Goal: Task Accomplishment & Management: Use online tool/utility

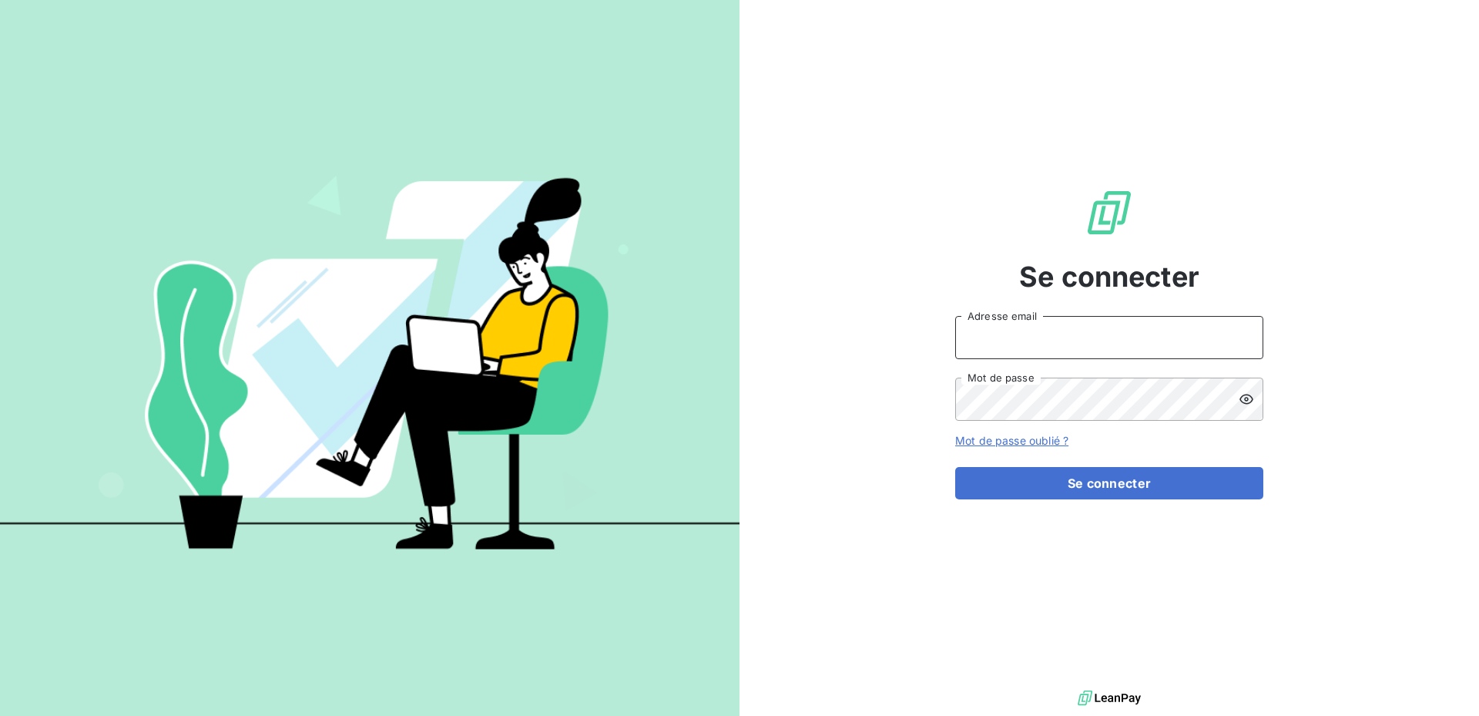
click at [1063, 334] on input "Adresse email" at bounding box center [1109, 337] width 308 height 43
type input "[DOMAIN_NAME][EMAIL_ADDRESS][DOMAIN_NAME]"
click at [1249, 401] on icon at bounding box center [1246, 398] width 15 height 15
drag, startPoint x: 1125, startPoint y: 492, endPoint x: 844, endPoint y: 448, distance: 284.7
click at [1125, 493] on button "Se connecter" at bounding box center [1109, 483] width 308 height 32
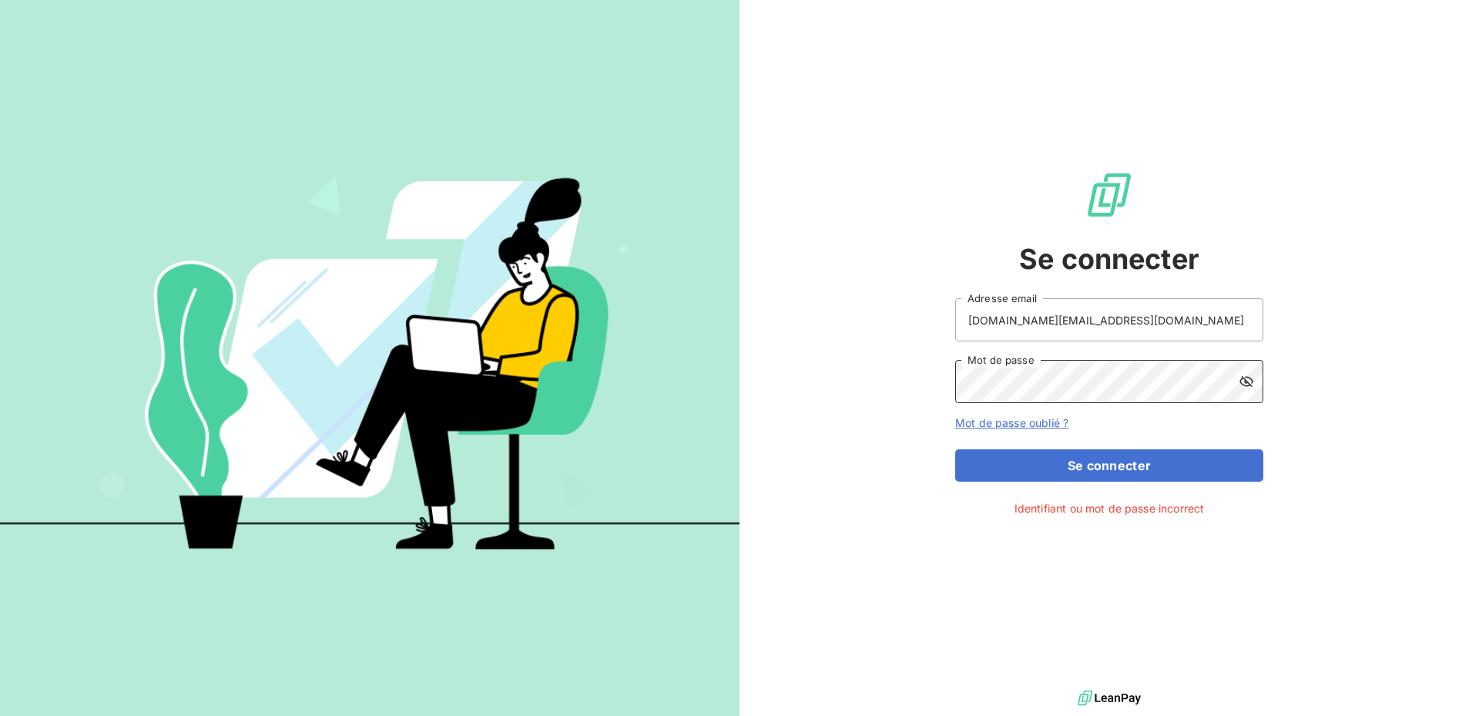
click at [955, 449] on button "Se connecter" at bounding box center [1109, 465] width 308 height 32
click at [1107, 460] on button "Se connecter" at bounding box center [1109, 465] width 308 height 32
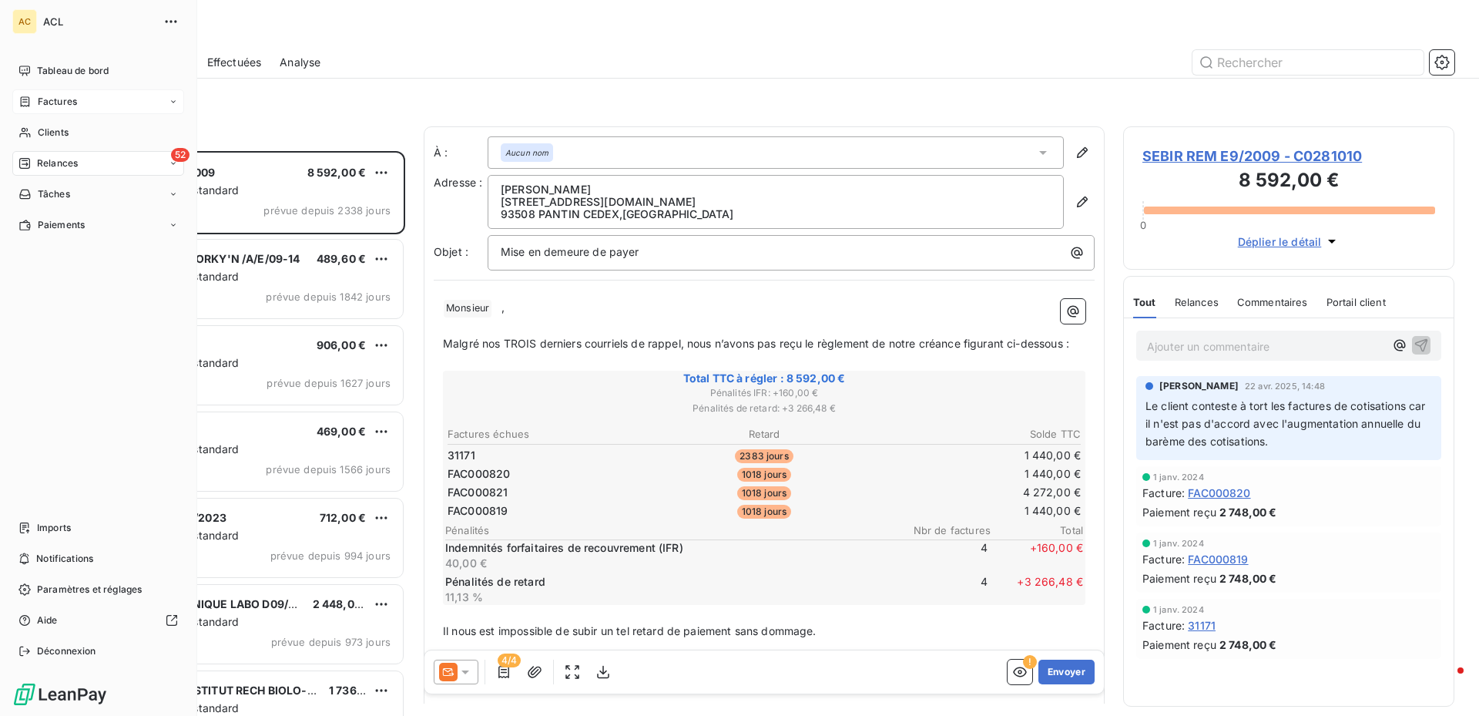
click at [95, 99] on div "Factures" at bounding box center [98, 101] width 172 height 25
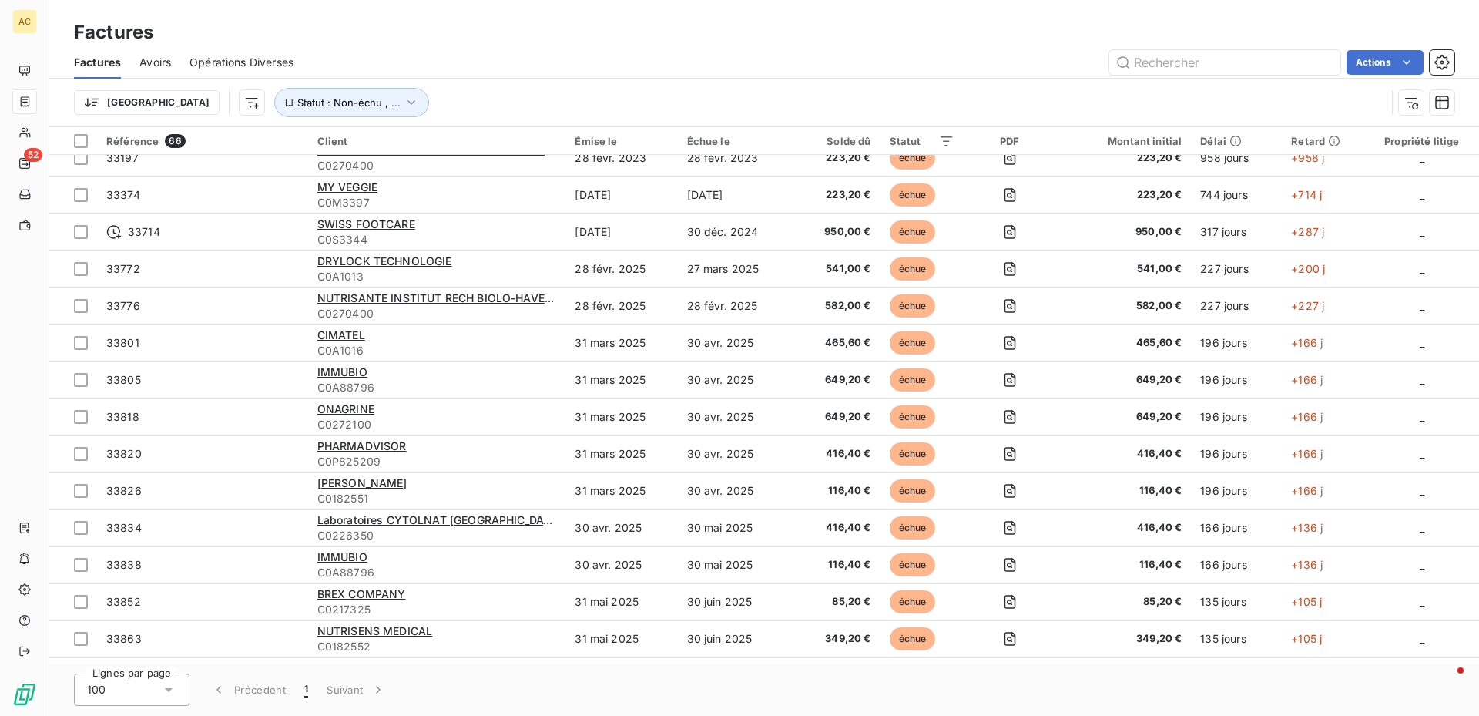
scroll to position [848, 0]
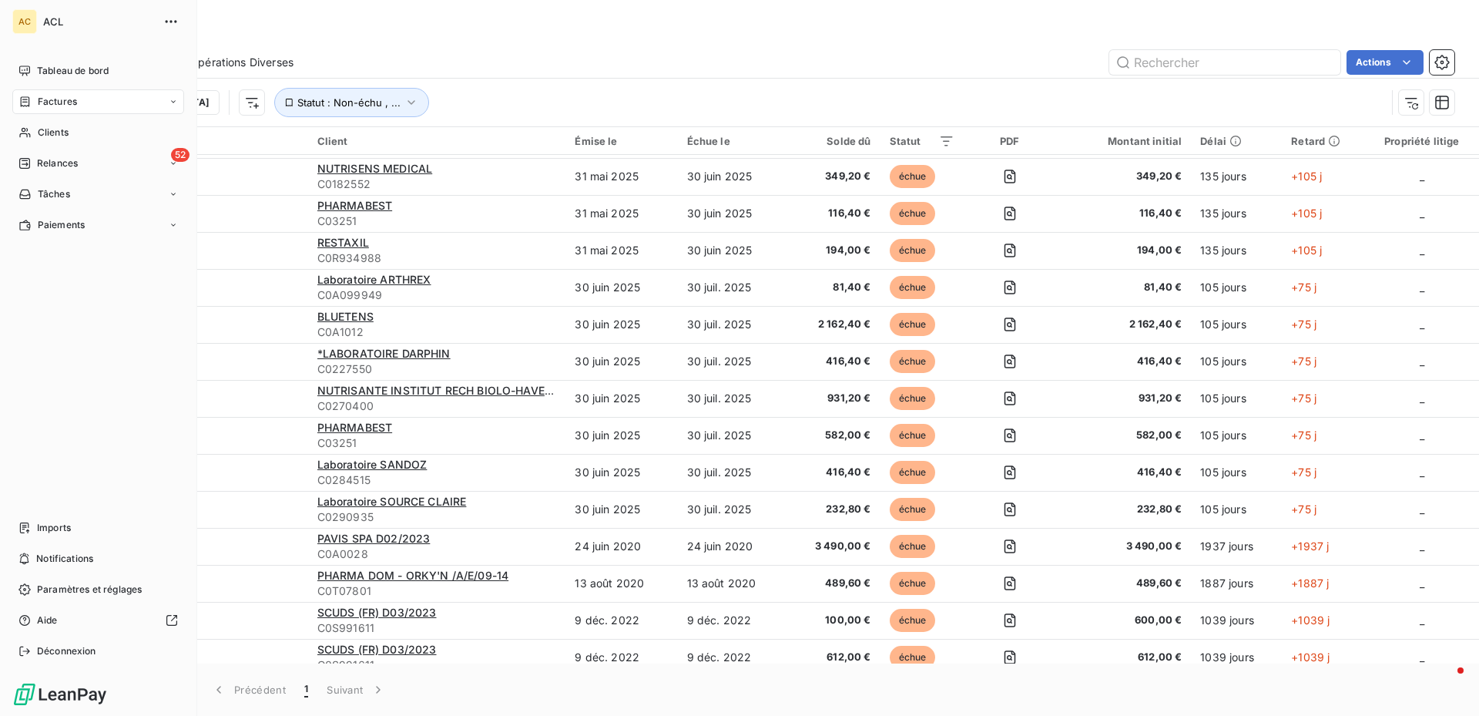
click at [170, 103] on icon at bounding box center [173, 101] width 9 height 9
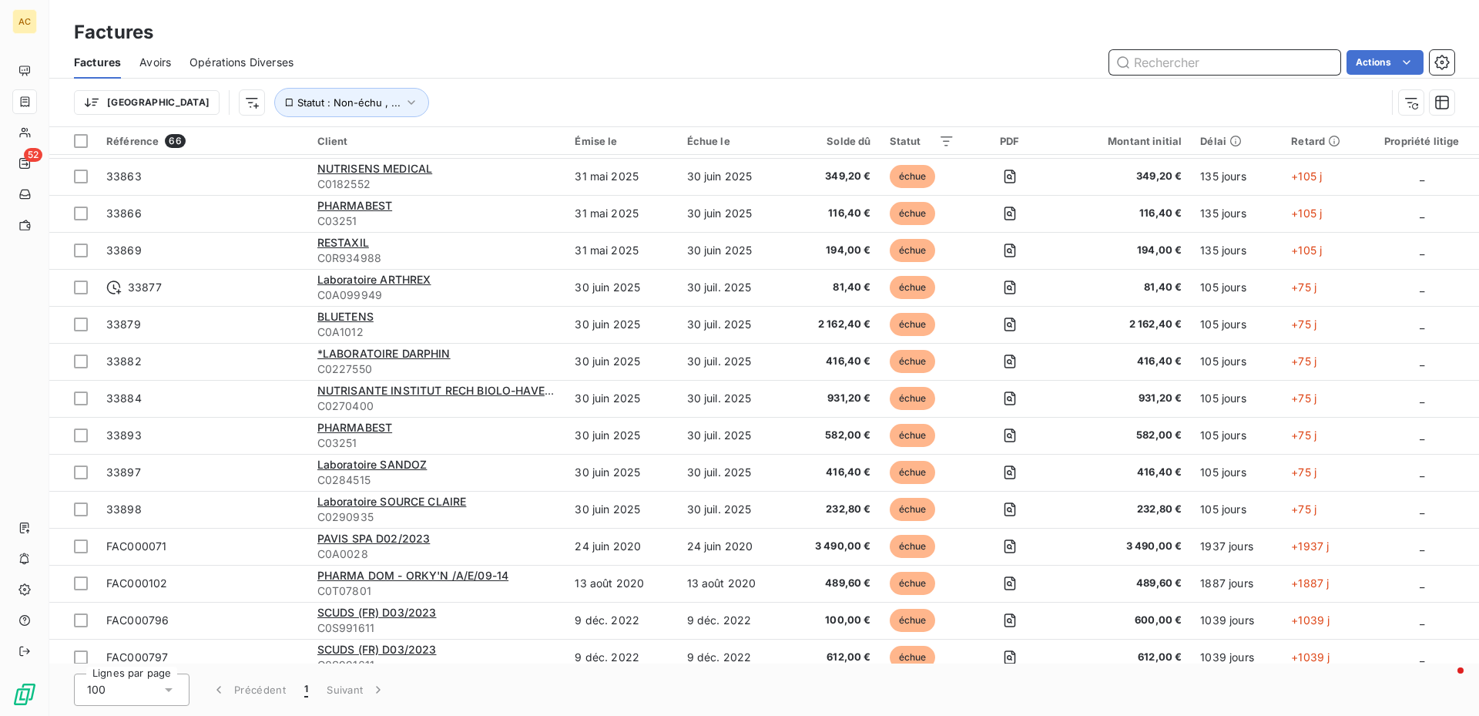
click at [1156, 63] on input "text" at bounding box center [1225, 62] width 231 height 25
click at [1166, 55] on input "text" at bounding box center [1225, 62] width 231 height 25
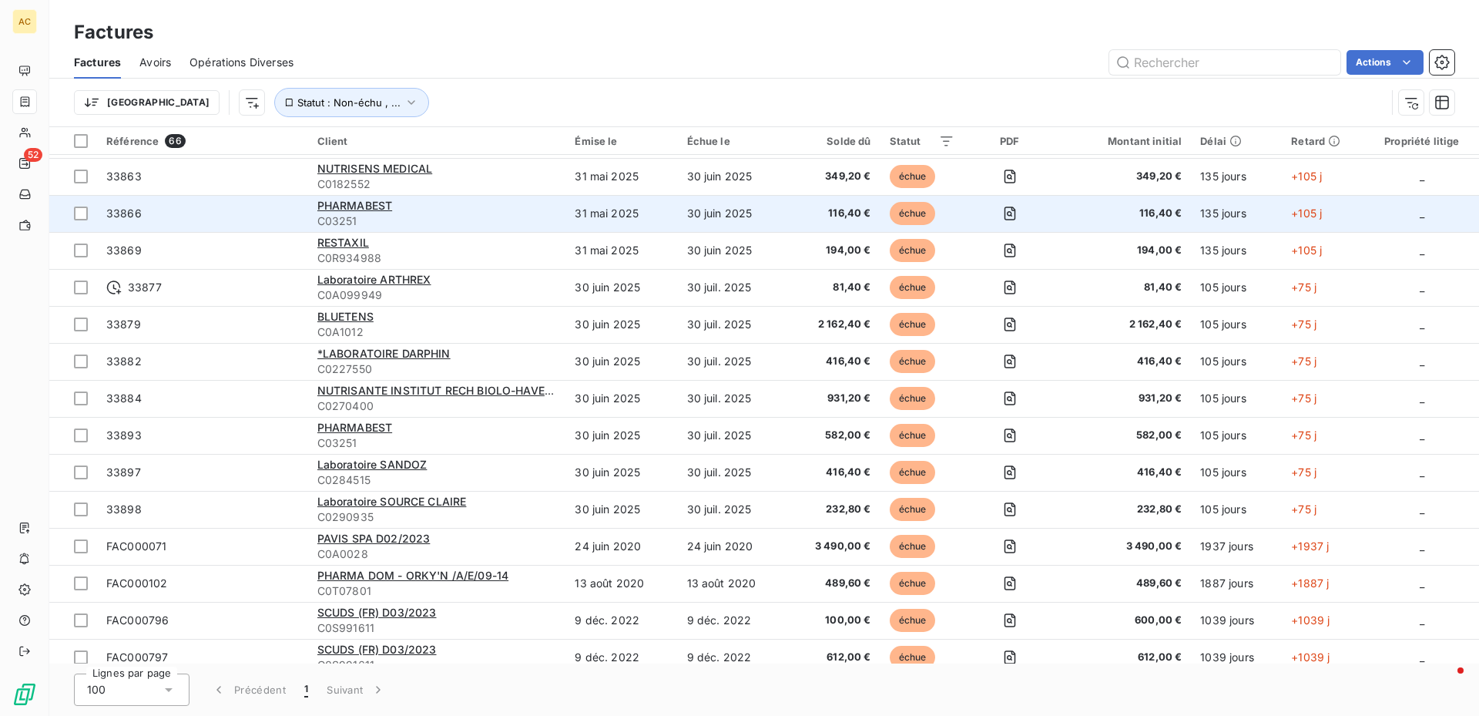
drag, startPoint x: 77, startPoint y: 214, endPoint x: 106, endPoint y: 220, distance: 29.2
click at [77, 215] on div at bounding box center [81, 214] width 14 height 14
click at [338, 210] on span "PHARMABEST" at bounding box center [355, 205] width 76 height 13
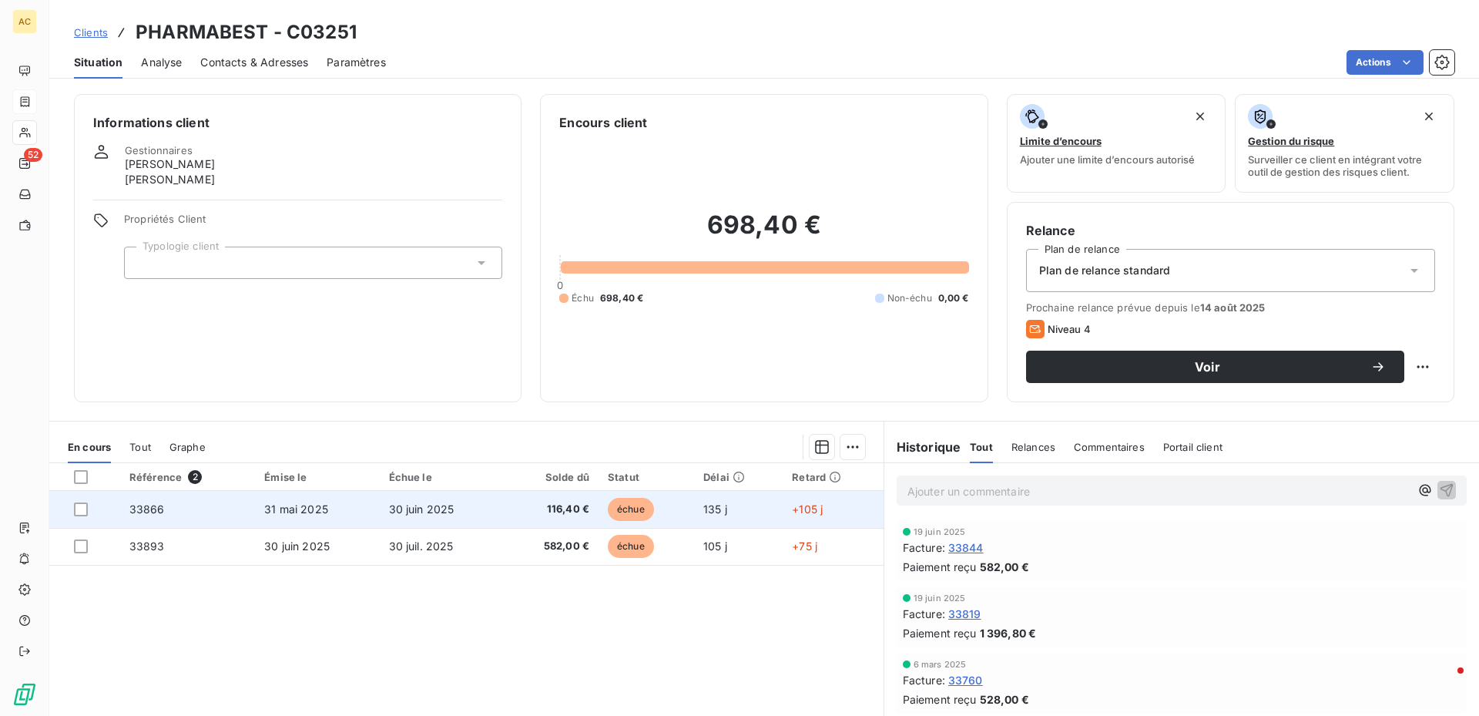
click at [149, 507] on span "33866" at bounding box center [146, 508] width 35 height 13
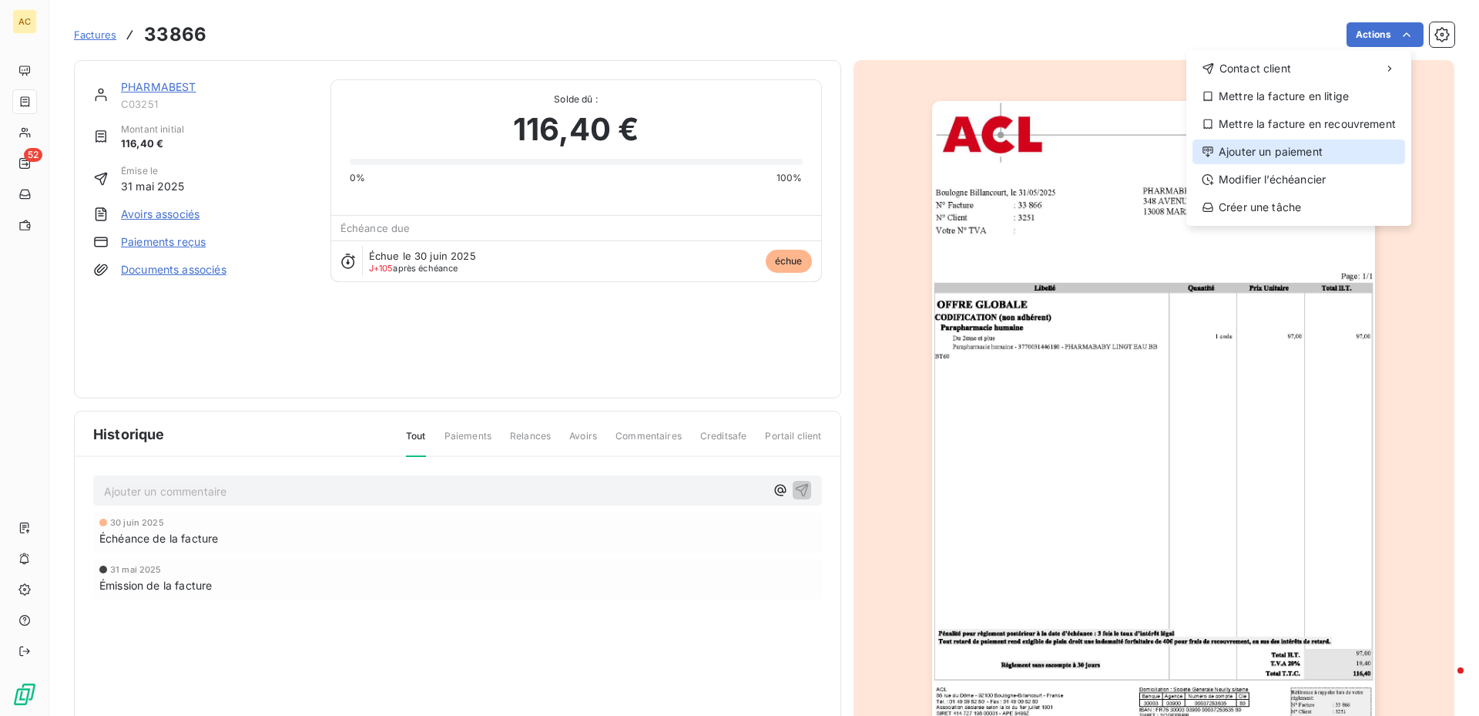
click at [1267, 153] on div "Ajouter un paiement" at bounding box center [1299, 151] width 213 height 25
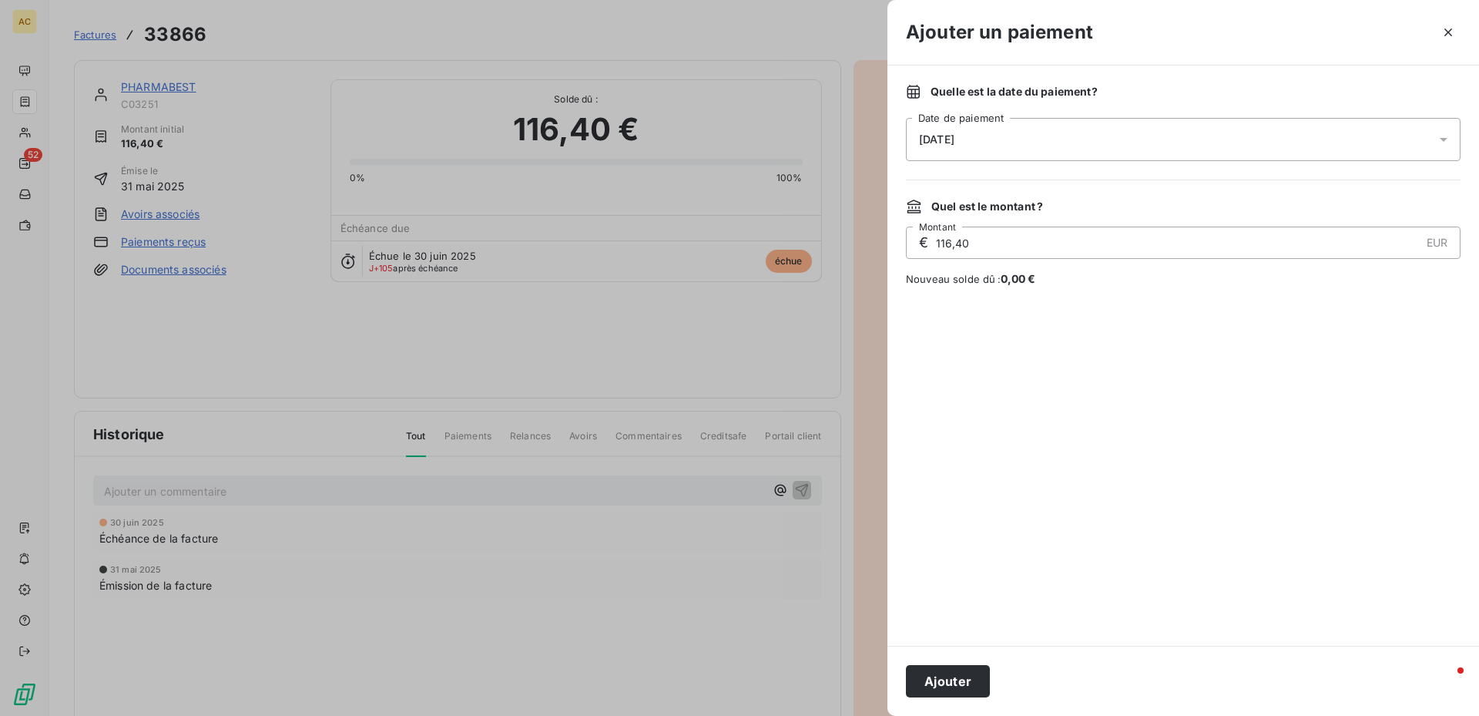
click at [1446, 140] on icon at bounding box center [1444, 140] width 8 height 4
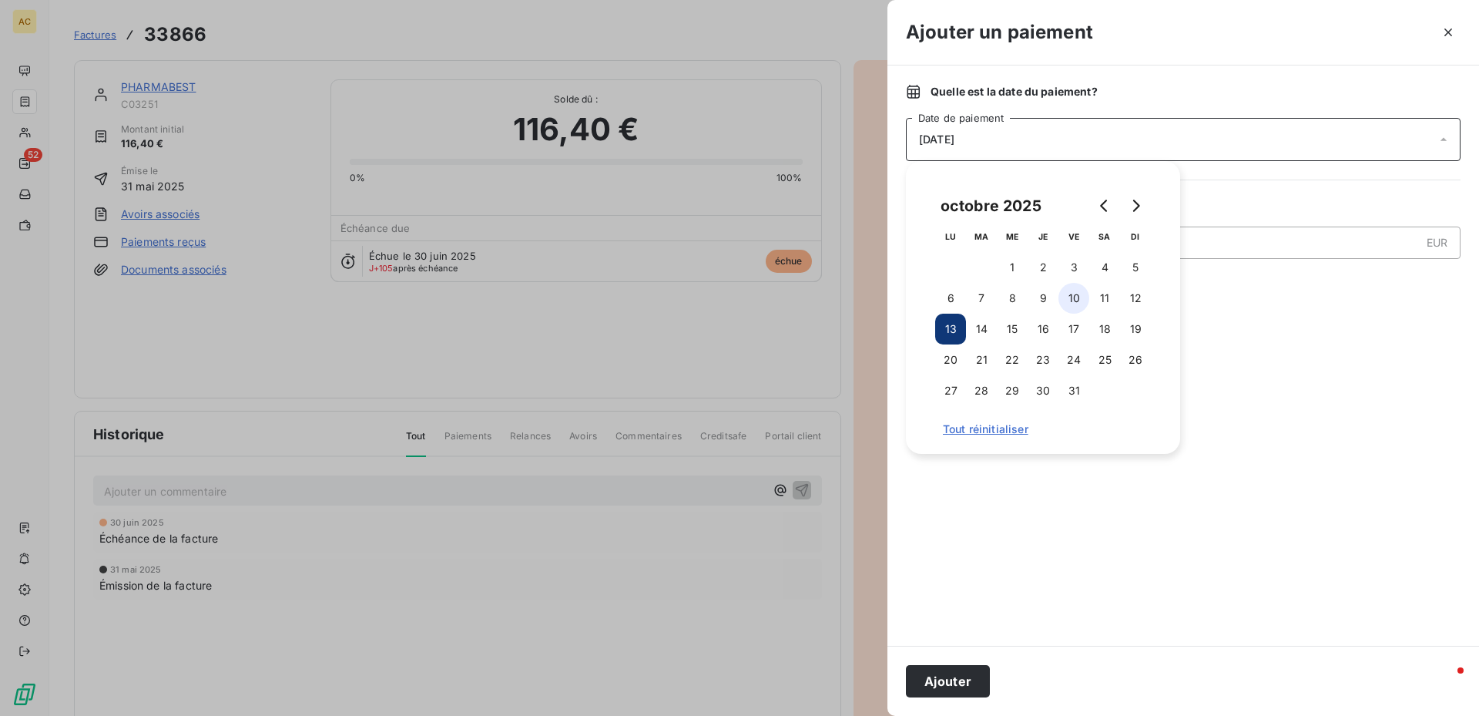
click at [1078, 301] on button "10" at bounding box center [1074, 298] width 31 height 31
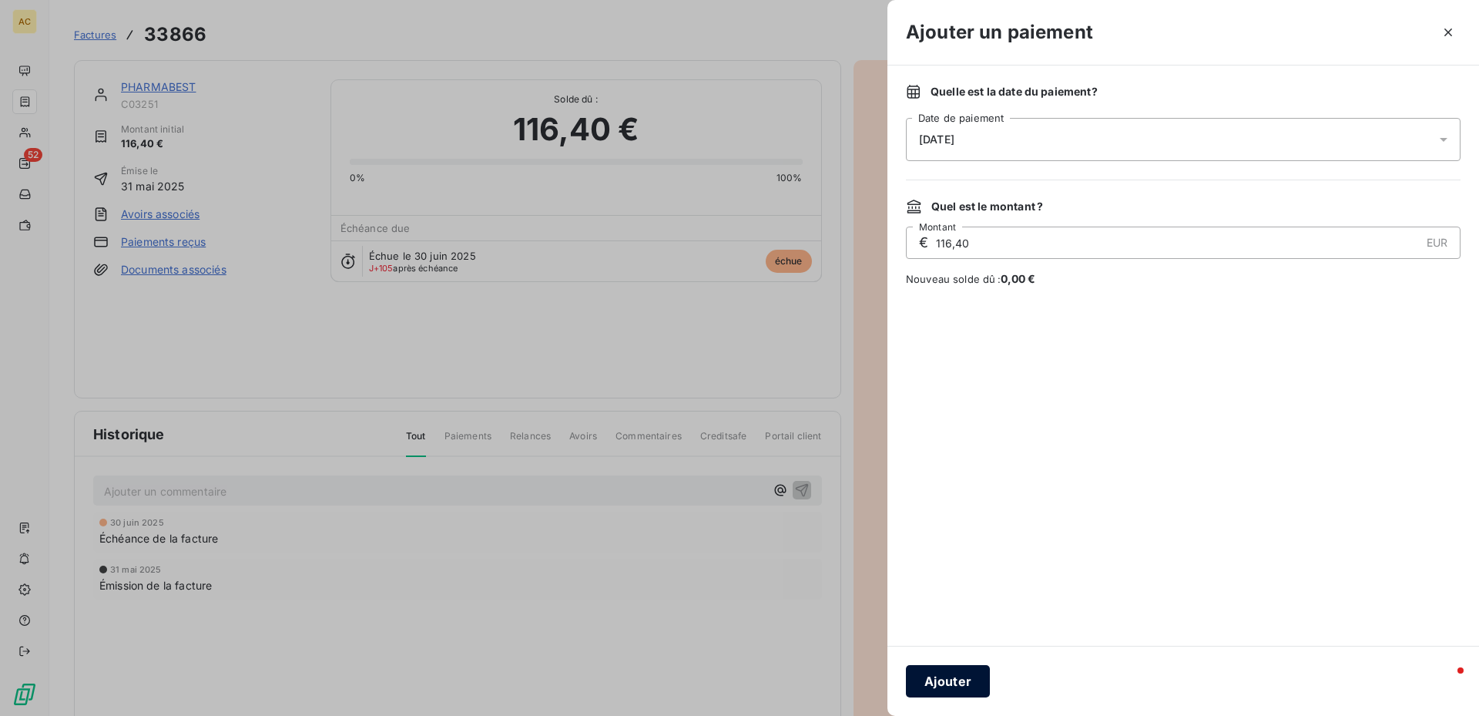
click at [957, 687] on button "Ajouter" at bounding box center [948, 681] width 84 height 32
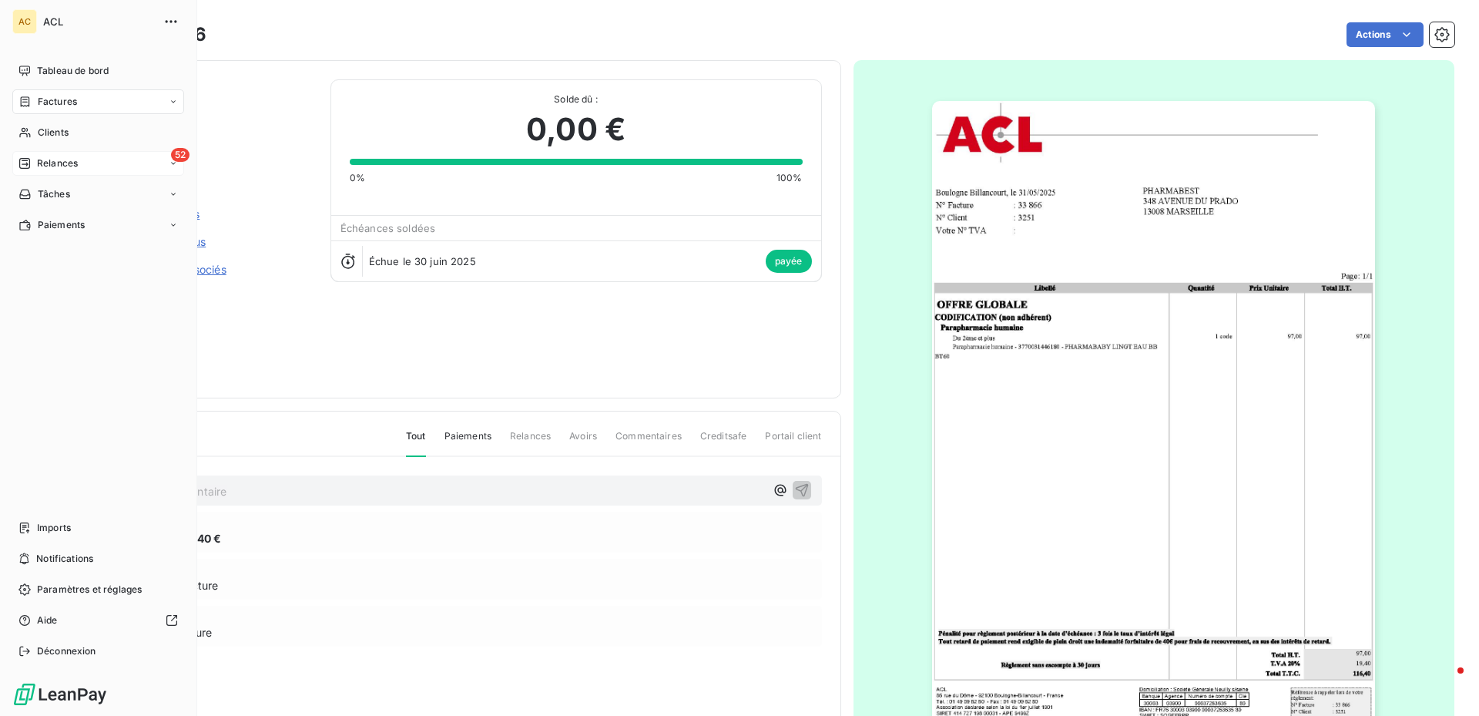
click at [59, 160] on span "Relances" at bounding box center [57, 163] width 41 height 14
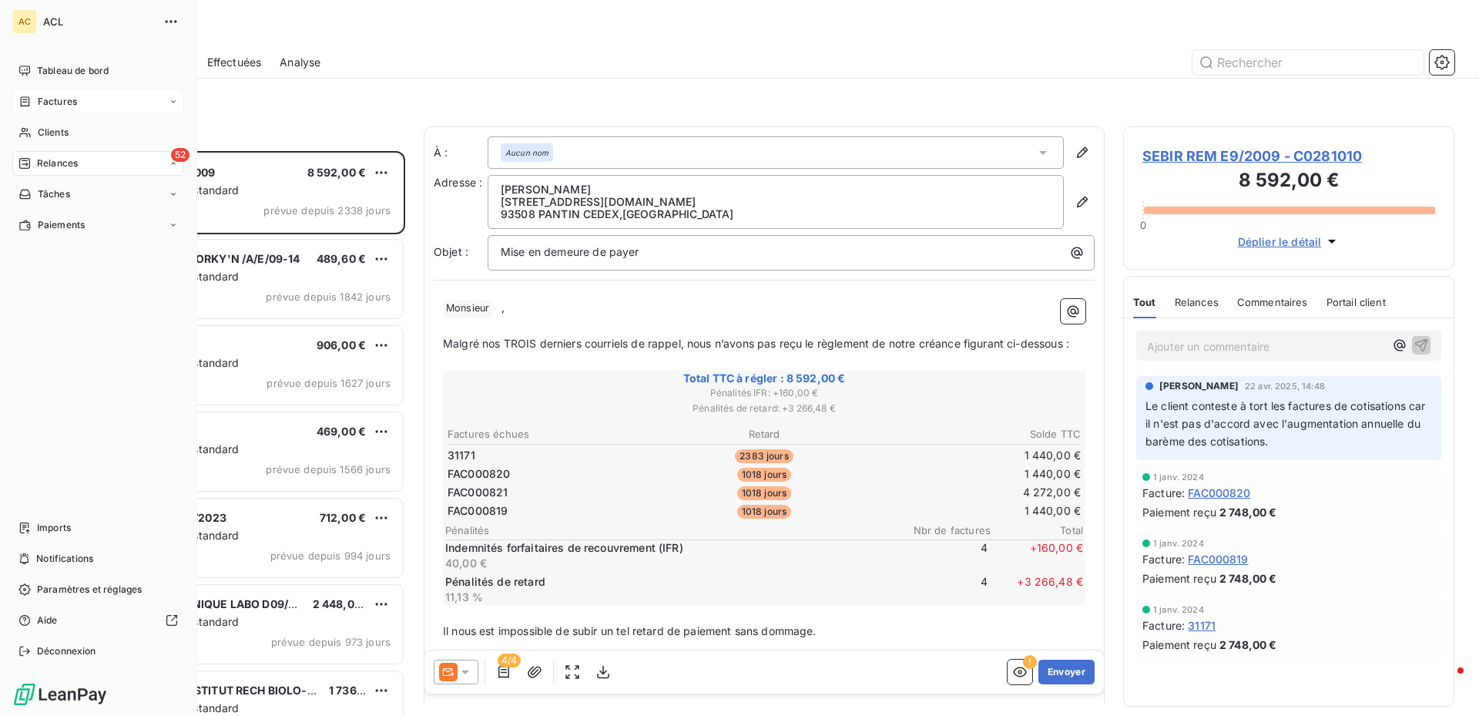
scroll to position [553, 320]
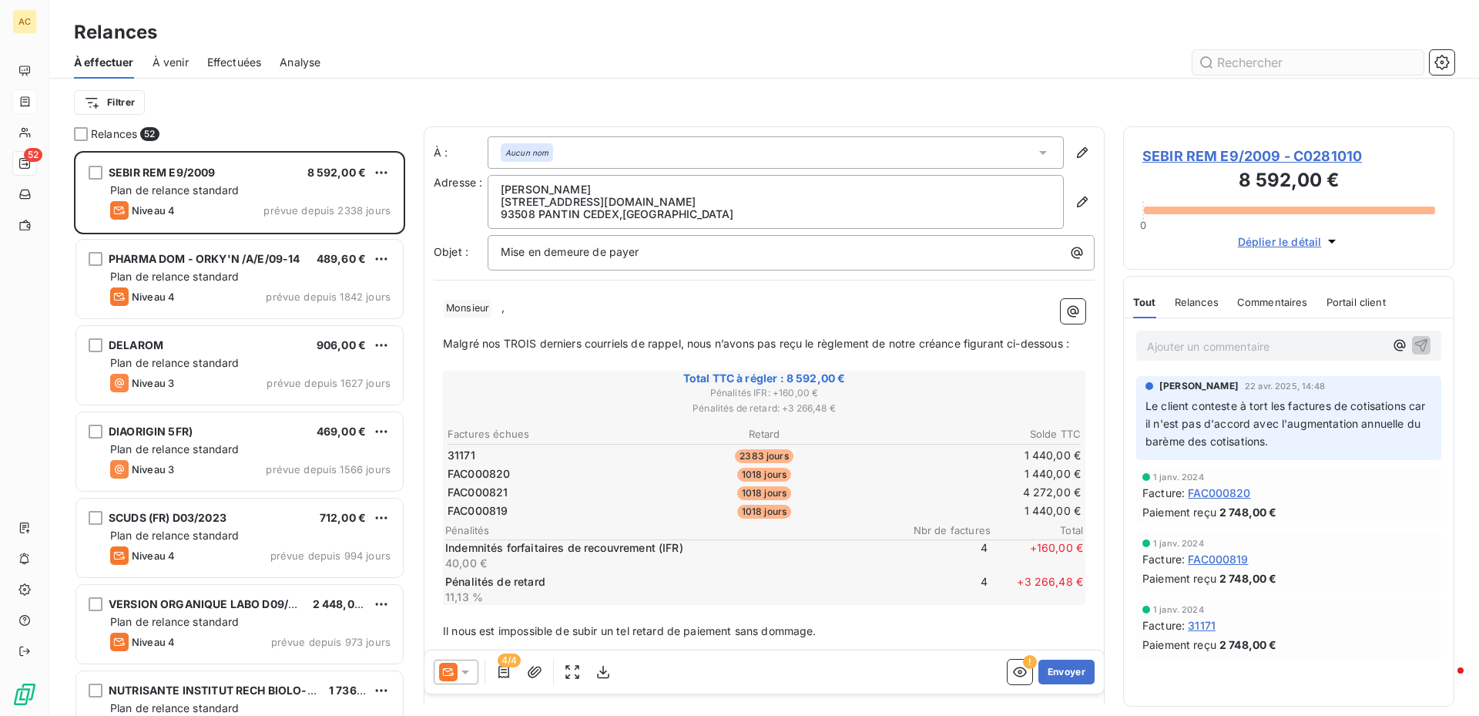
click at [1248, 61] on input "text" at bounding box center [1308, 62] width 231 height 25
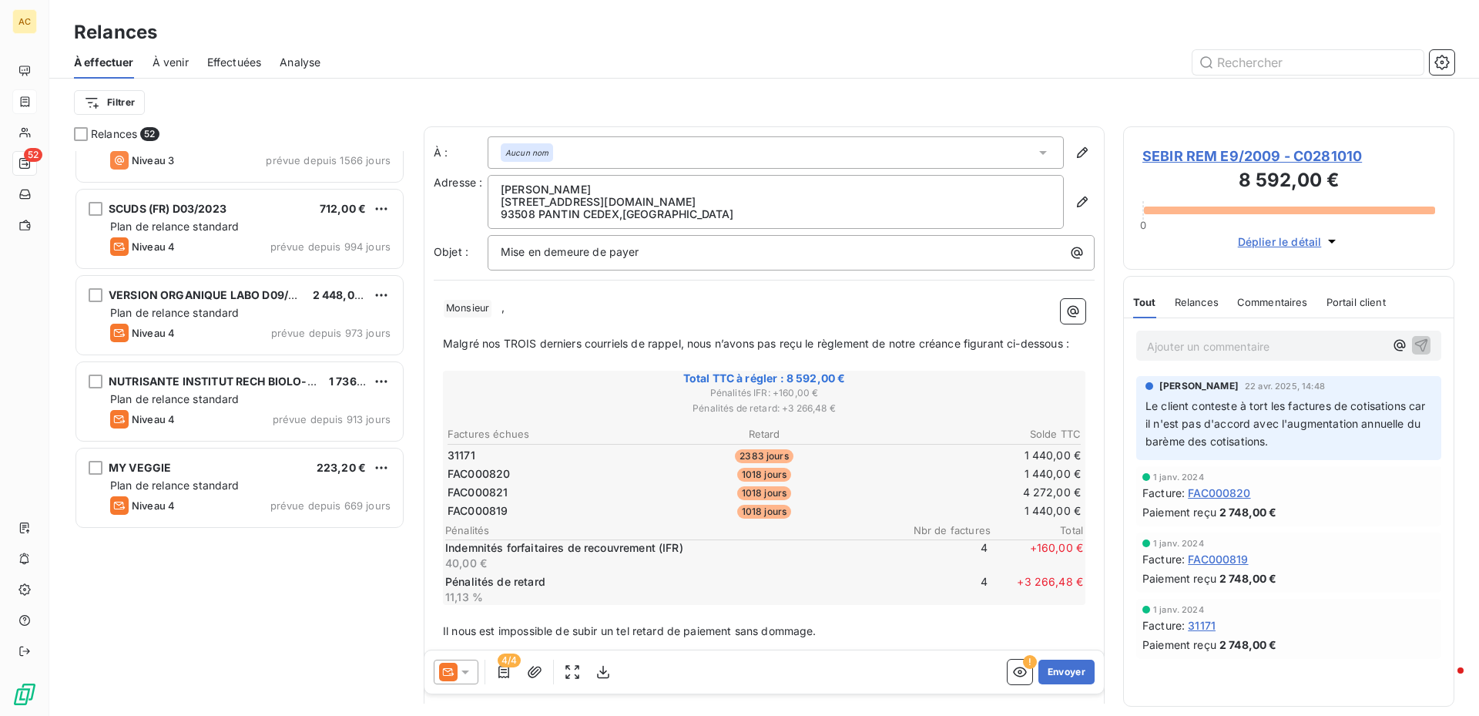
scroll to position [0, 0]
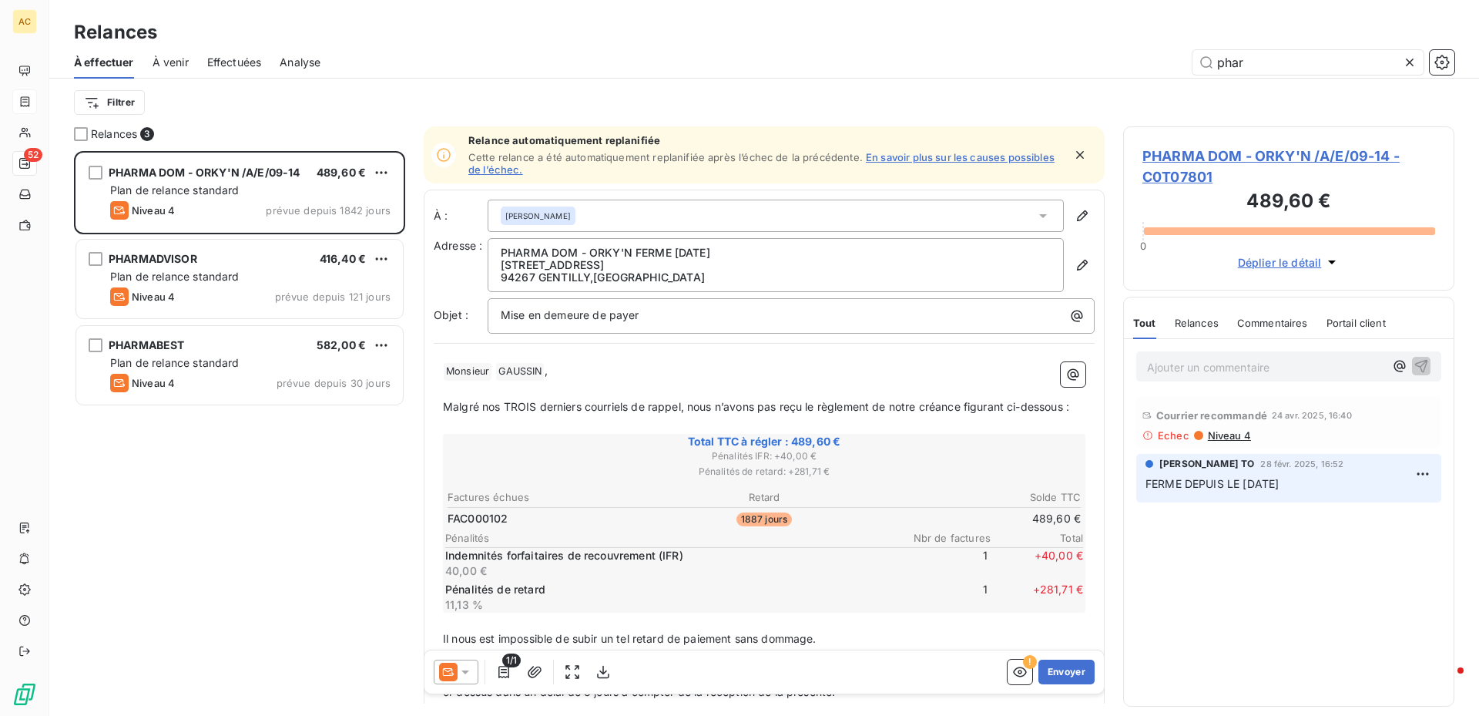
scroll to position [553, 320]
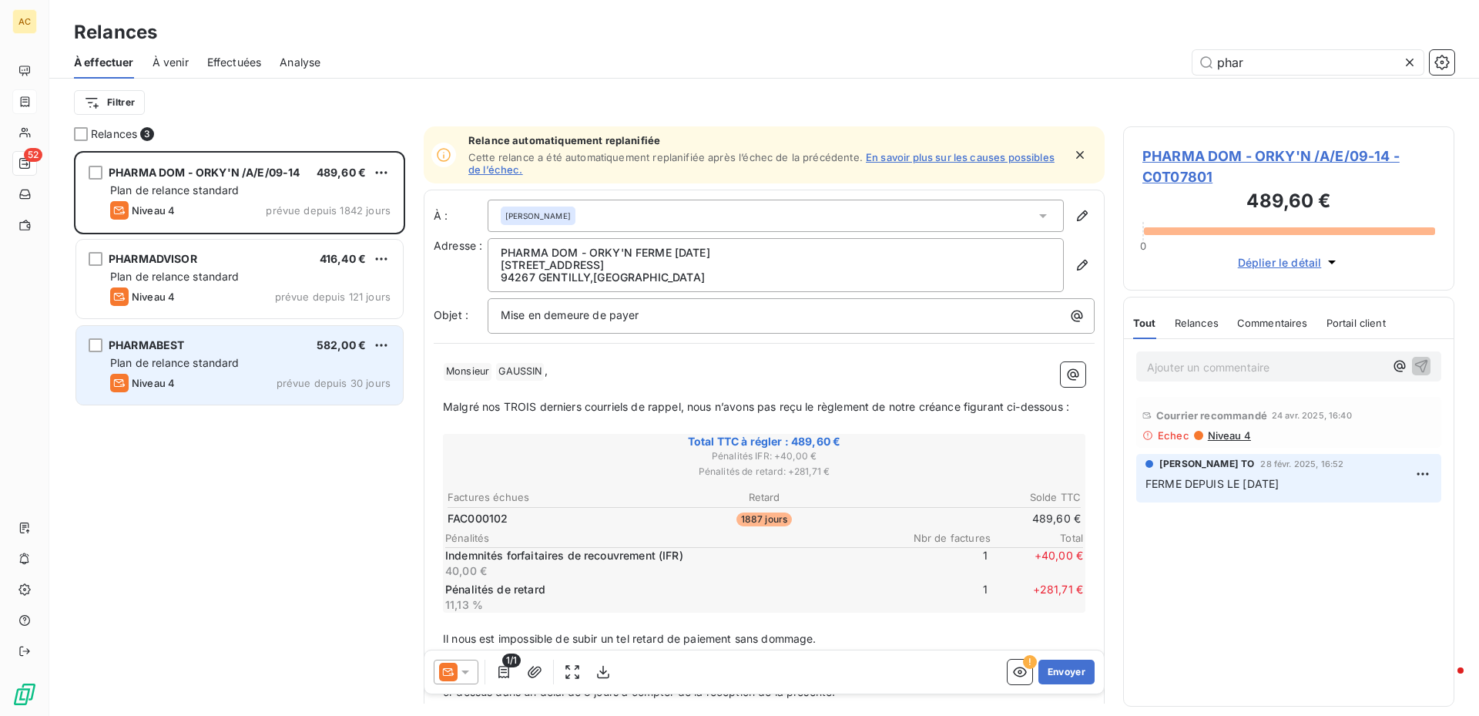
click at [213, 370] on div "Plan de relance standard" at bounding box center [250, 362] width 280 height 15
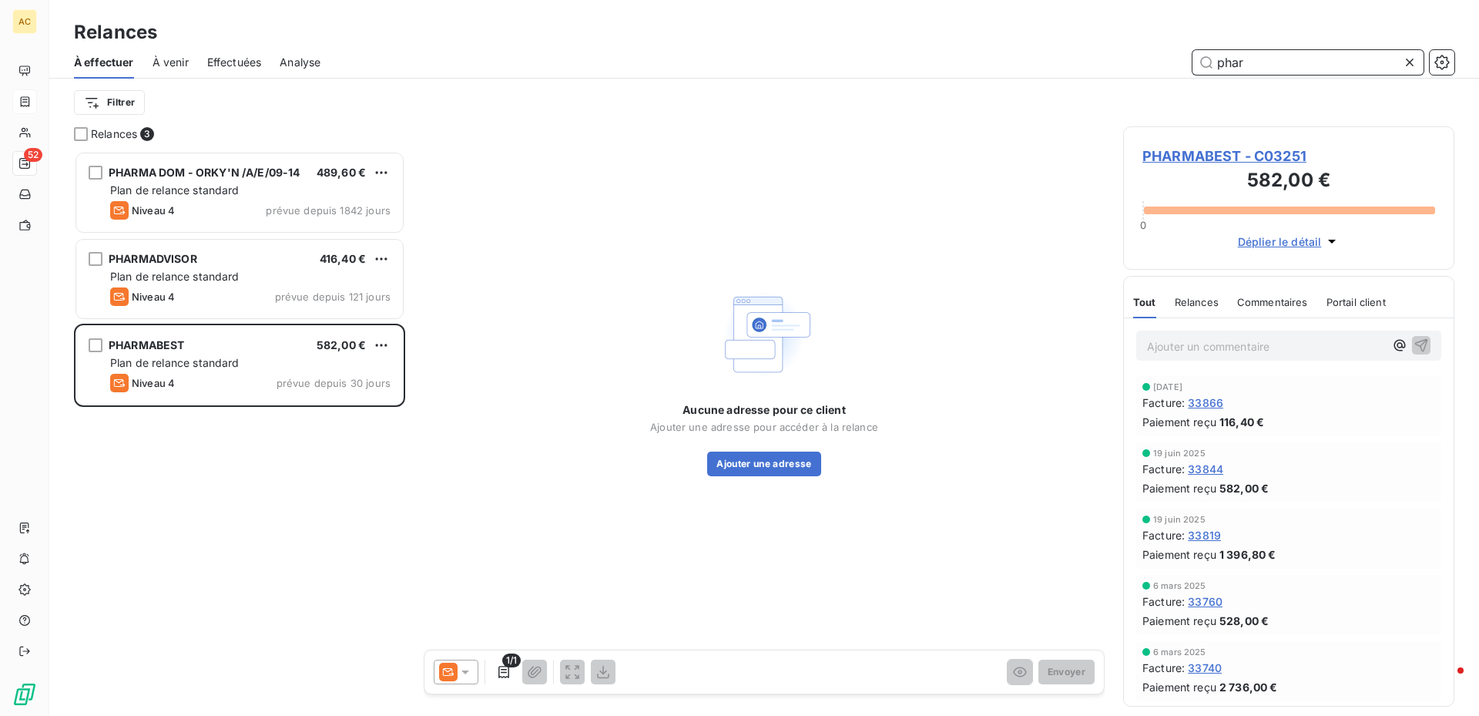
click at [1319, 66] on input "phar" at bounding box center [1308, 62] width 231 height 25
click at [1281, 65] on input "pharma" at bounding box center [1308, 62] width 231 height 25
type input "p"
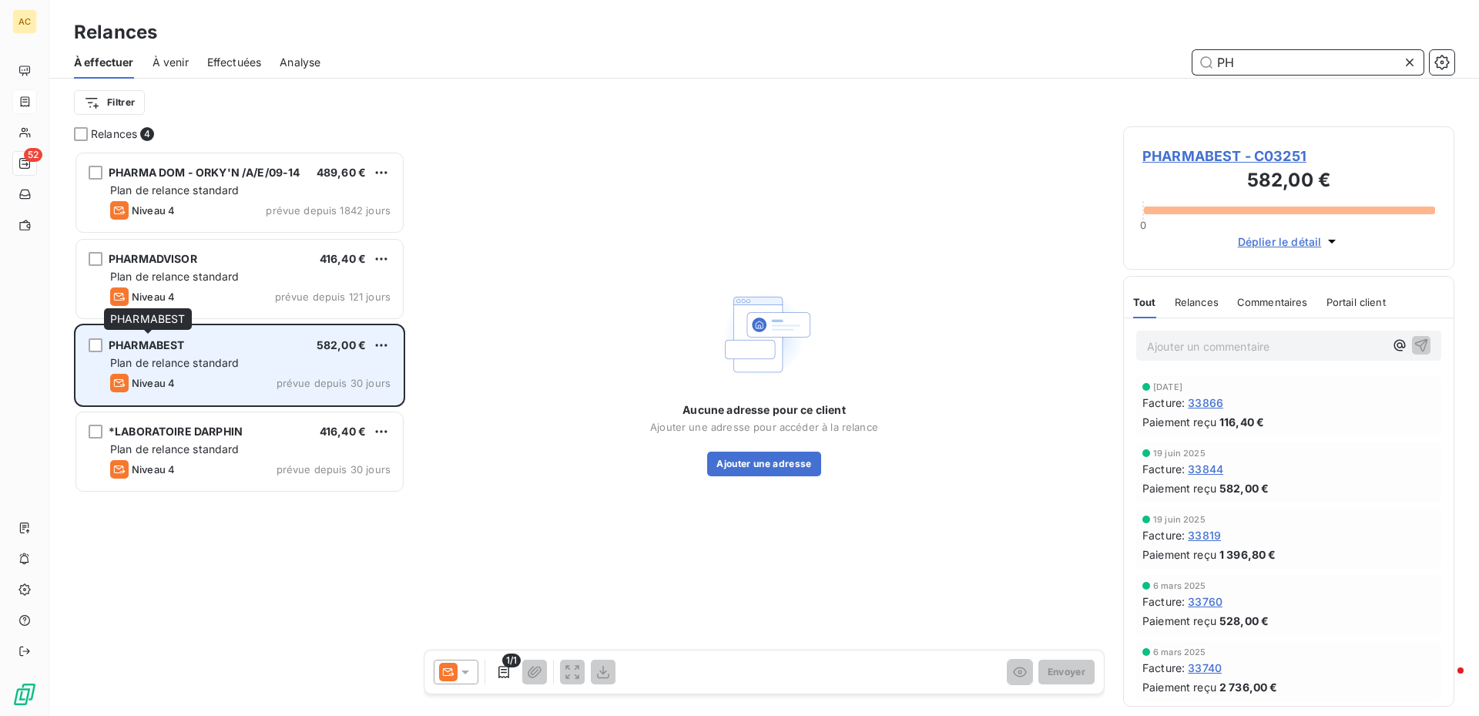
type input "PH"
click at [163, 342] on span "PHARMABEST" at bounding box center [147, 344] width 76 height 13
click at [163, 343] on span "PHARMABEST" at bounding box center [147, 344] width 76 height 13
click at [163, 344] on span "PHARMABEST" at bounding box center [147, 344] width 76 height 13
click at [95, 347] on div "grid" at bounding box center [96, 345] width 14 height 14
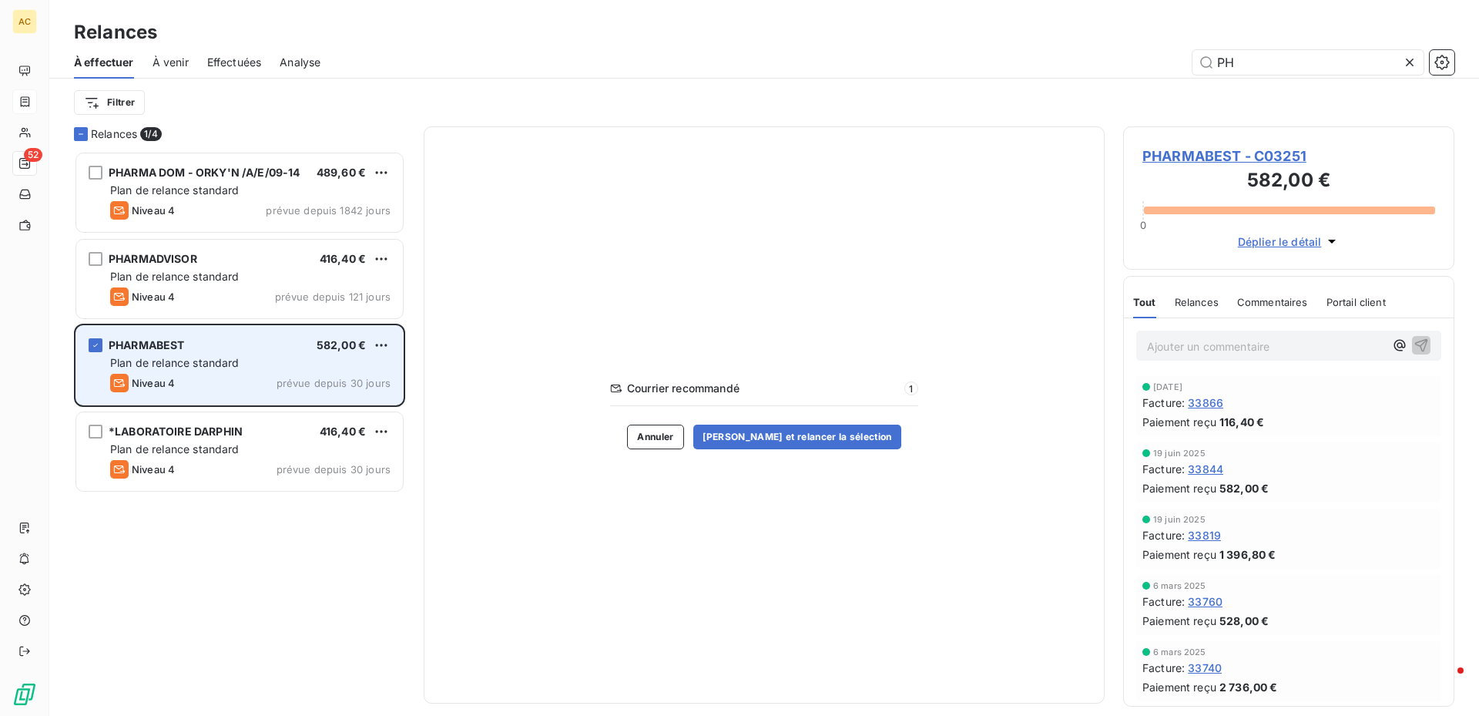
click at [170, 346] on span "PHARMABEST" at bounding box center [147, 344] width 76 height 13
click at [144, 341] on span "PHARMABEST" at bounding box center [147, 344] width 76 height 13
click at [335, 343] on span "582,00 €" at bounding box center [341, 344] width 49 height 13
click at [335, 344] on span "582,00 €" at bounding box center [341, 344] width 49 height 13
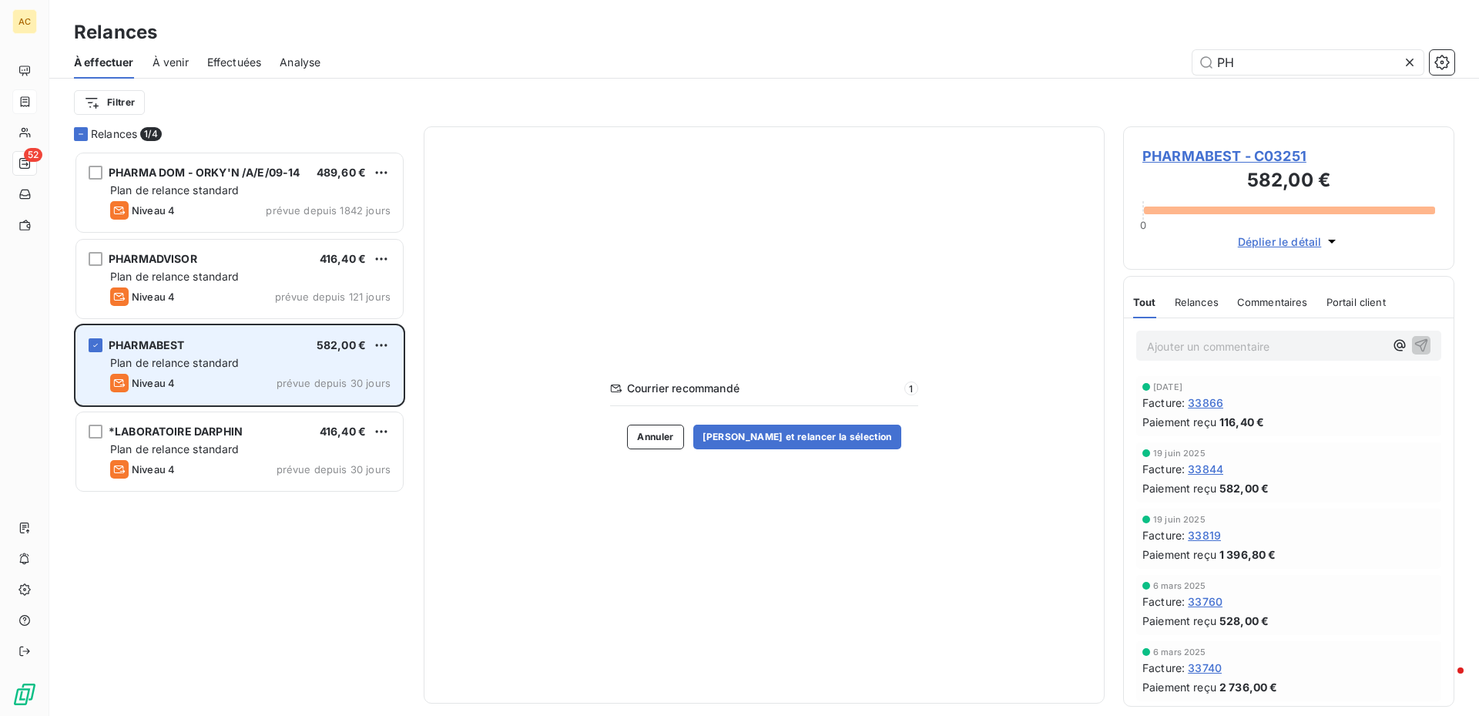
click at [327, 341] on span "582,00 €" at bounding box center [341, 344] width 49 height 13
drag, startPoint x: 327, startPoint y: 341, endPoint x: 240, endPoint y: 337, distance: 87.9
click at [327, 341] on span "582,00 €" at bounding box center [341, 344] width 49 height 13
click at [159, 345] on span "PHARMABEST" at bounding box center [147, 344] width 76 height 13
click at [158, 345] on span "PHARMABEST" at bounding box center [147, 344] width 76 height 13
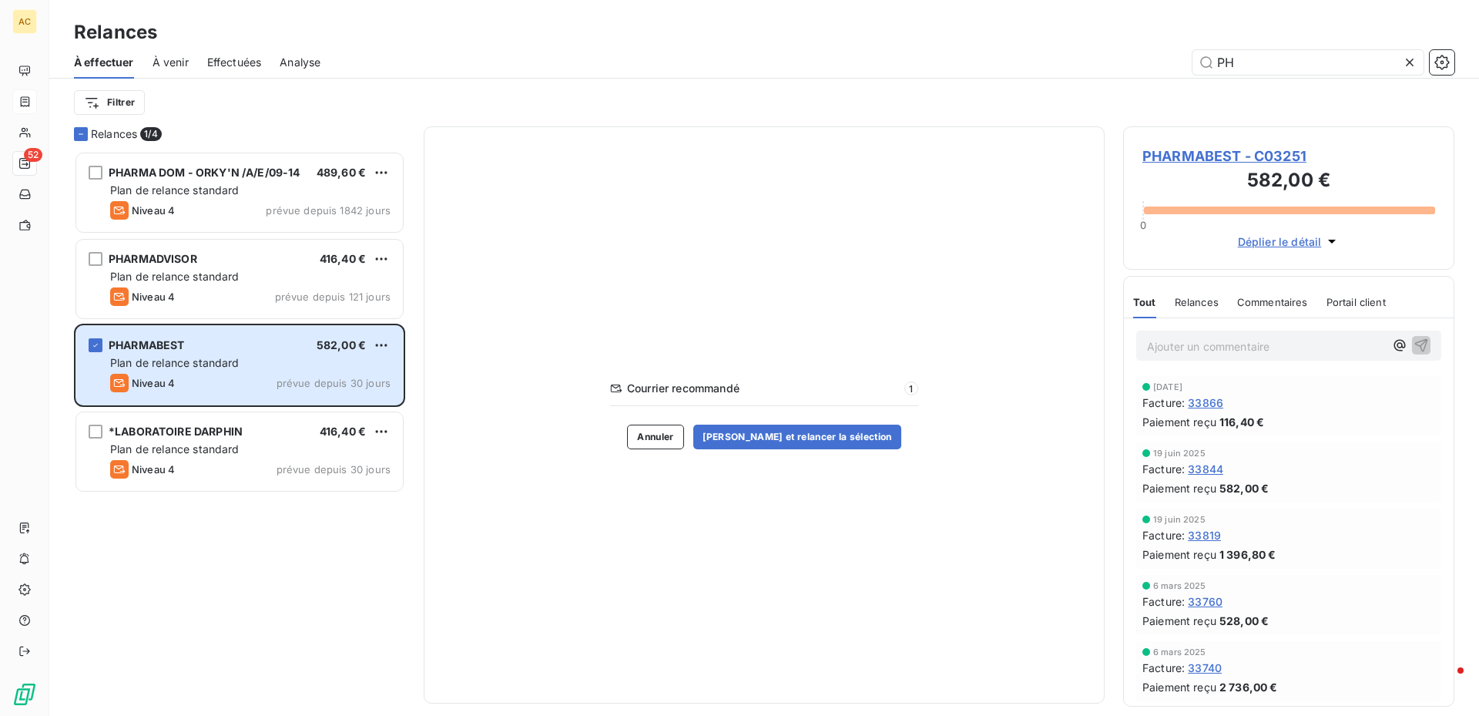
drag, startPoint x: 163, startPoint y: 344, endPoint x: 700, endPoint y: 247, distance: 545.6
click at [720, 240] on div "Courrier recommandé 1 Annuler Valider et relancer la sélection" at bounding box center [764, 414] width 681 height 577
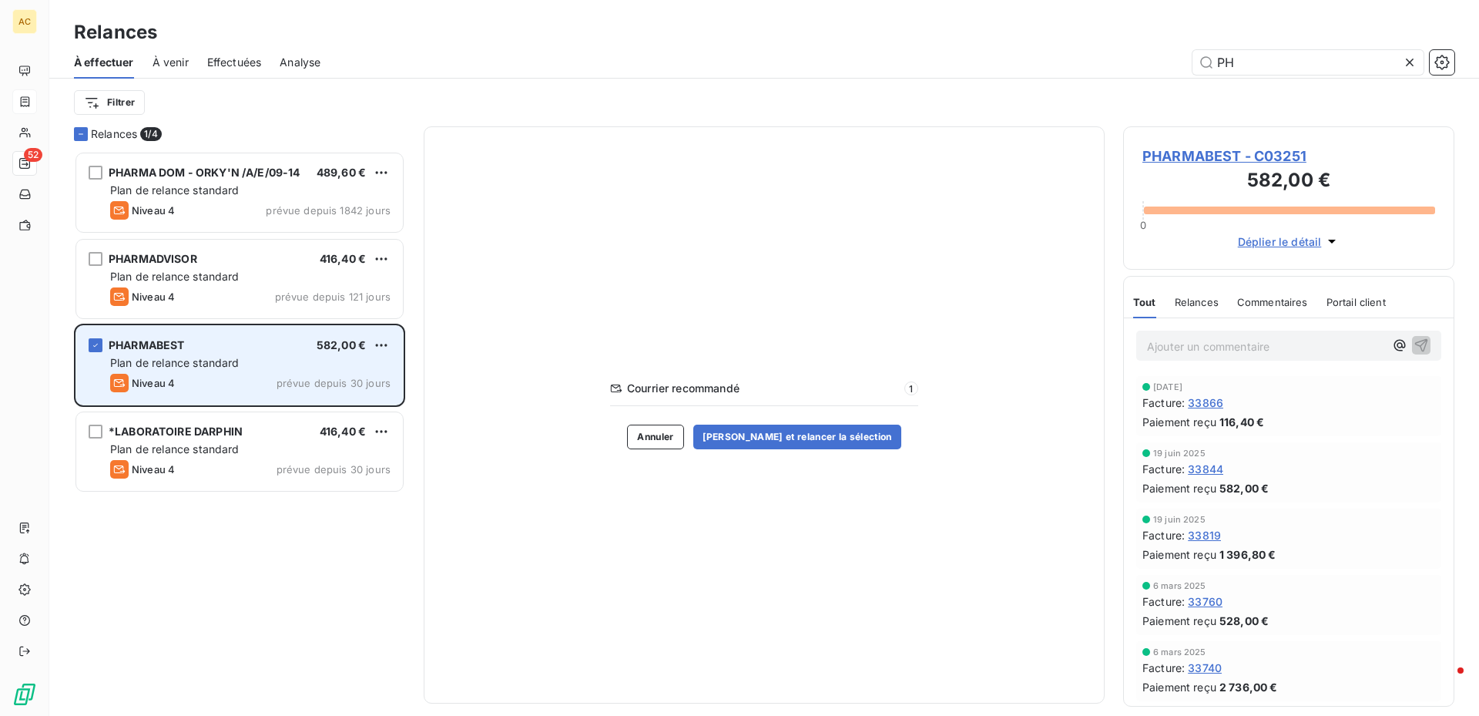
click at [143, 342] on span "PHARMABEST" at bounding box center [147, 344] width 76 height 13
click at [149, 385] on span "Niveau 4" at bounding box center [153, 383] width 43 height 12
click at [324, 337] on div "PHARMABEST 582,00 € Plan de relance standard Niveau 4 prévue depuis 30 jours" at bounding box center [239, 365] width 327 height 79
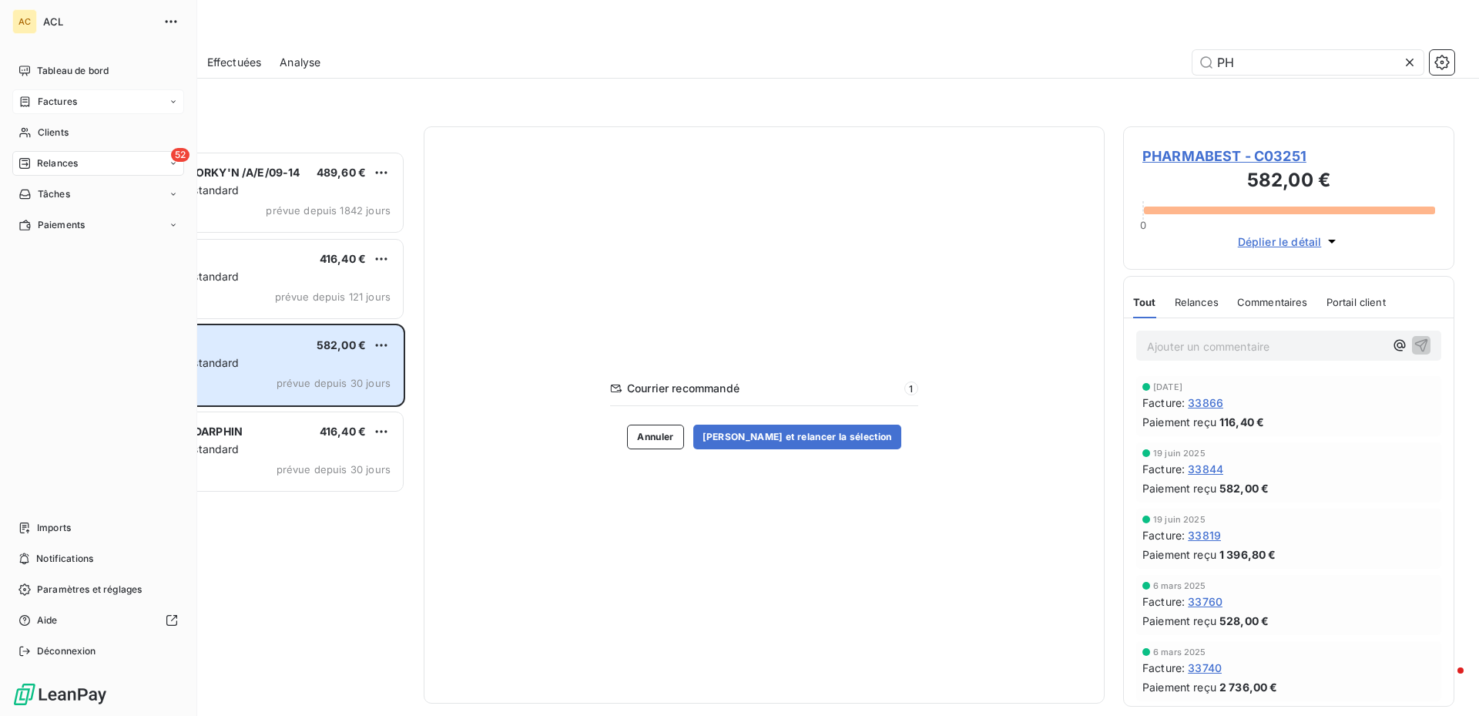
click at [42, 104] on span "Factures" at bounding box center [57, 102] width 39 height 14
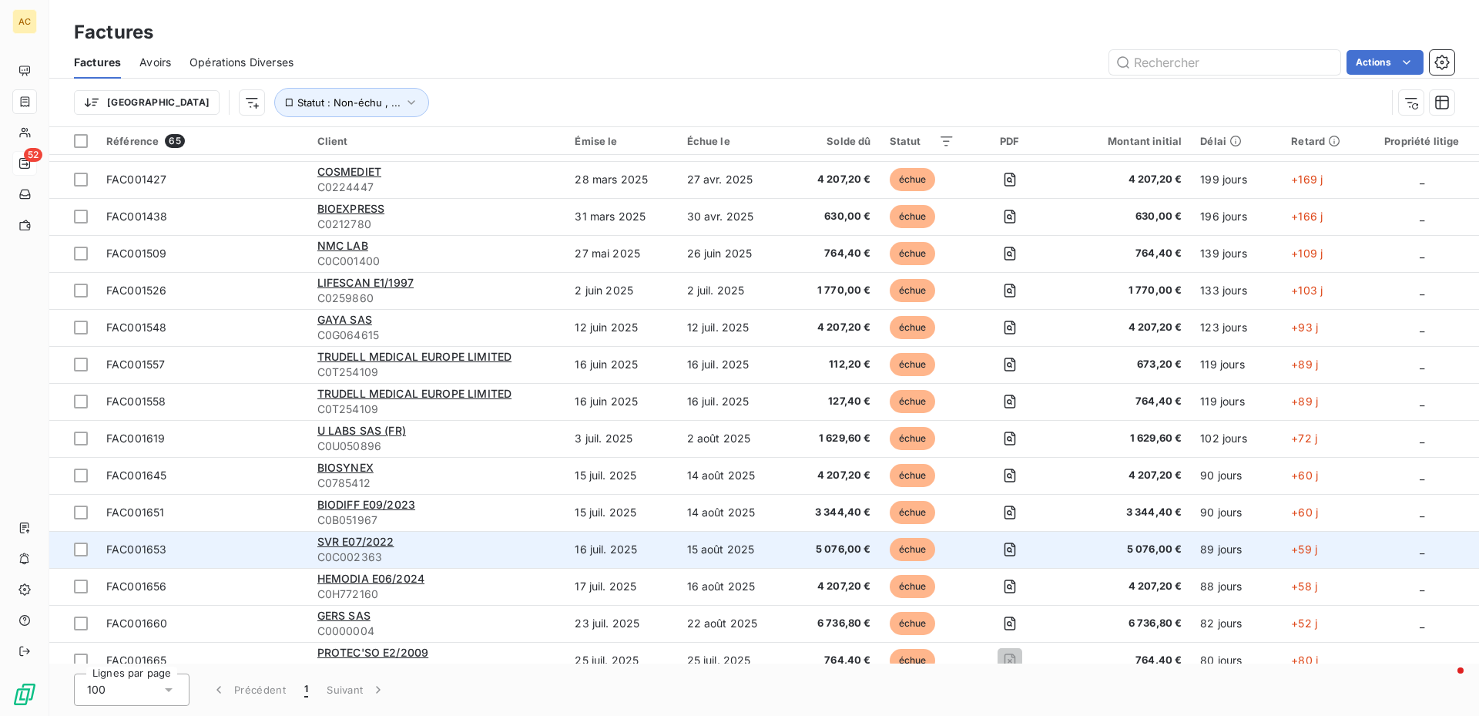
scroll to position [1896, 0]
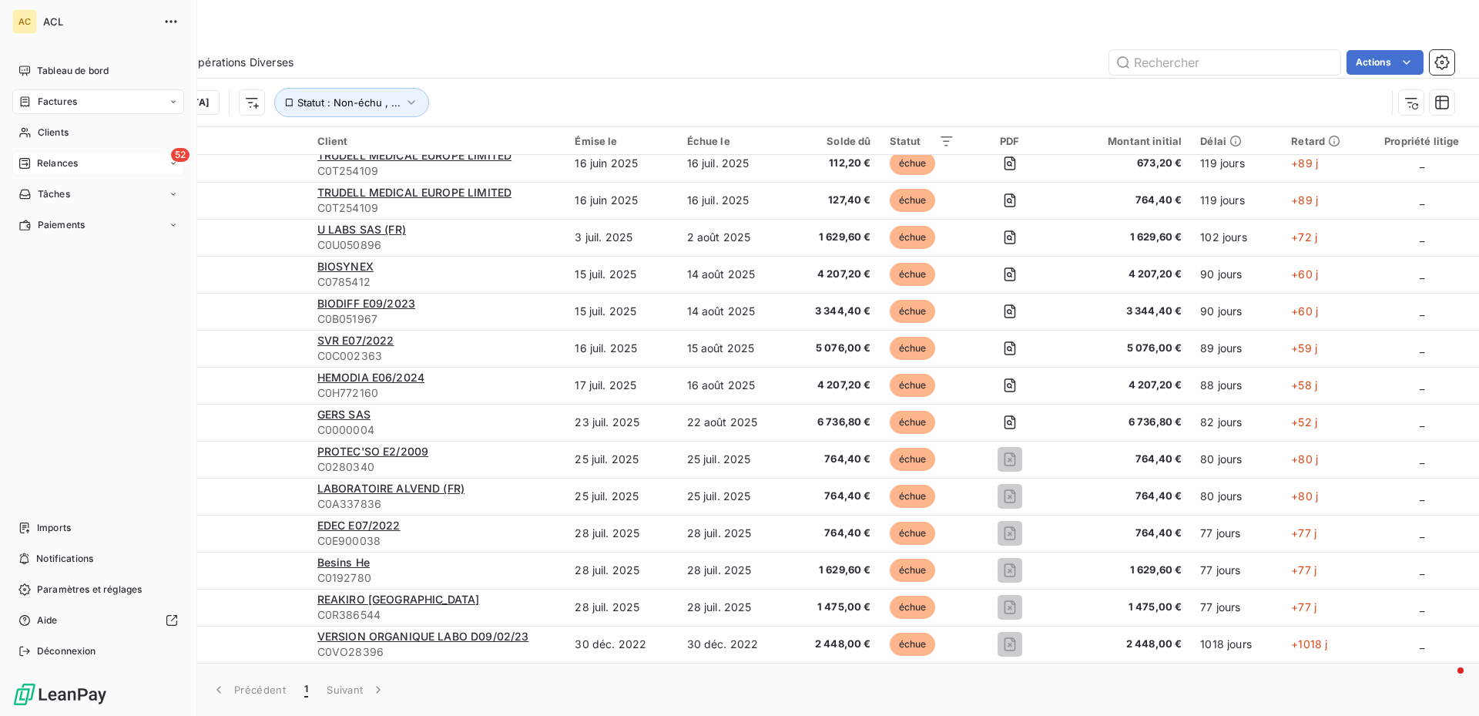
click at [172, 162] on icon at bounding box center [173, 163] width 9 height 9
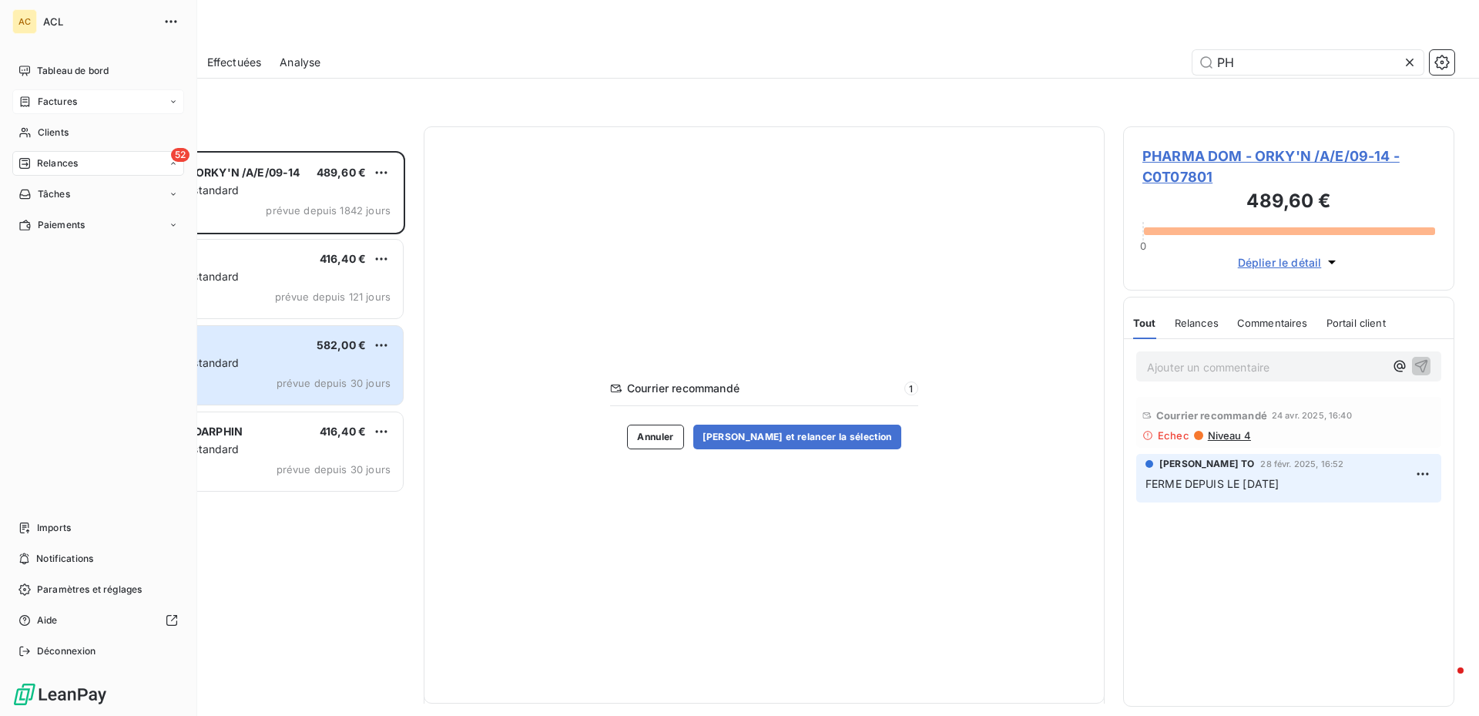
scroll to position [553, 320]
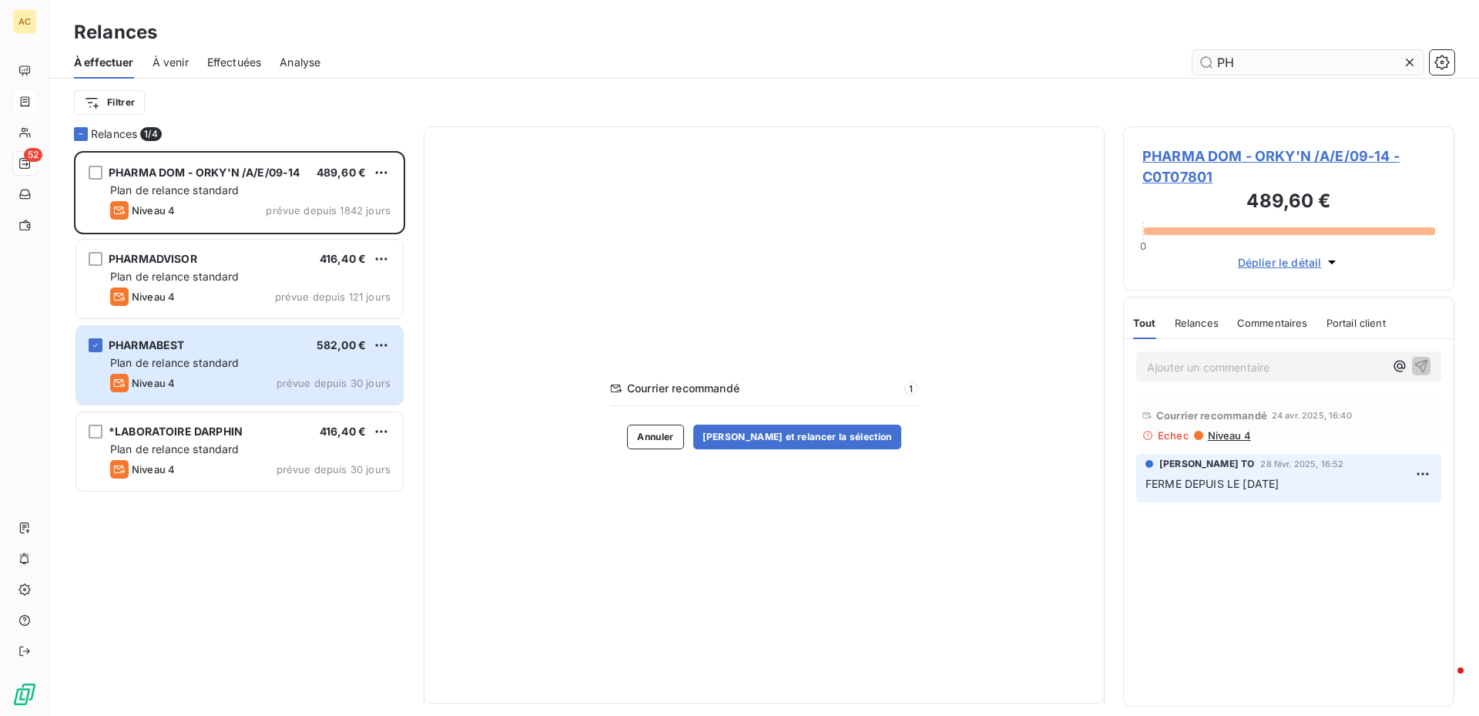
click at [1254, 58] on input "PH" at bounding box center [1308, 62] width 231 height 25
type input "P"
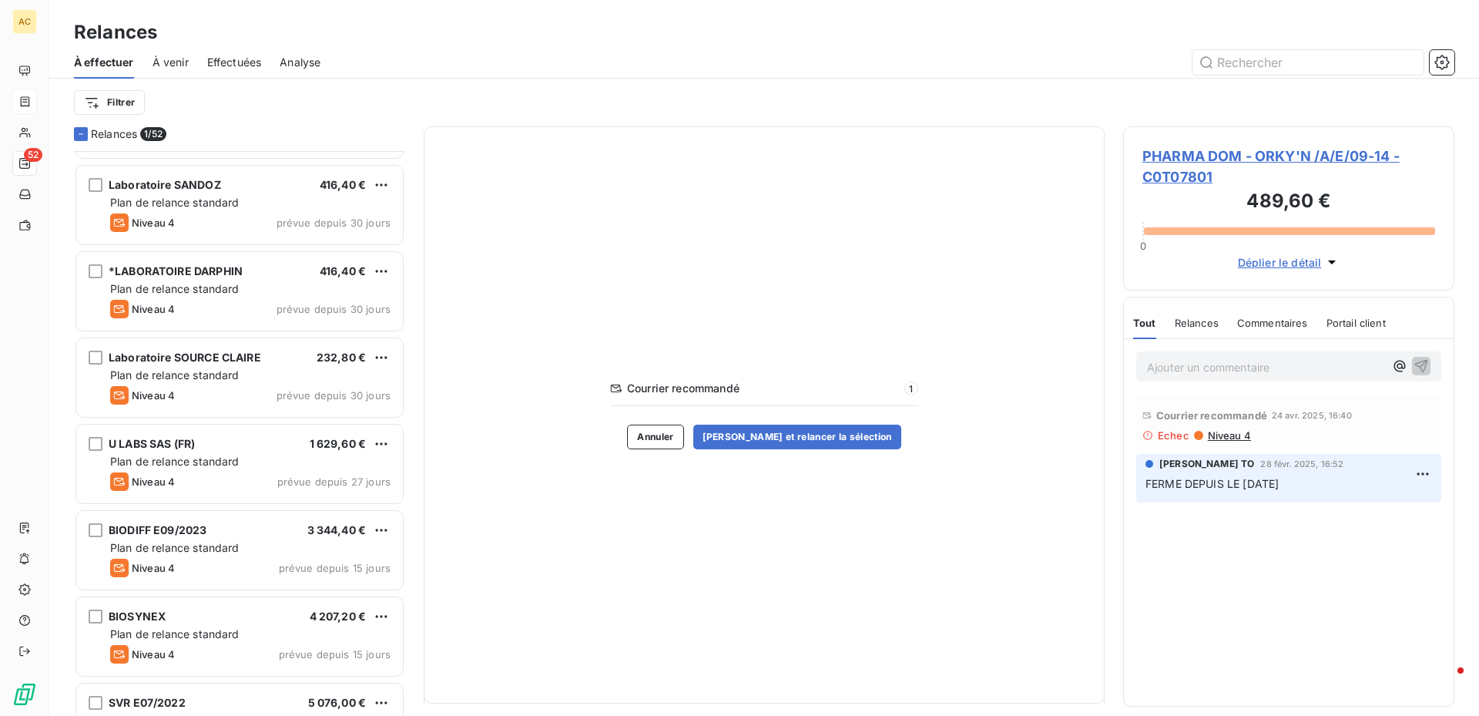
scroll to position [3314, 0]
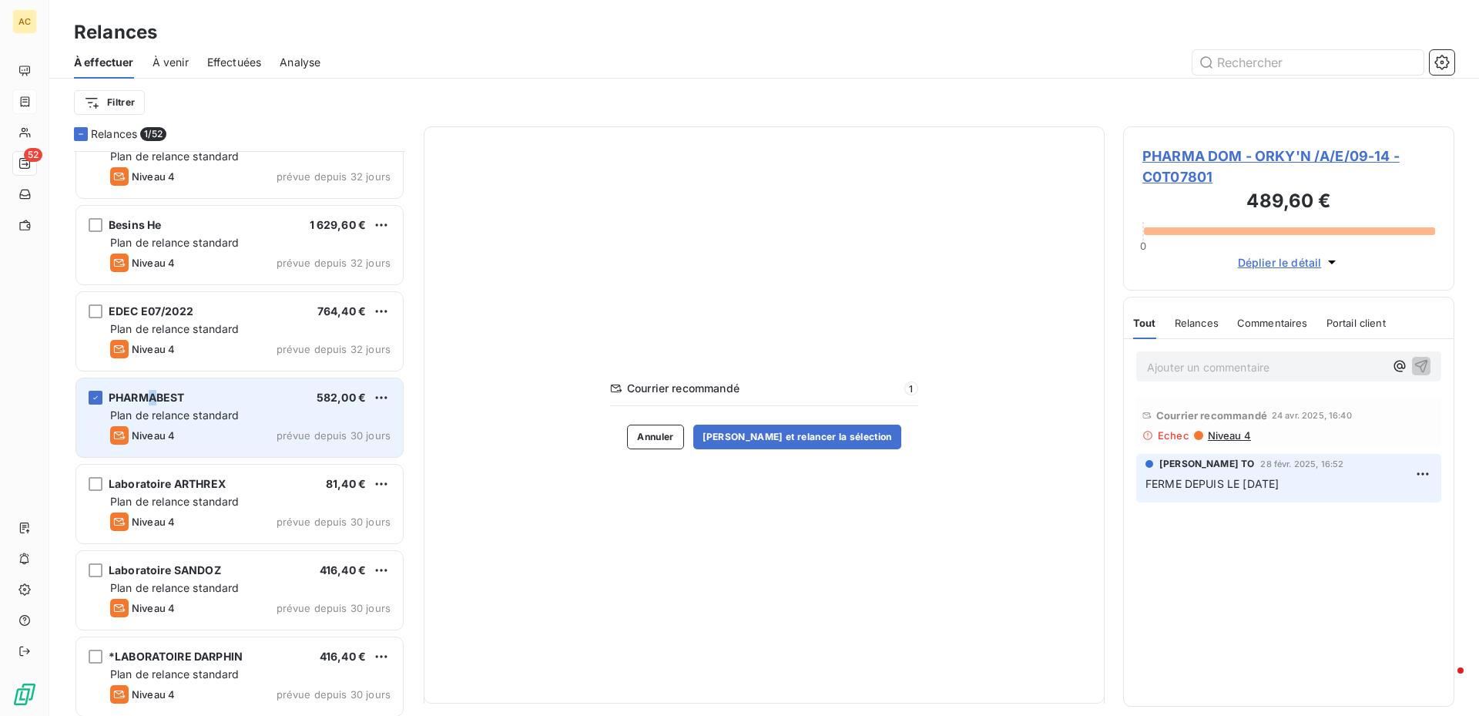
click at [153, 398] on span "PHARMABEST" at bounding box center [147, 397] width 76 height 13
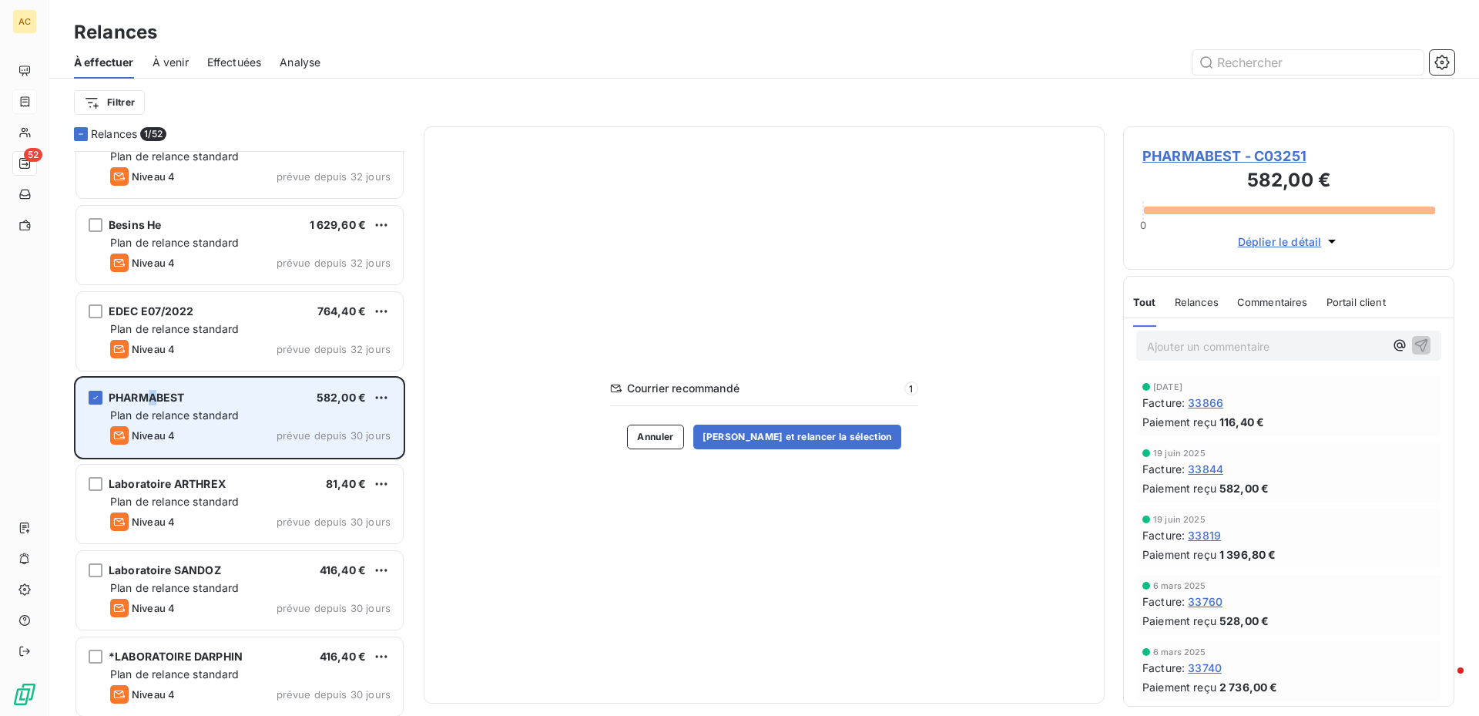
click at [153, 398] on span "PHARMABEST" at bounding box center [147, 397] width 76 height 13
click at [160, 394] on span "PHARMABEST" at bounding box center [147, 397] width 76 height 13
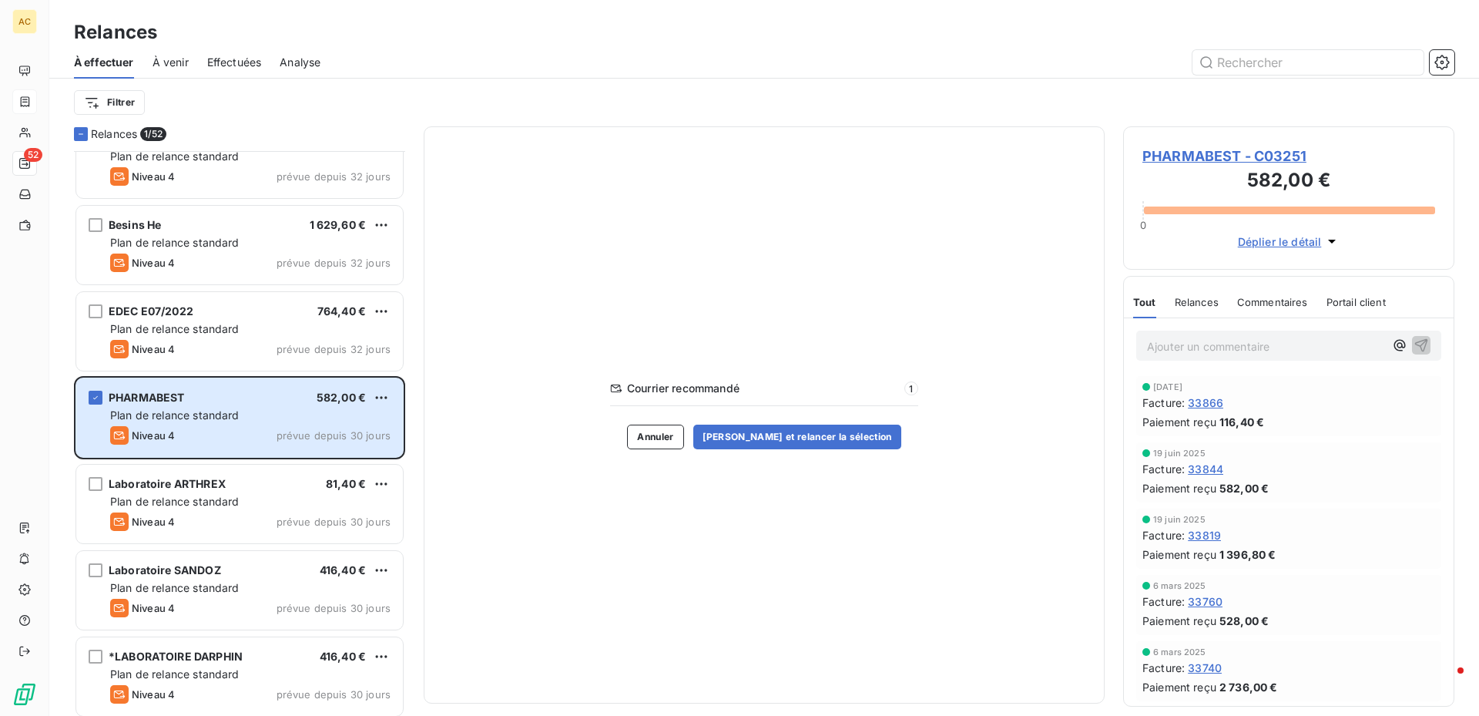
click at [1174, 153] on span "PHARMABEST - C03251" at bounding box center [1289, 156] width 293 height 21
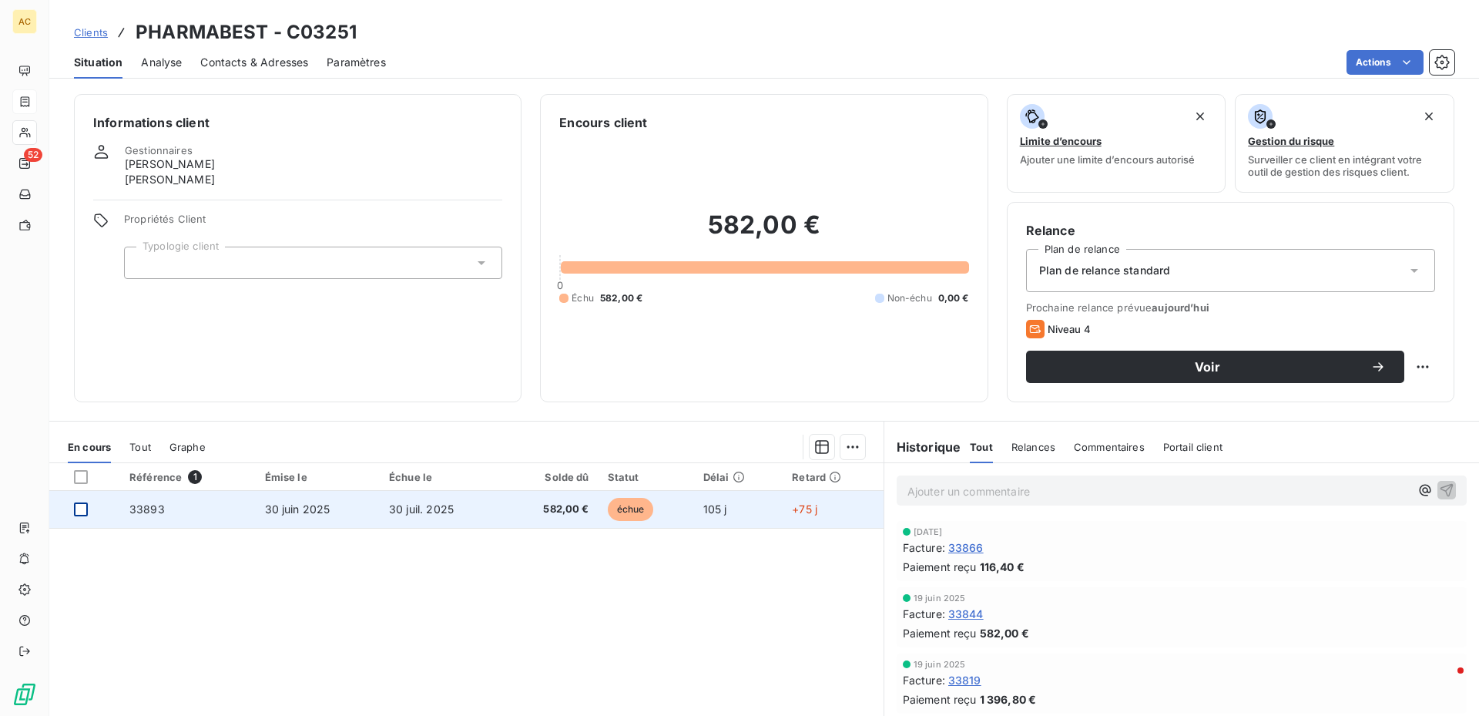
click at [79, 512] on div at bounding box center [81, 509] width 14 height 14
click at [138, 512] on span "33893" at bounding box center [146, 508] width 35 height 13
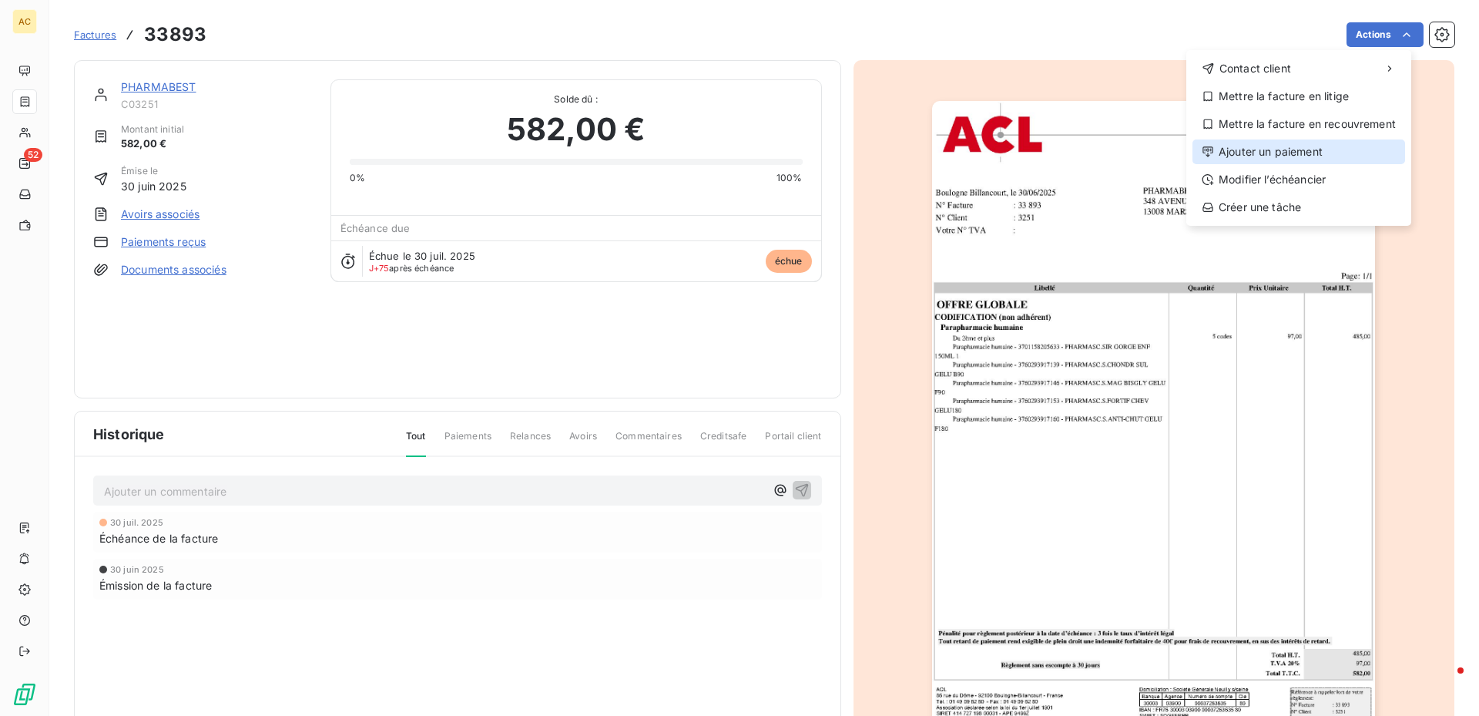
click at [1257, 153] on div "Ajouter un paiement" at bounding box center [1299, 151] width 213 height 25
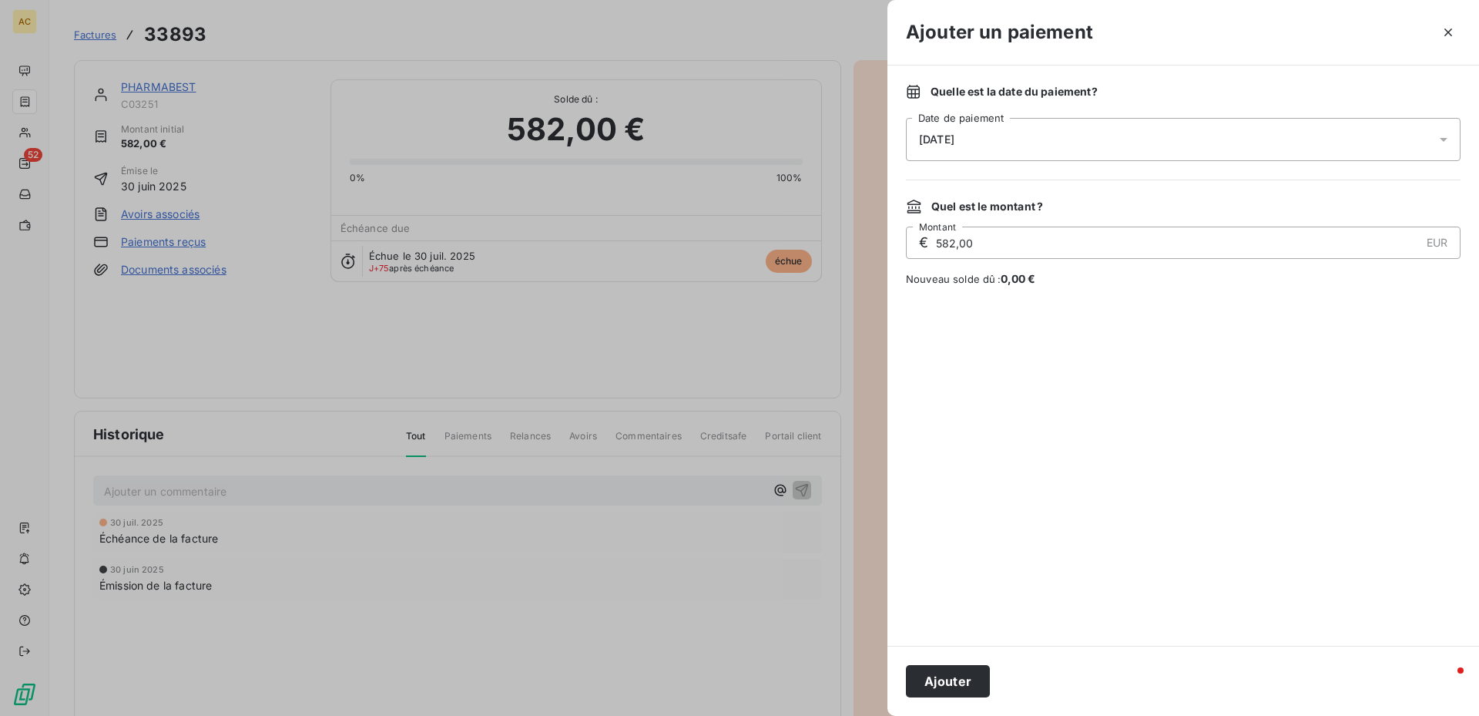
click at [1449, 136] on icon at bounding box center [1443, 139] width 15 height 15
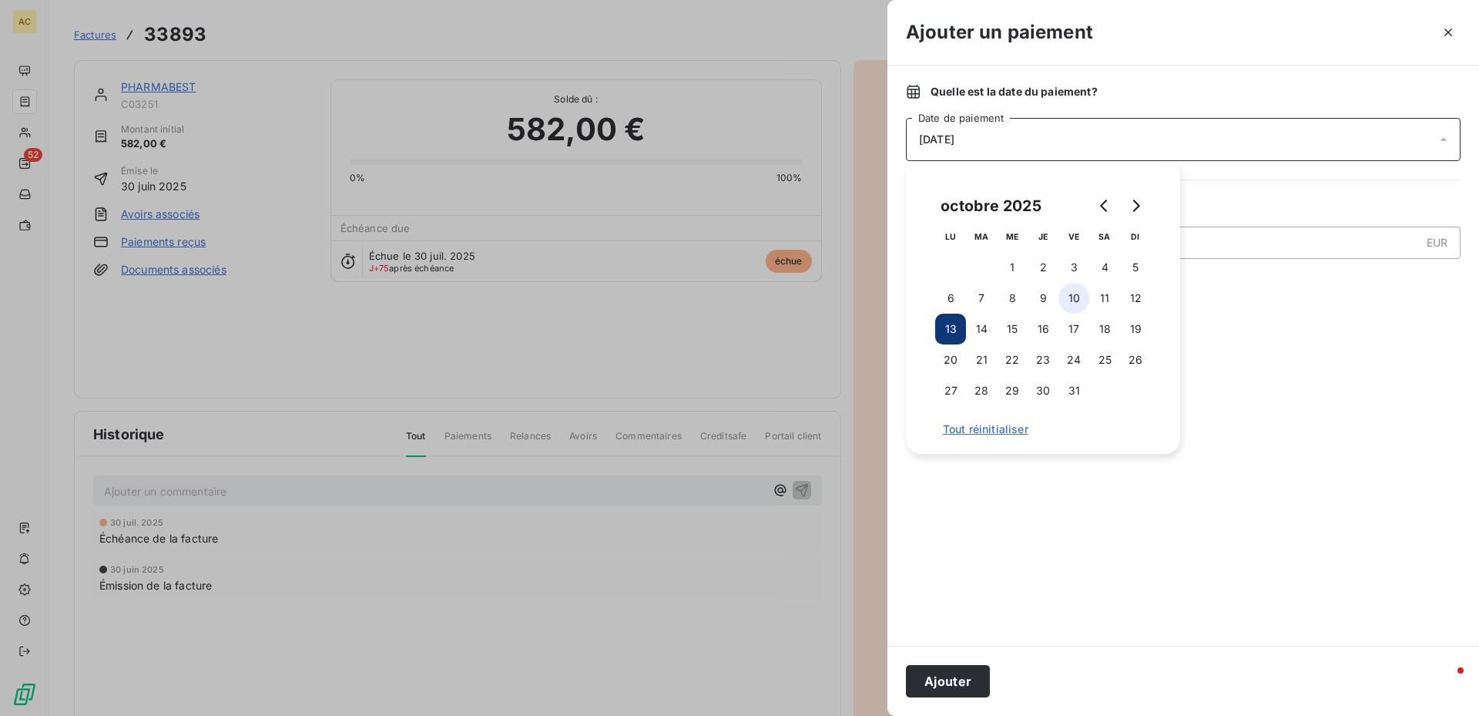
click at [1078, 303] on button "10" at bounding box center [1074, 298] width 31 height 31
drag, startPoint x: 947, startPoint y: 683, endPoint x: 904, endPoint y: 671, distance: 44.9
click at [947, 683] on button "Ajouter" at bounding box center [948, 681] width 84 height 32
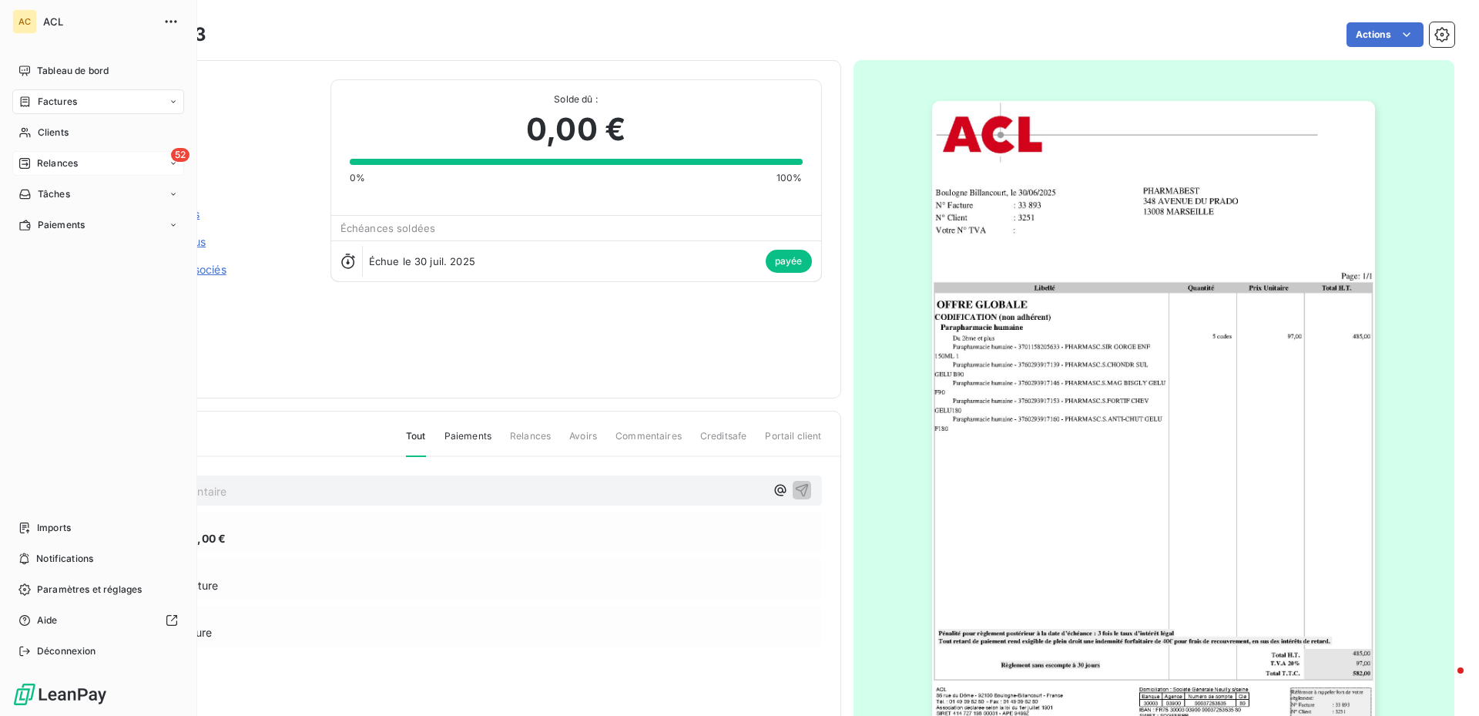
click at [173, 161] on div "52" at bounding box center [180, 155] width 18 height 14
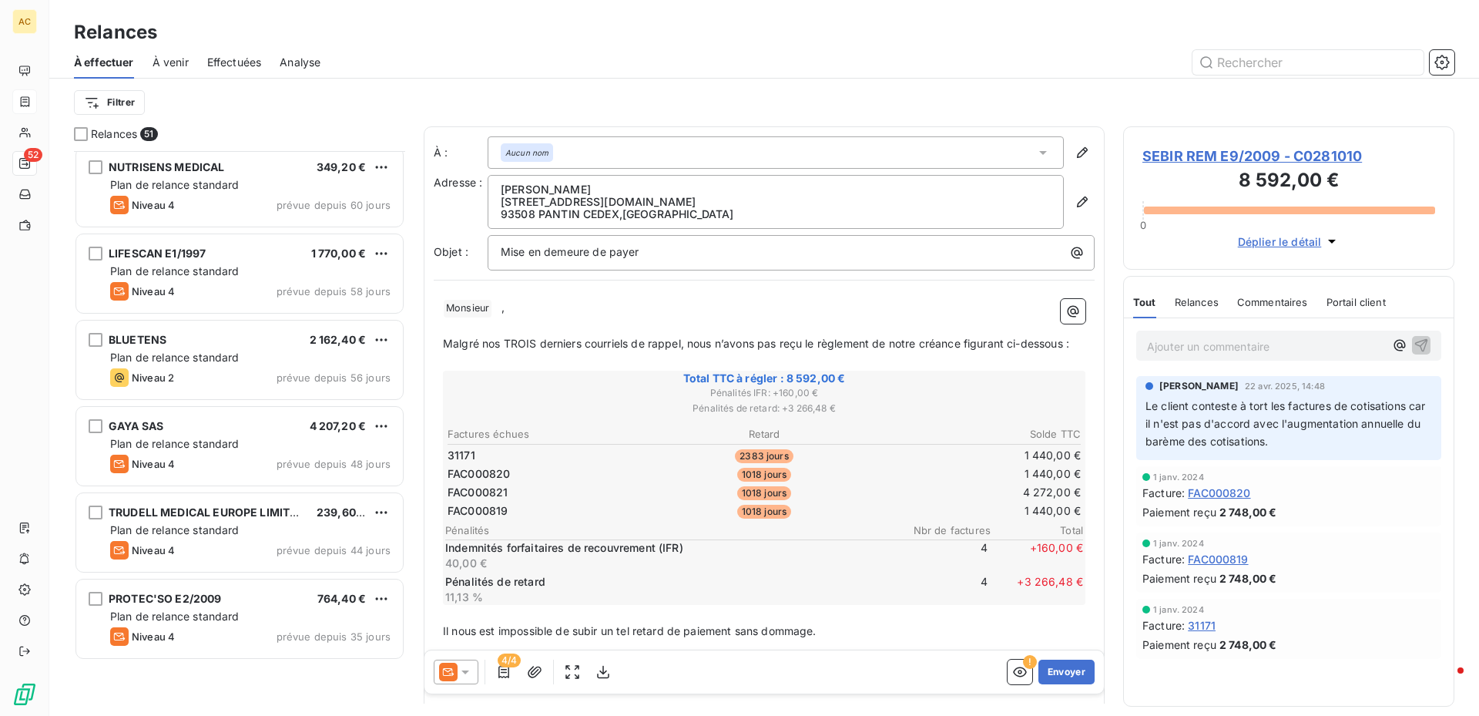
scroll to position [2219, 0]
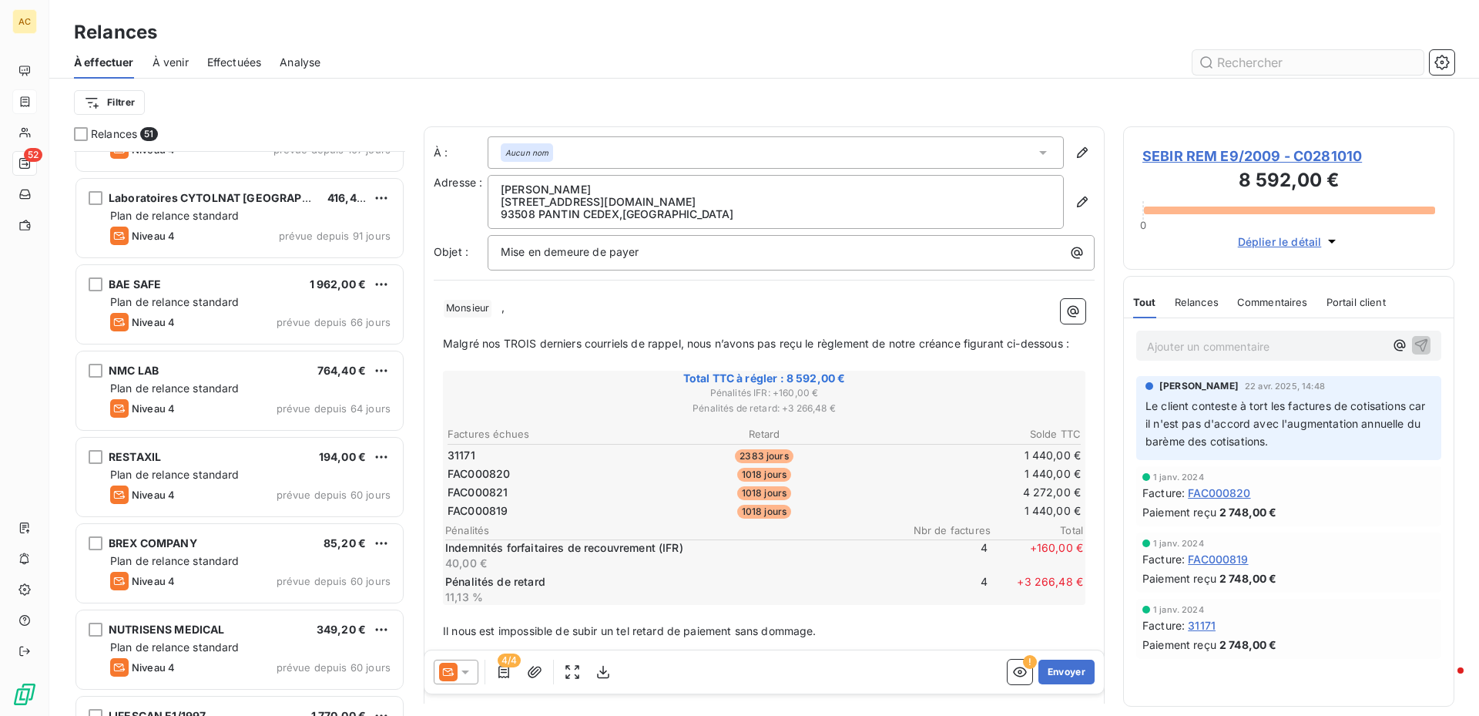
click at [1291, 64] on input "text" at bounding box center [1308, 62] width 231 height 25
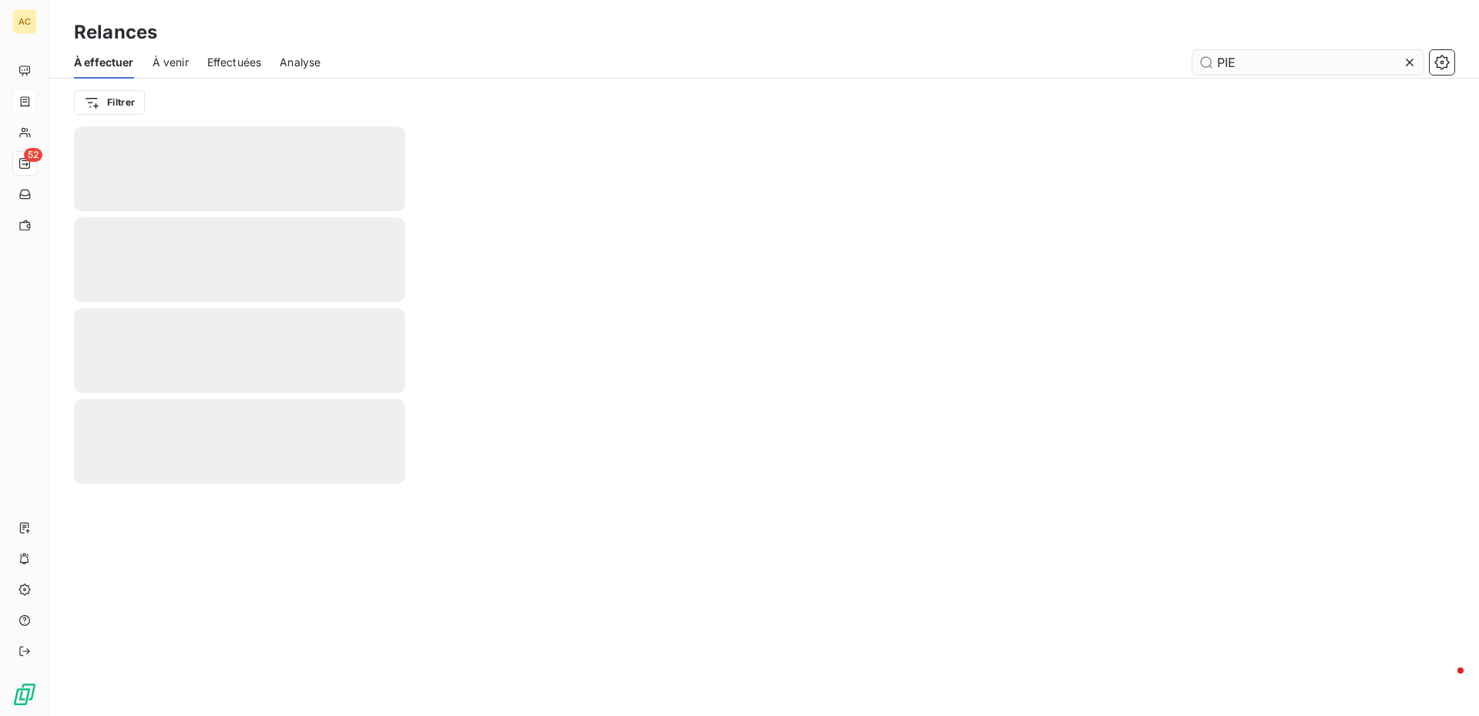
type input "PIE"
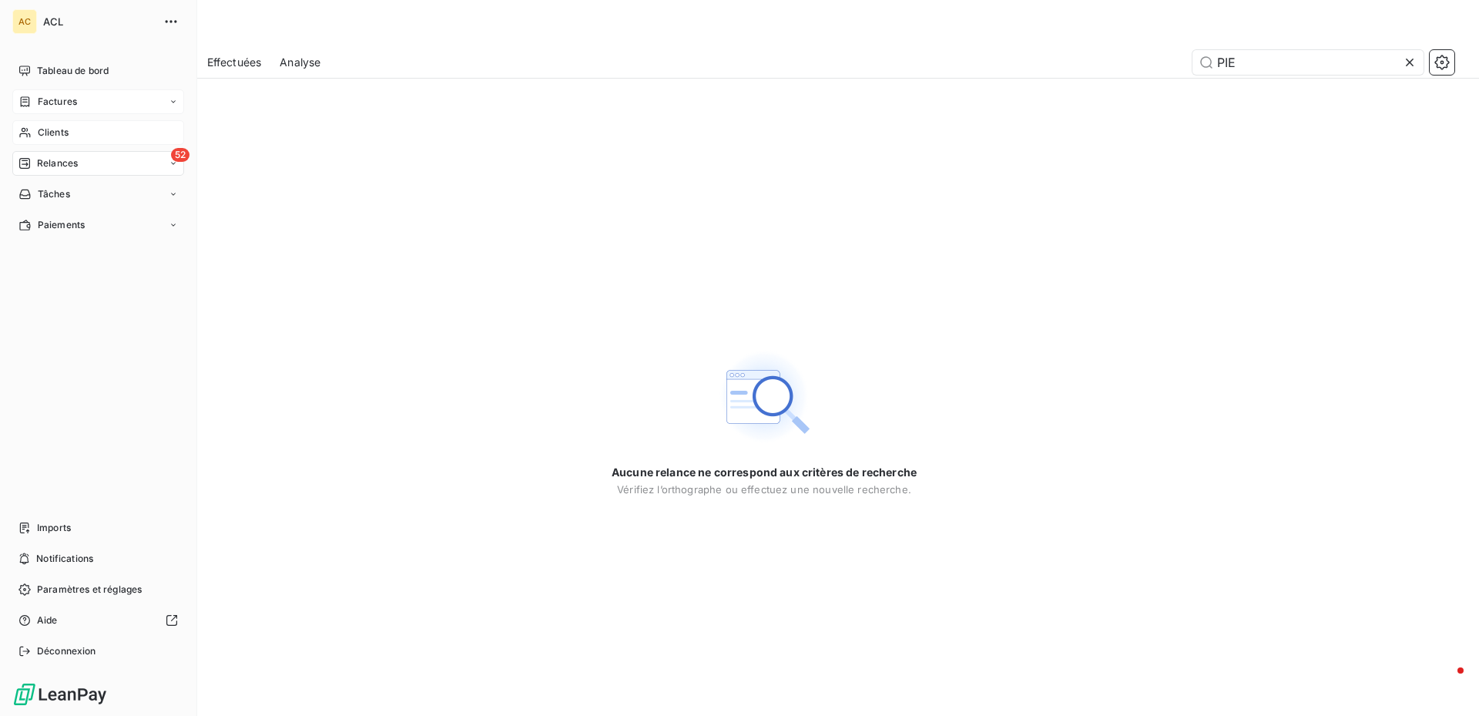
click at [70, 130] on div "Clients" at bounding box center [98, 132] width 172 height 25
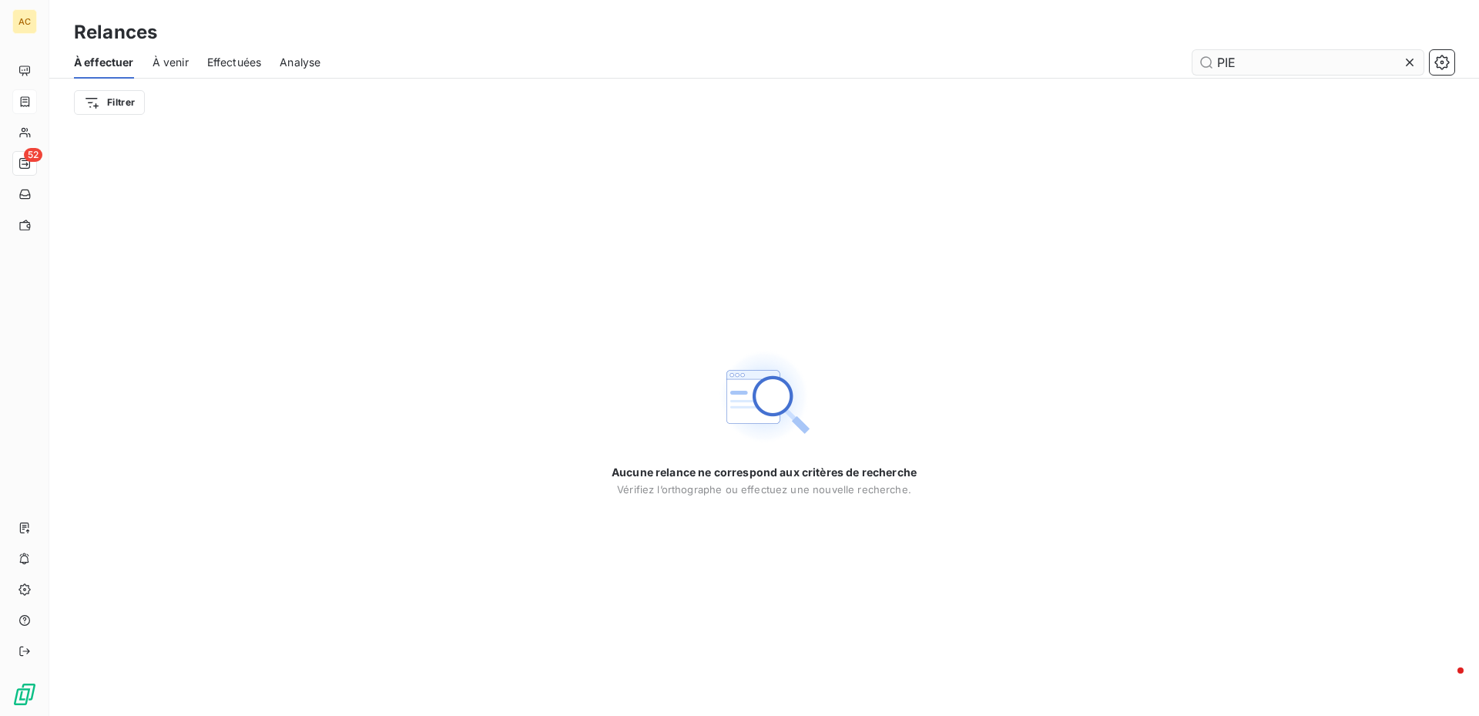
click at [1285, 55] on input "PIE" at bounding box center [1308, 62] width 231 height 25
click at [1268, 68] on input "PIER" at bounding box center [1308, 62] width 231 height 25
click at [1253, 60] on input "PIER" at bounding box center [1308, 62] width 231 height 25
type input "P"
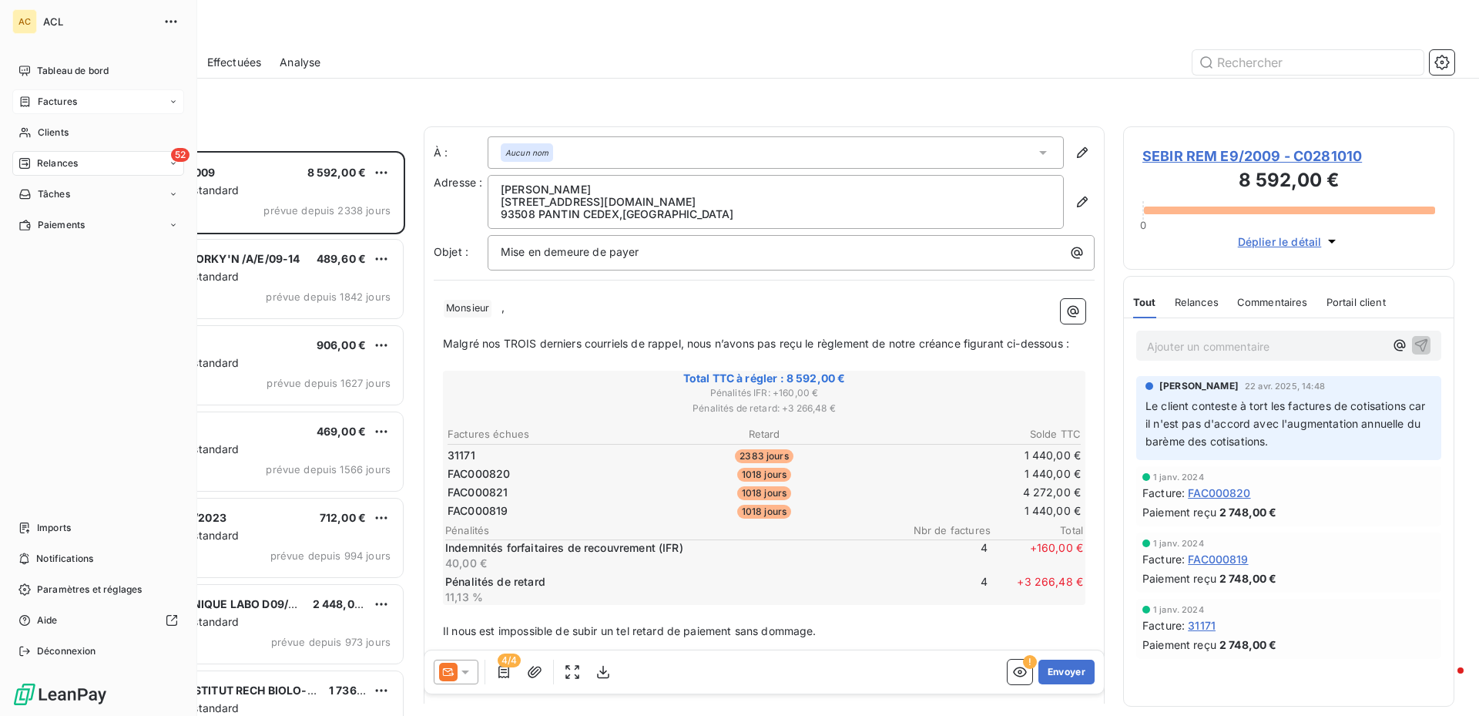
click at [171, 163] on icon at bounding box center [173, 163] width 9 height 9
click at [58, 163] on span "Relances" at bounding box center [57, 163] width 41 height 14
click at [25, 161] on icon at bounding box center [24, 163] width 11 height 11
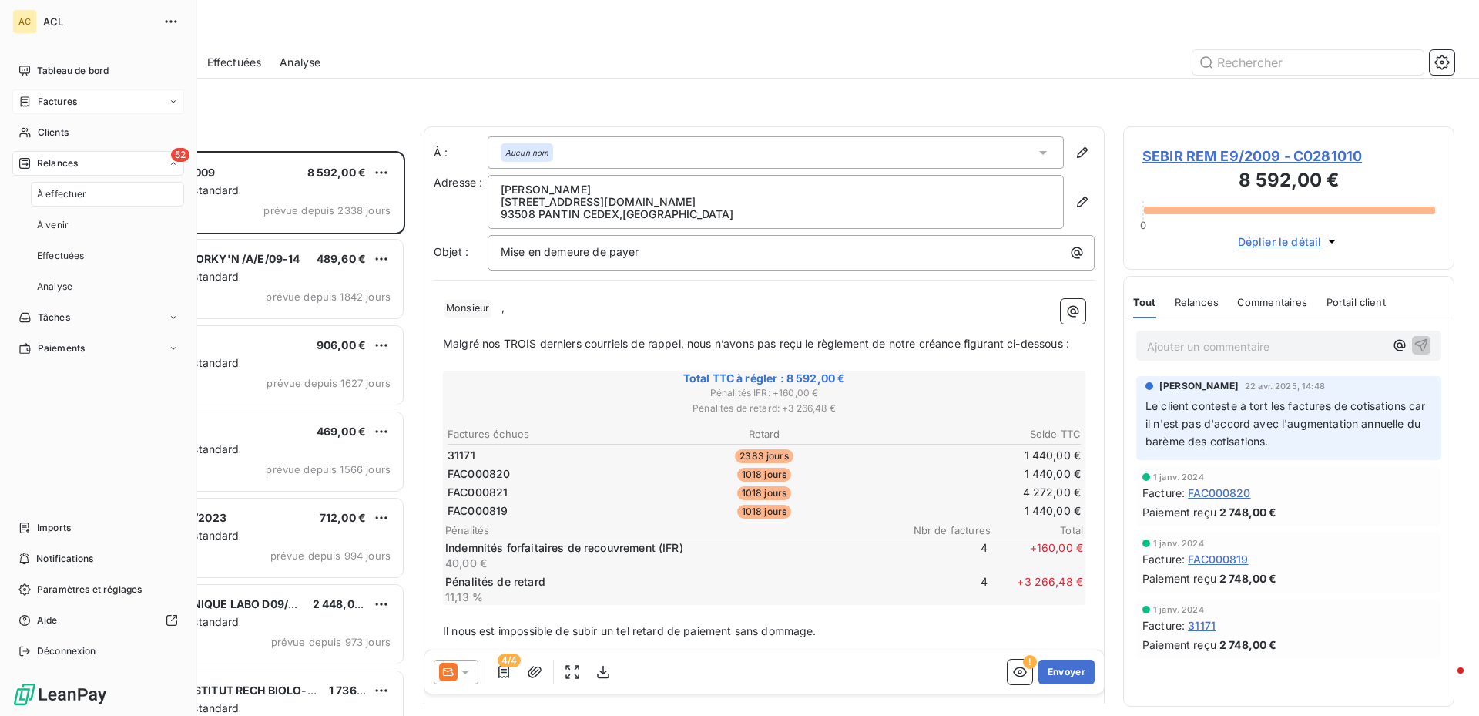
click at [177, 156] on span "52" at bounding box center [180, 155] width 18 height 14
click at [52, 166] on span "Relances" at bounding box center [57, 163] width 41 height 14
click at [42, 137] on span "Clients" at bounding box center [53, 133] width 31 height 14
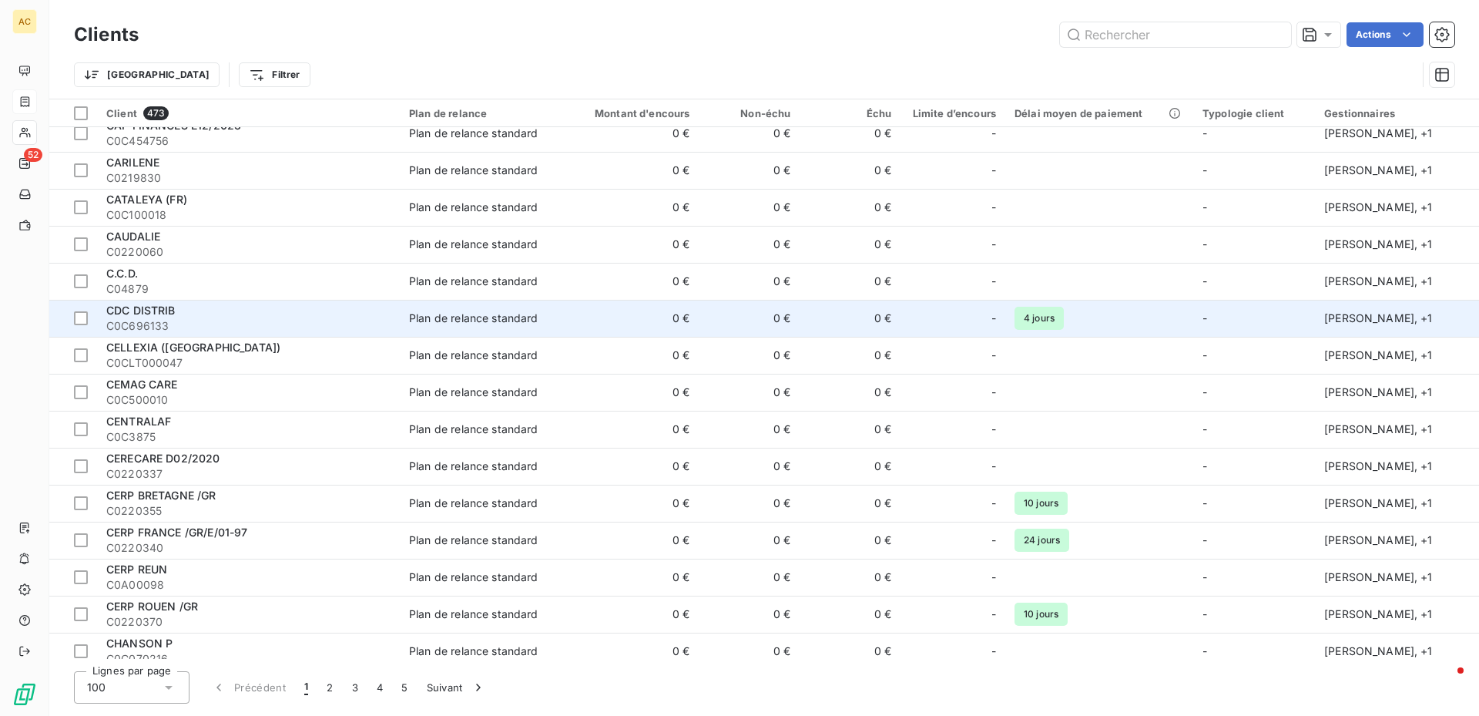
scroll to position [3168, 0]
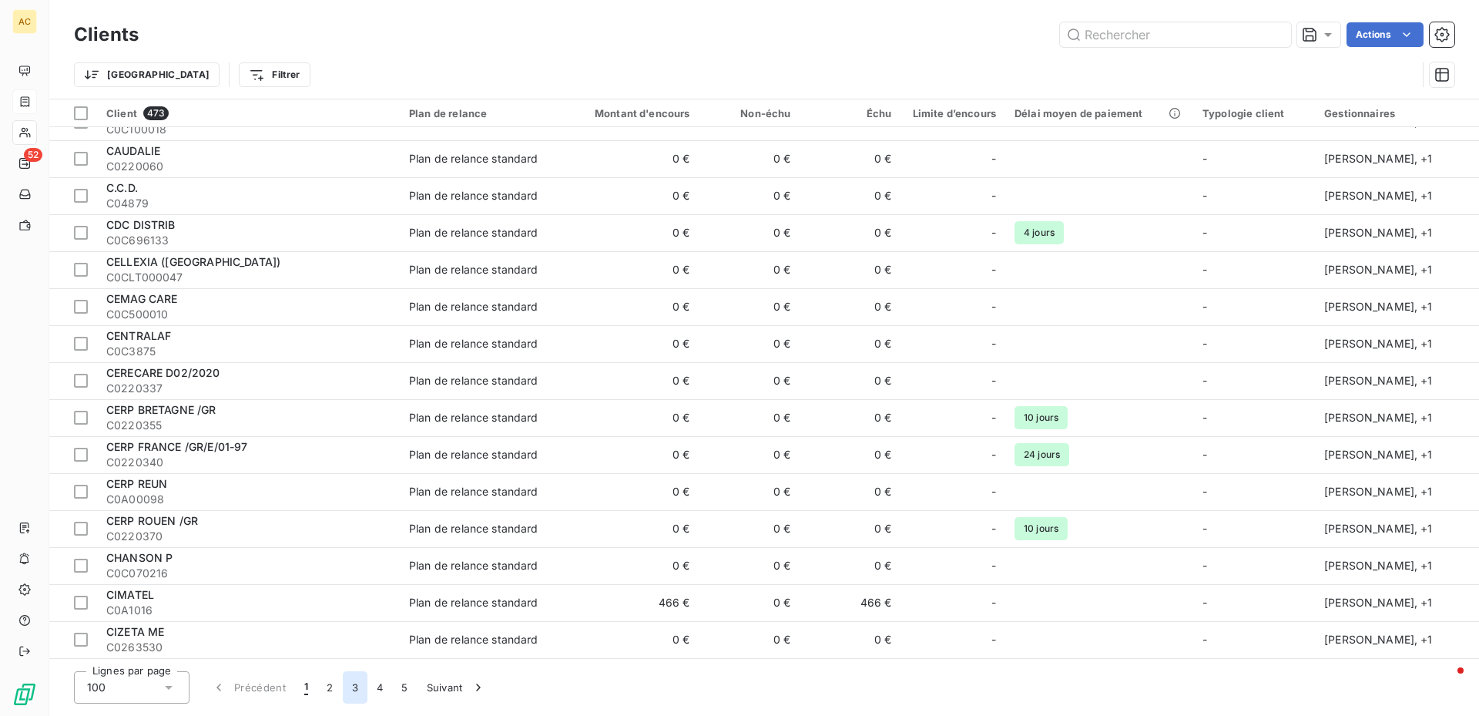
click at [350, 693] on button "3" at bounding box center [355, 687] width 25 height 32
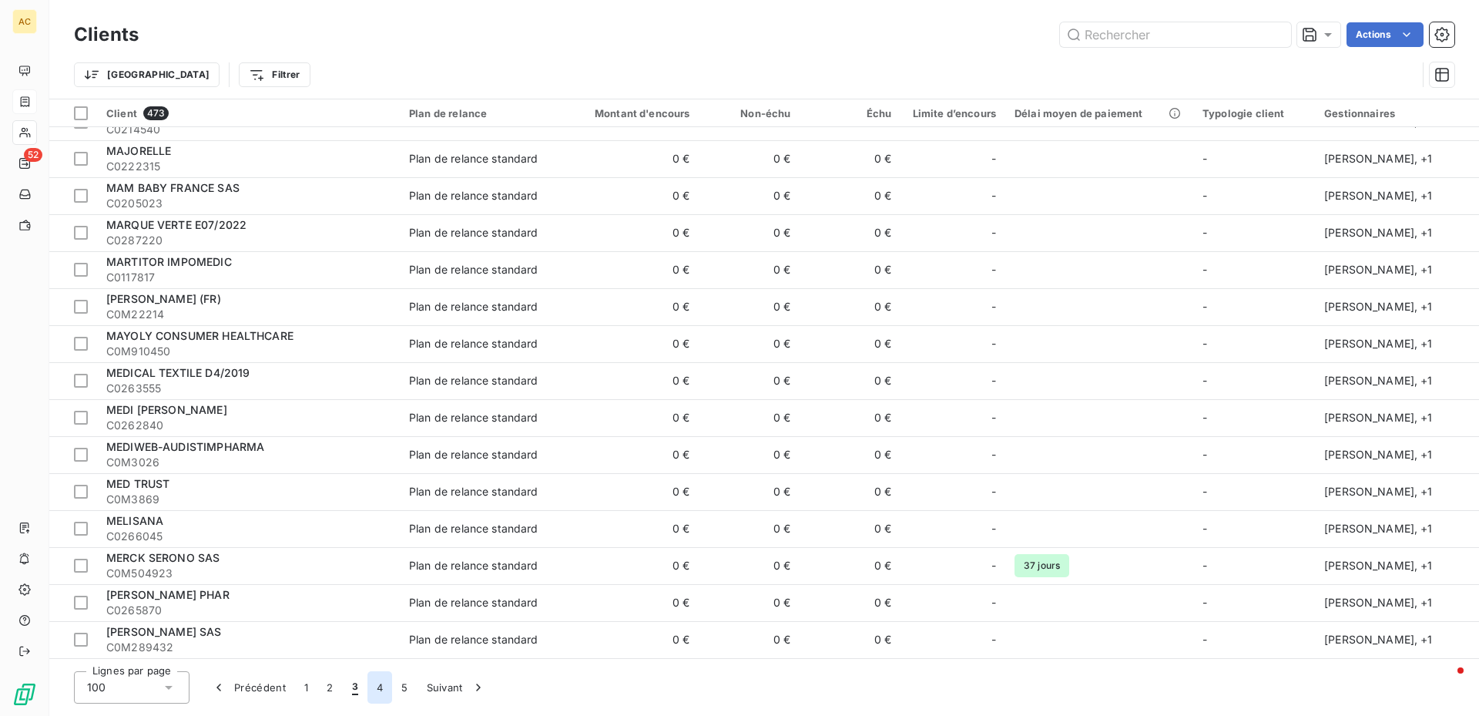
click at [381, 687] on button "4" at bounding box center [380, 687] width 25 height 32
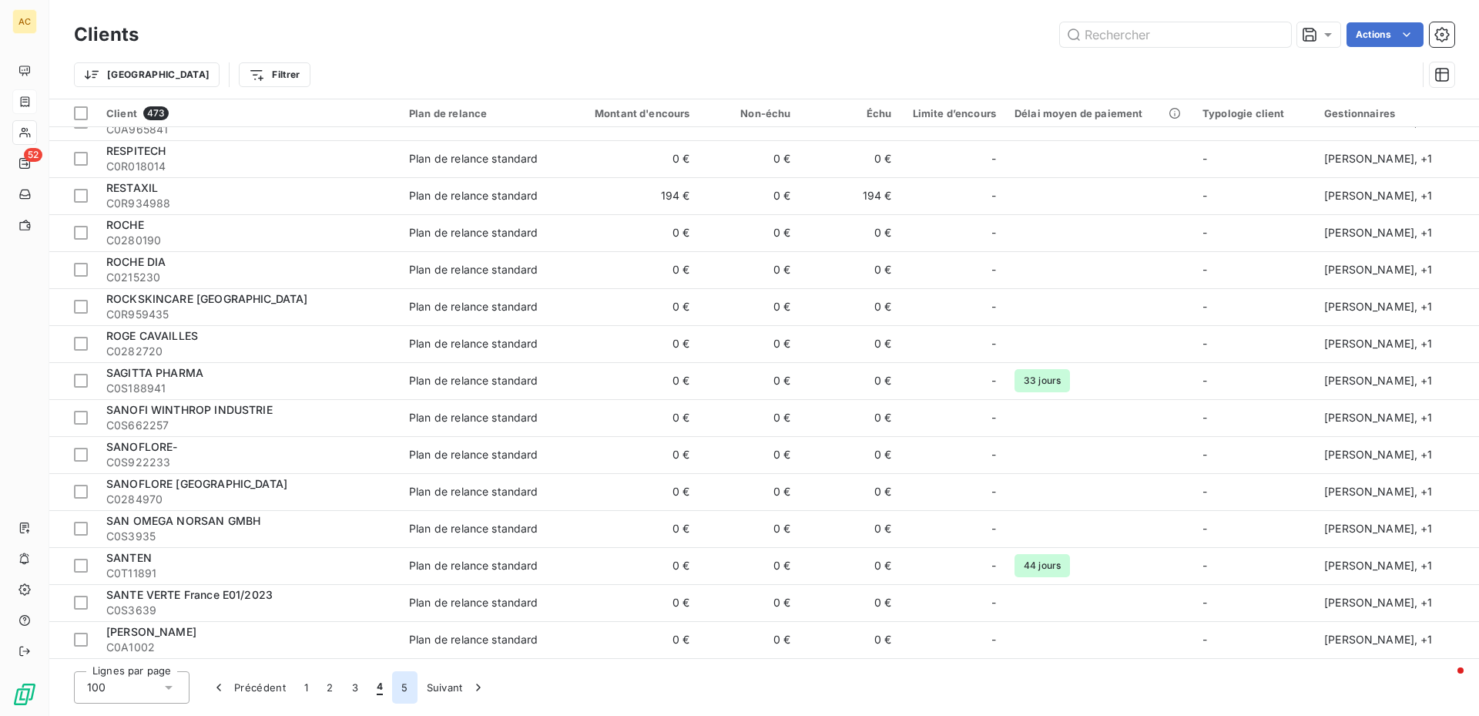
click at [401, 687] on button "5" at bounding box center [404, 687] width 25 height 32
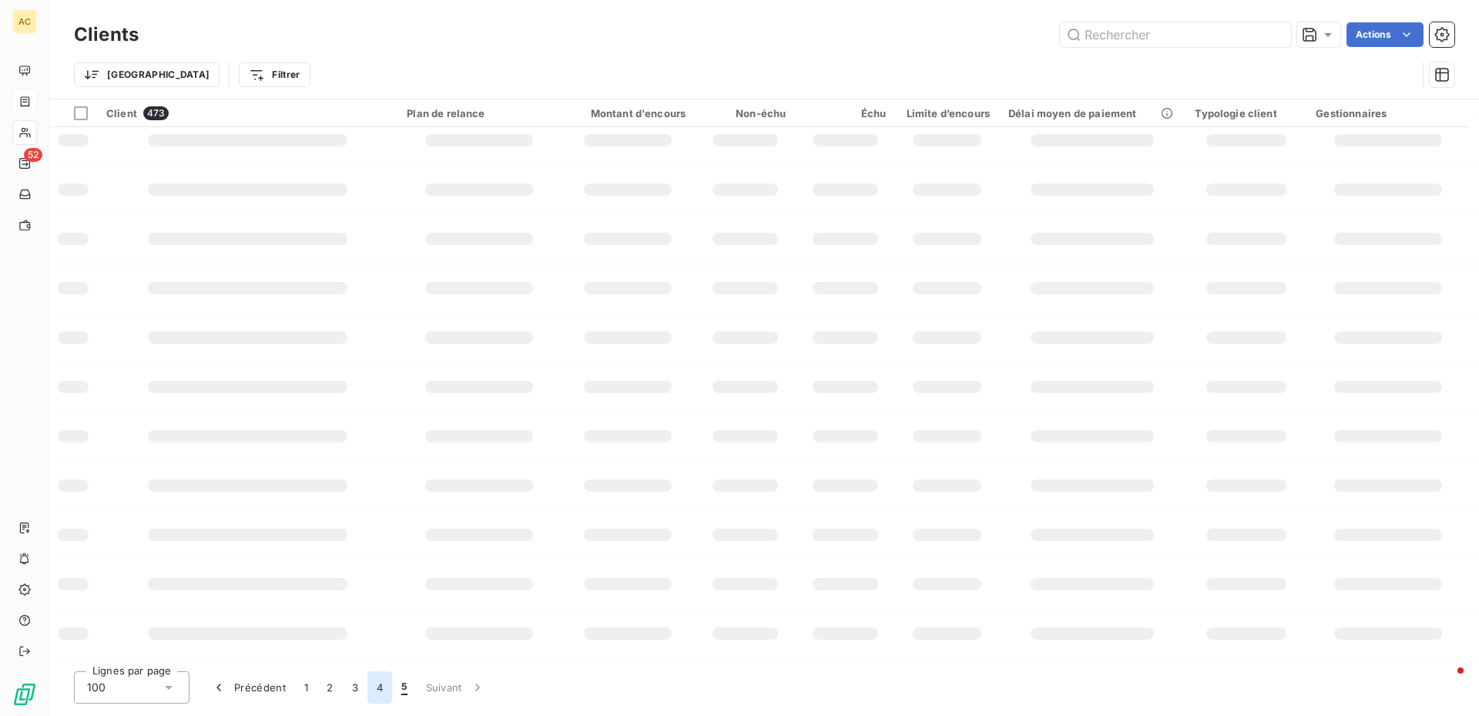
click at [376, 689] on button "4" at bounding box center [380, 687] width 25 height 32
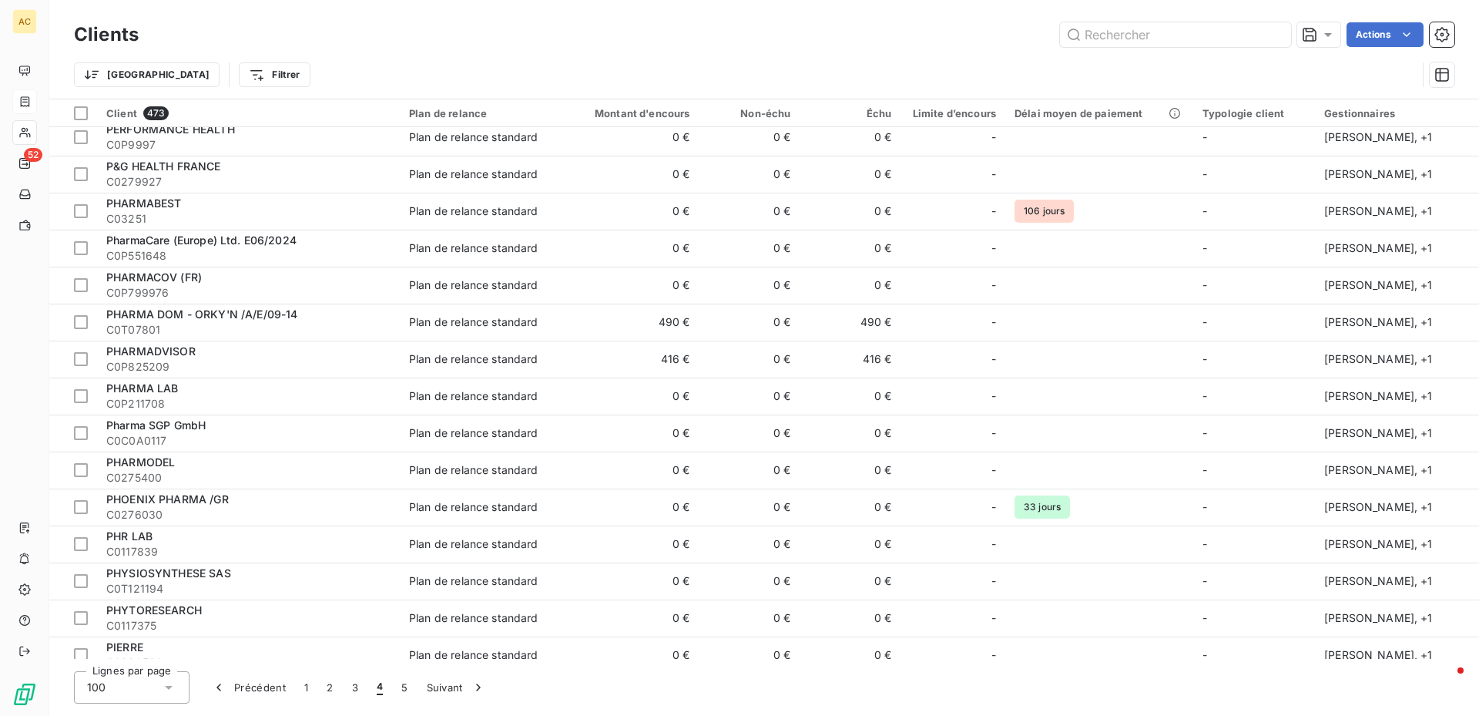
scroll to position [1395, 0]
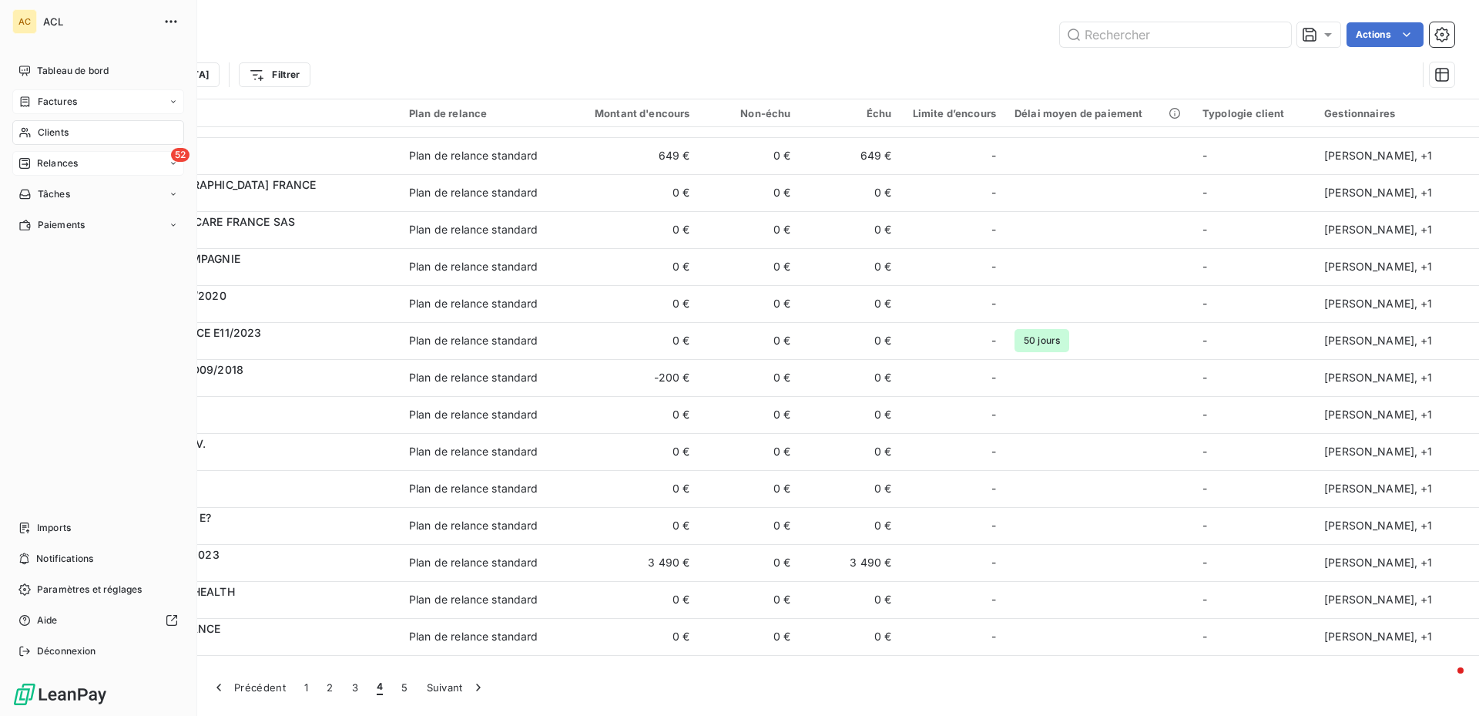
click at [42, 165] on span "Relances" at bounding box center [57, 163] width 41 height 14
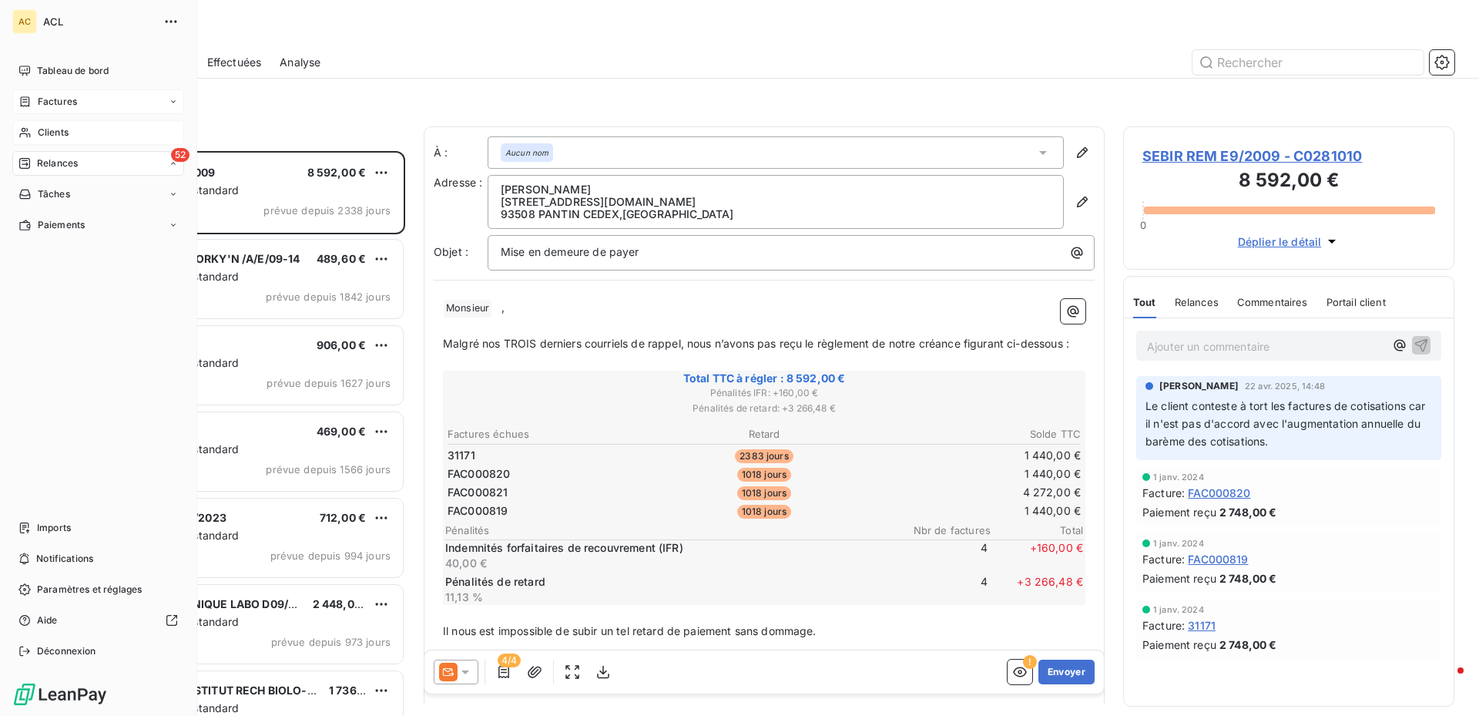
scroll to position [553, 320]
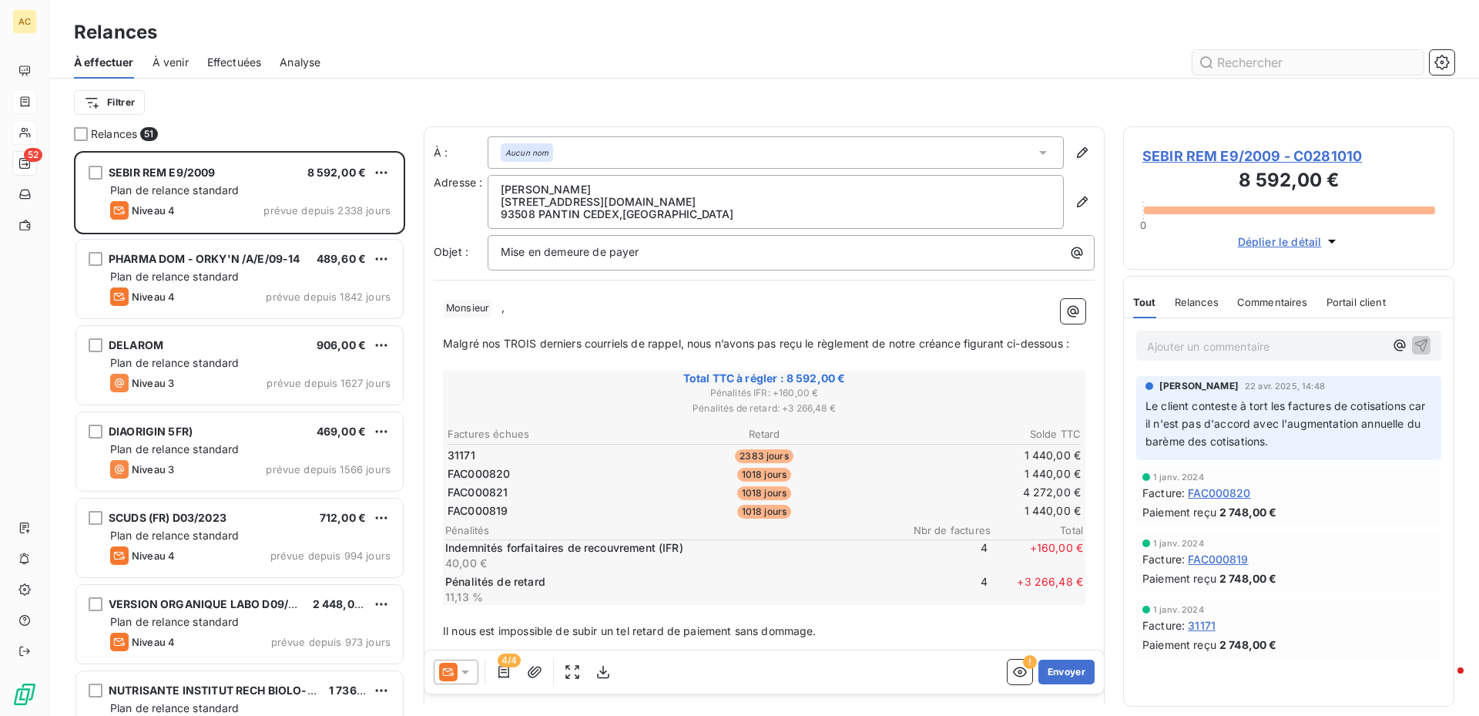
click at [1273, 69] on input "text" at bounding box center [1308, 62] width 231 height 25
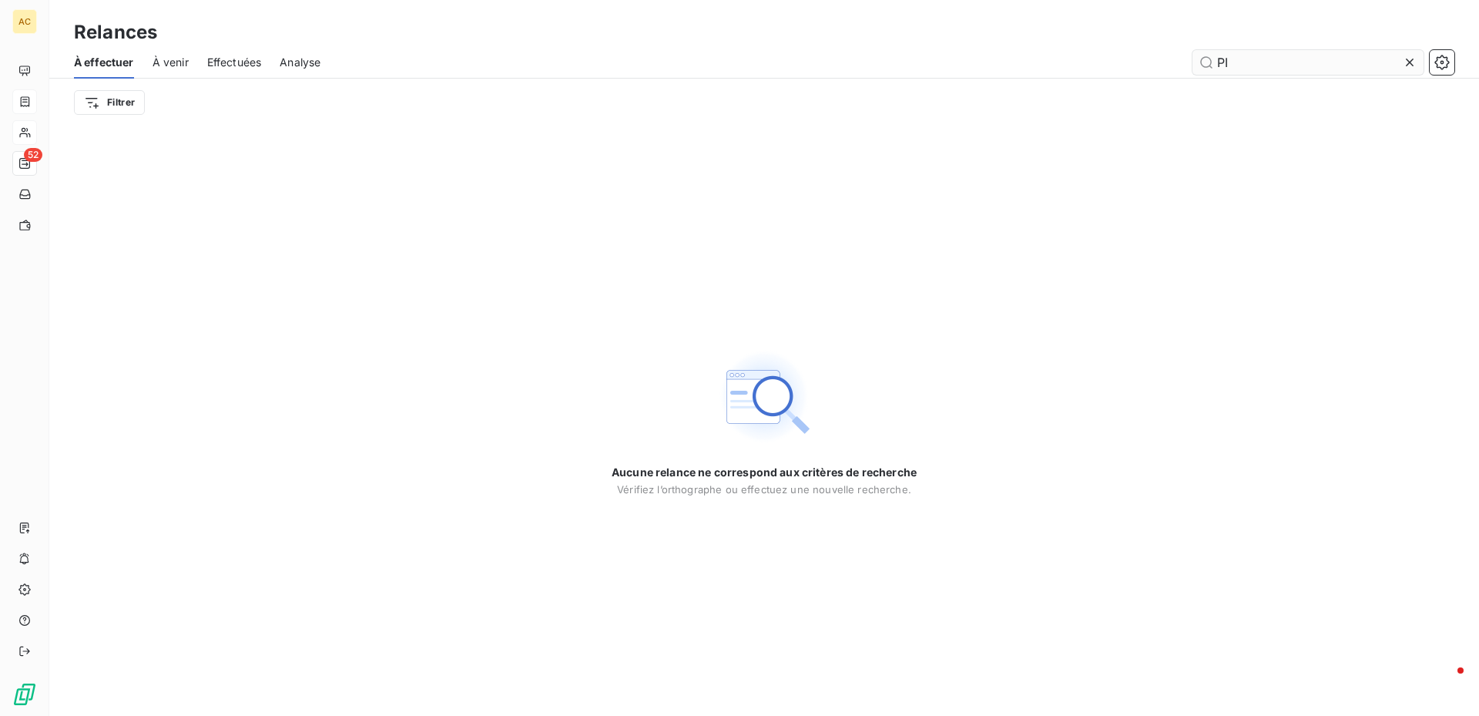
type input "P"
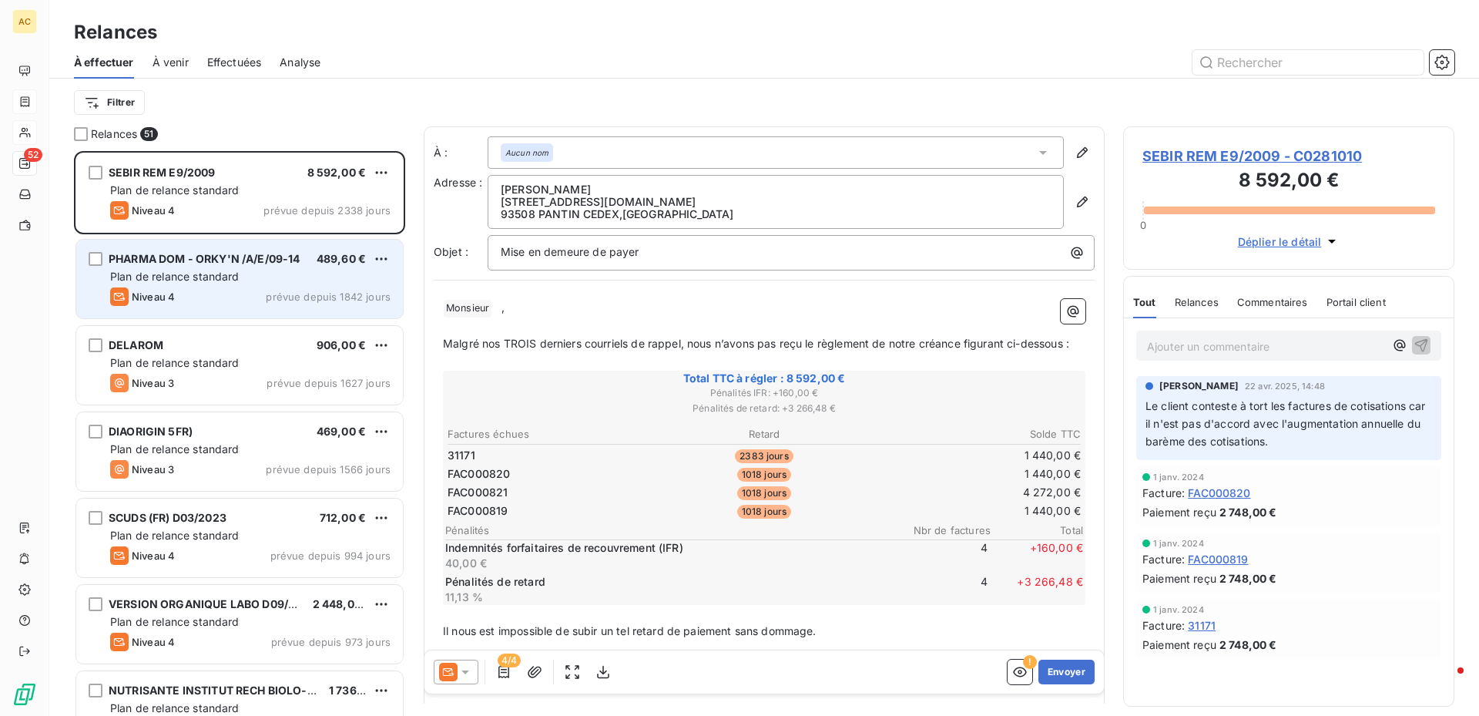
scroll to position [553, 320]
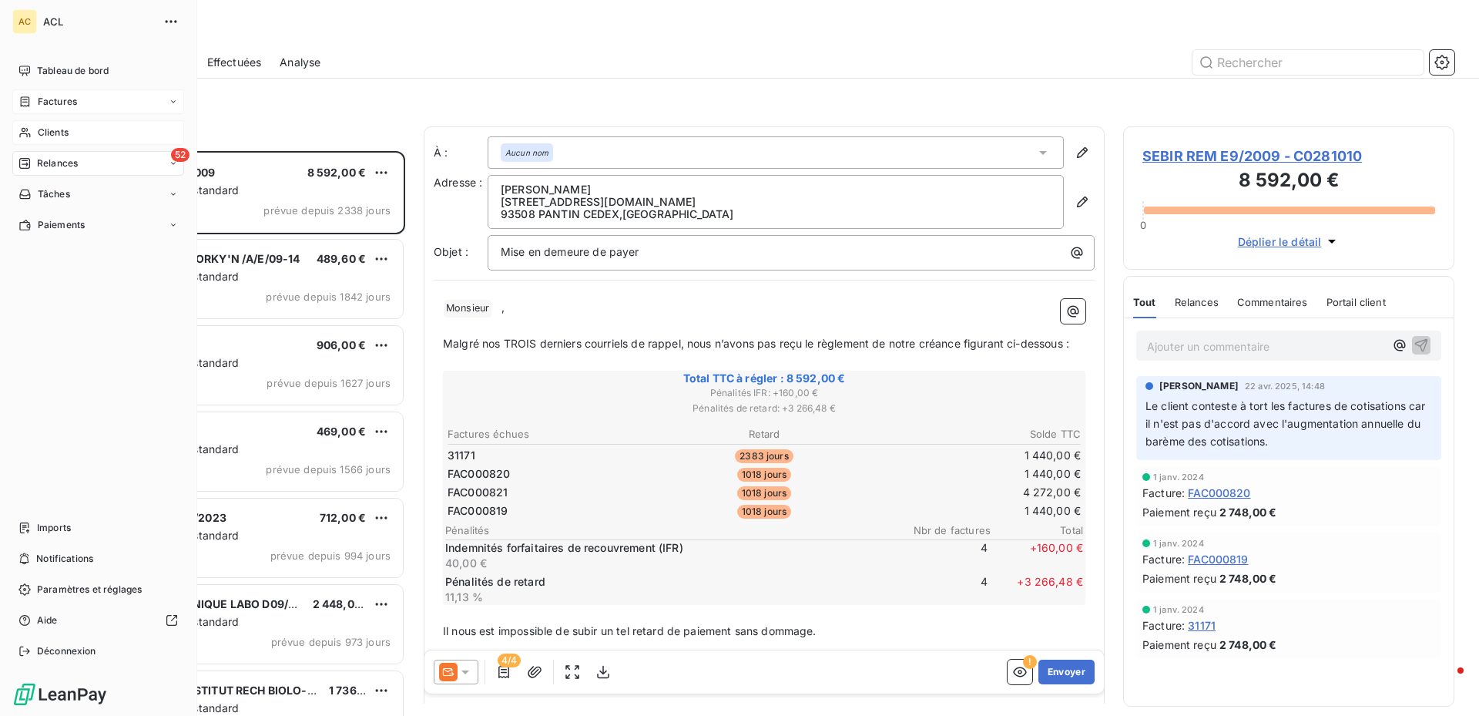
click at [174, 97] on icon at bounding box center [173, 101] width 9 height 9
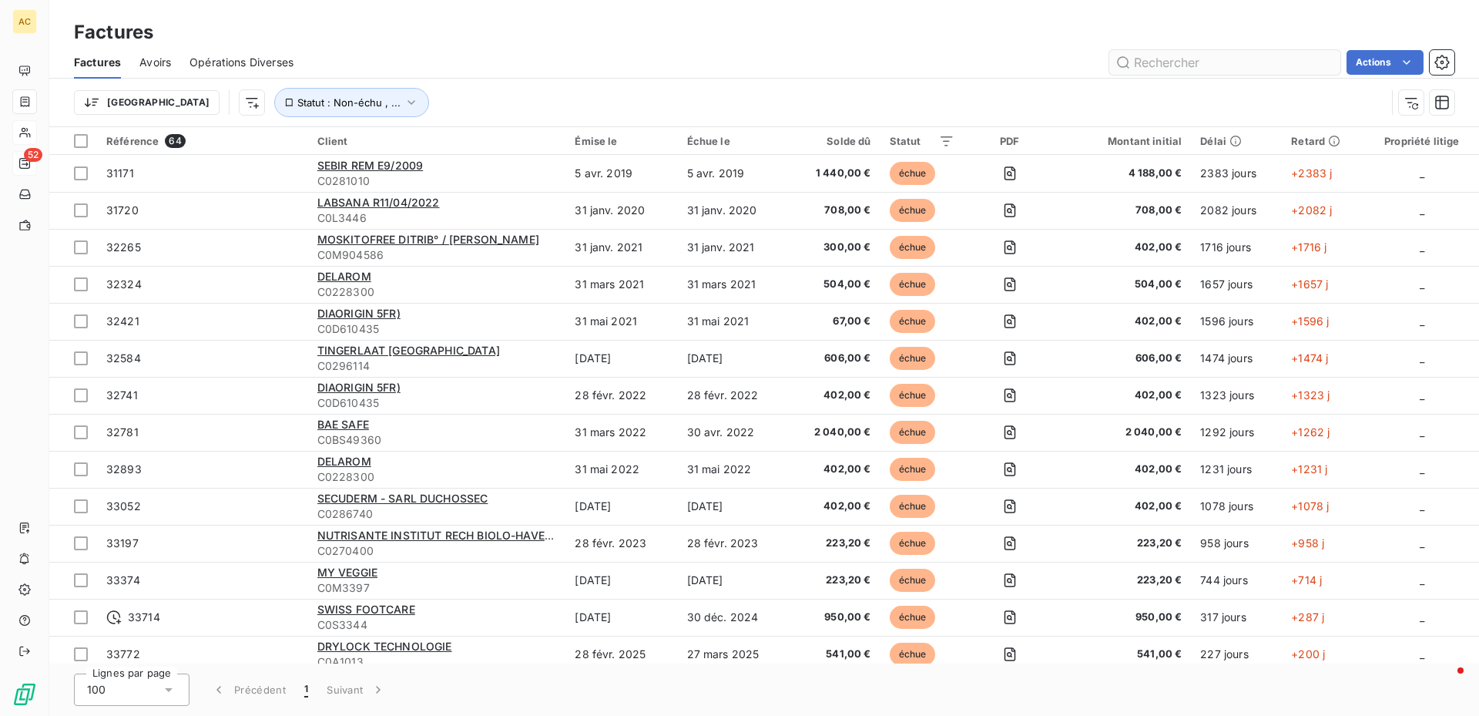
click at [1157, 65] on input "text" at bounding box center [1225, 62] width 231 height 25
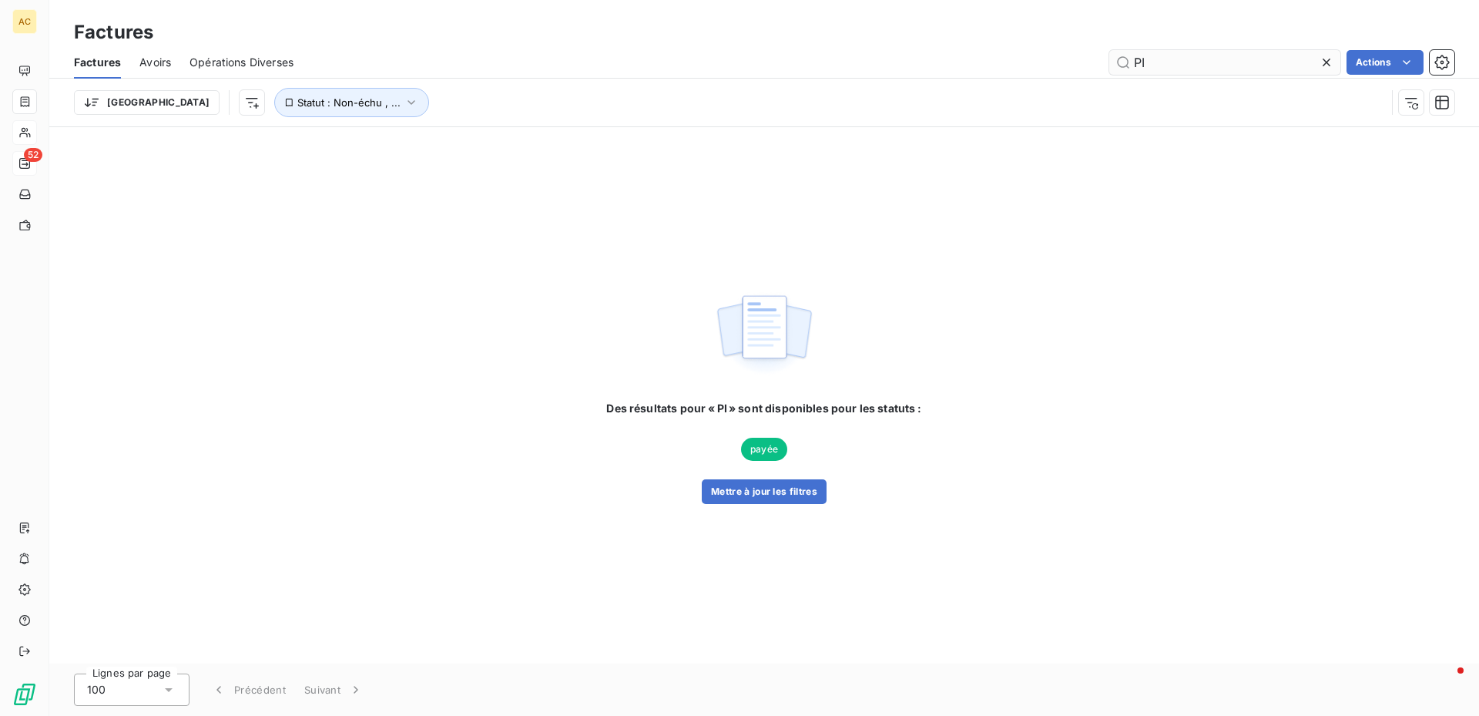
type input "P"
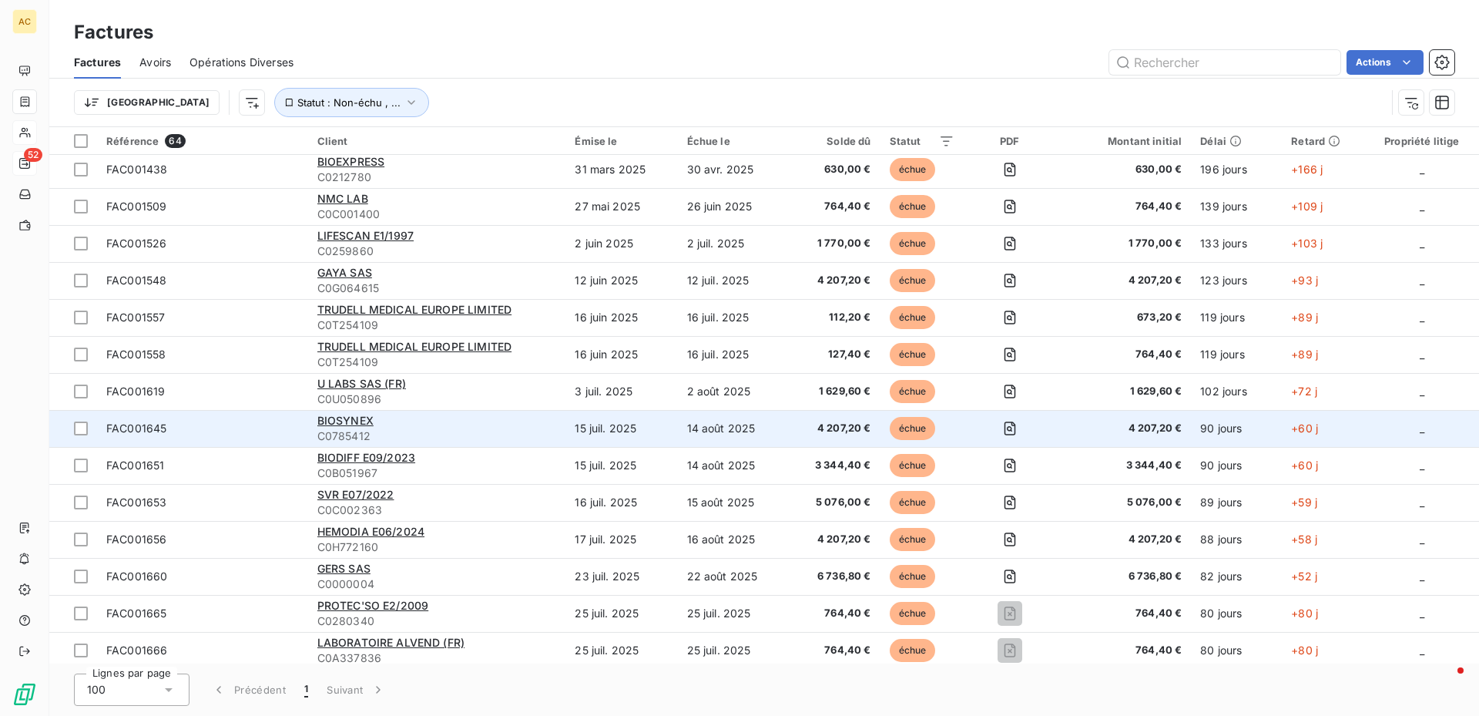
scroll to position [1859, 0]
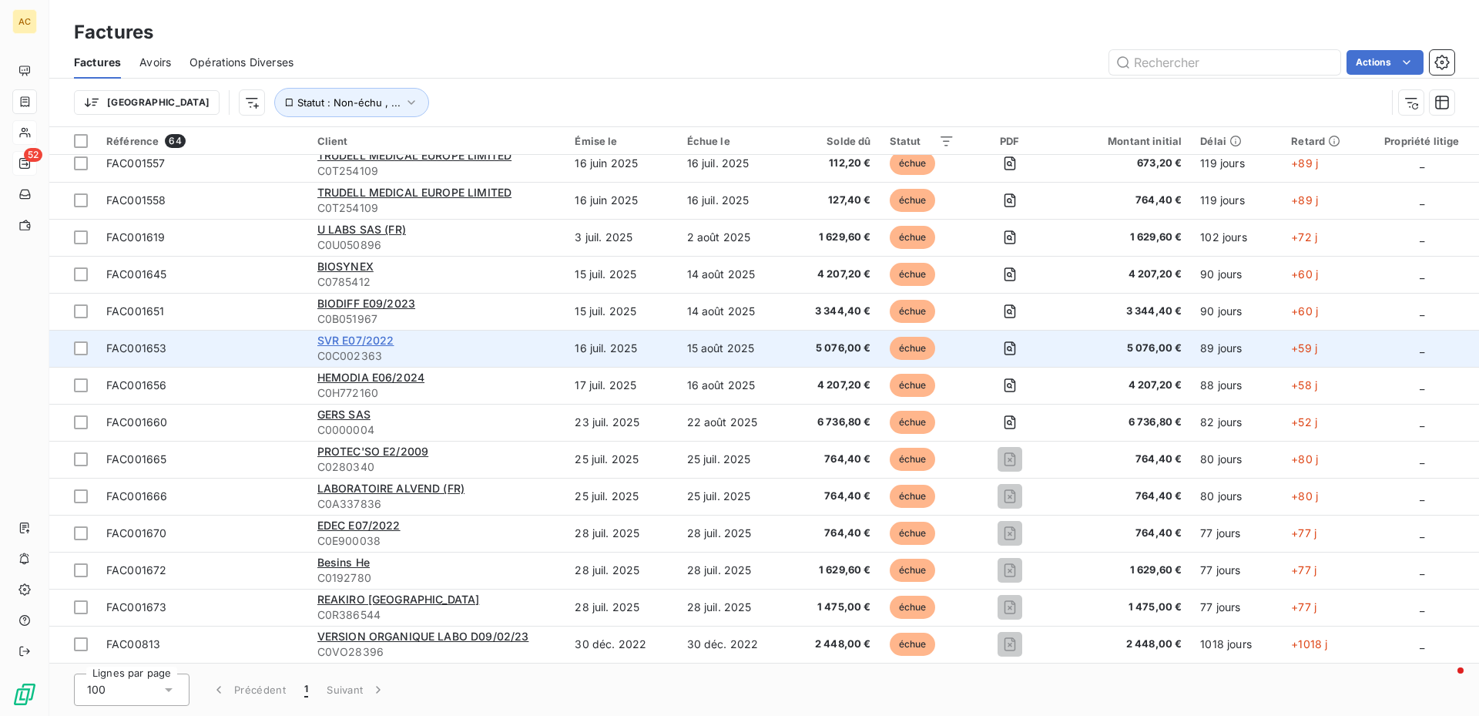
click at [346, 340] on span "SVR E07/2022" at bounding box center [355, 340] width 77 height 13
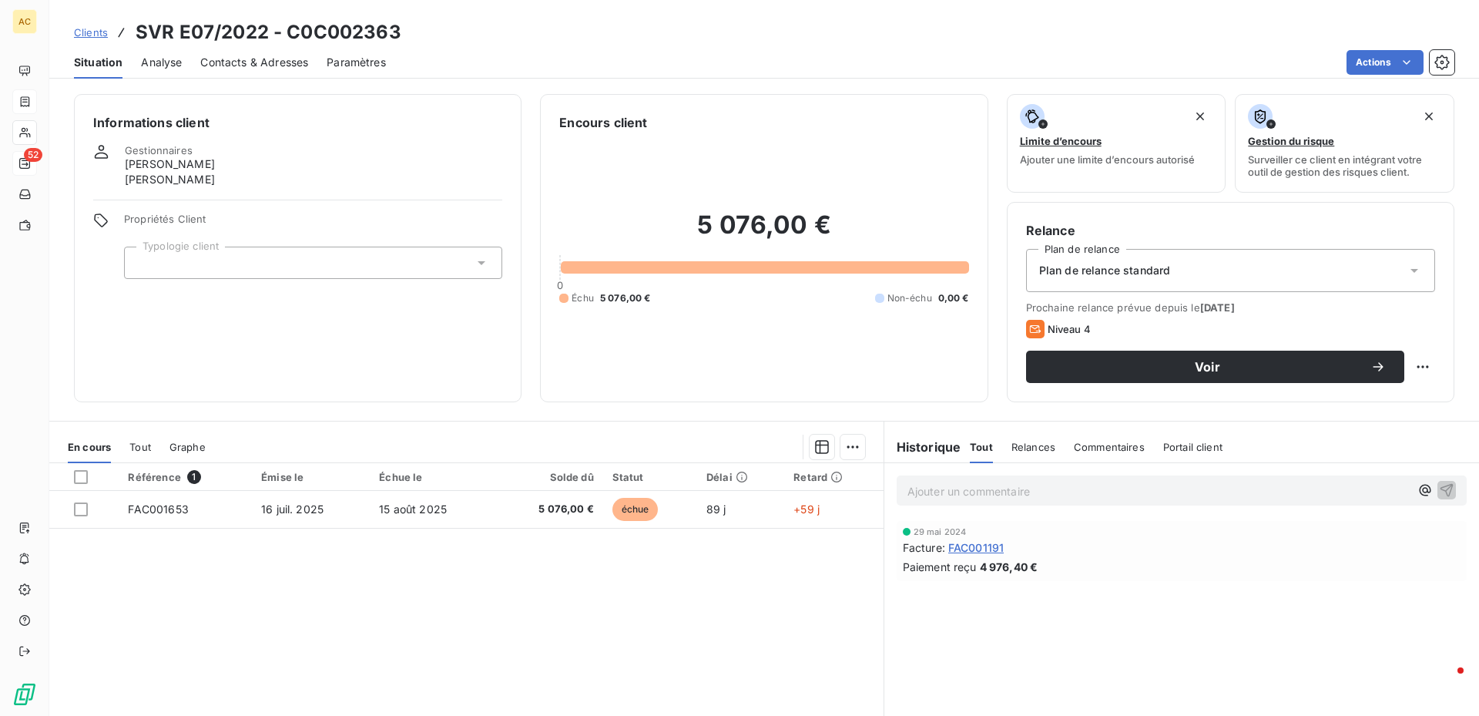
click at [1389, 63] on html "AC 52 Clients SVR E07/2022 - C0C002363 Situation Analyse Contacts & Adresses Pa…" at bounding box center [739, 358] width 1479 height 716
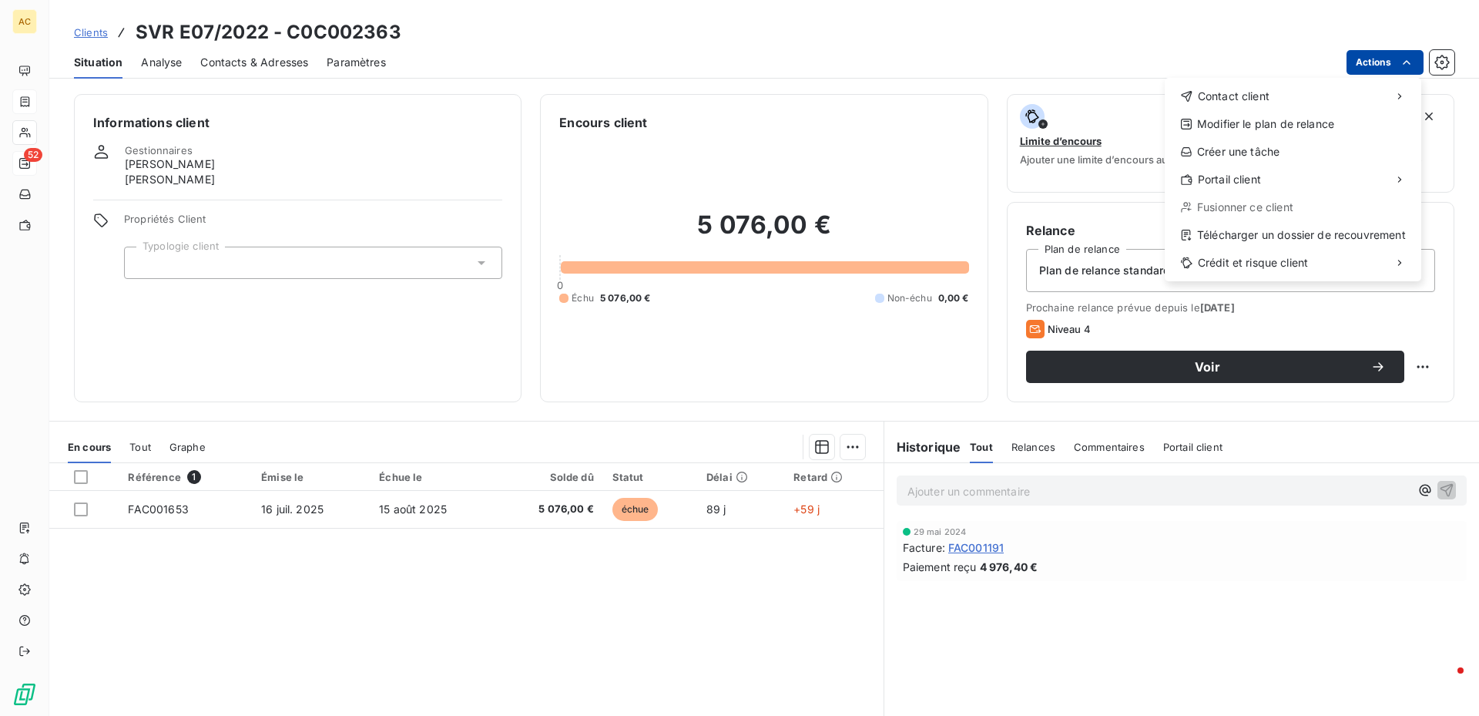
click at [1391, 59] on html "AC 52 Clients SVR E07/2022 - C0C002363 Situation Analyse Contacts & Adresses Pa…" at bounding box center [739, 358] width 1479 height 716
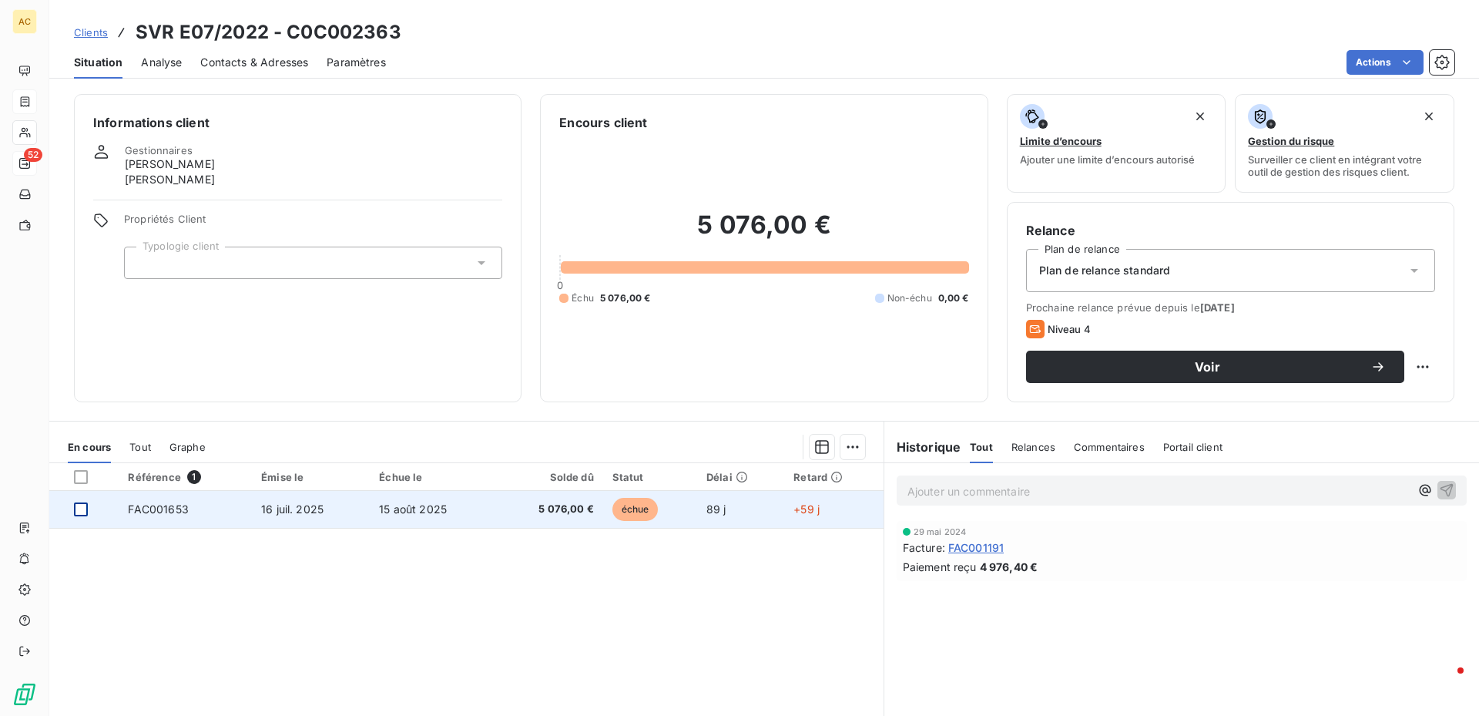
click at [82, 511] on html "AC 52 Clients SVR E07/2022 - C0C002363 Situation Analyse Contacts & Adresses Pa…" at bounding box center [739, 358] width 1479 height 716
click at [79, 512] on div at bounding box center [81, 509] width 14 height 14
click at [181, 518] on td "FAC001653" at bounding box center [185, 509] width 133 height 37
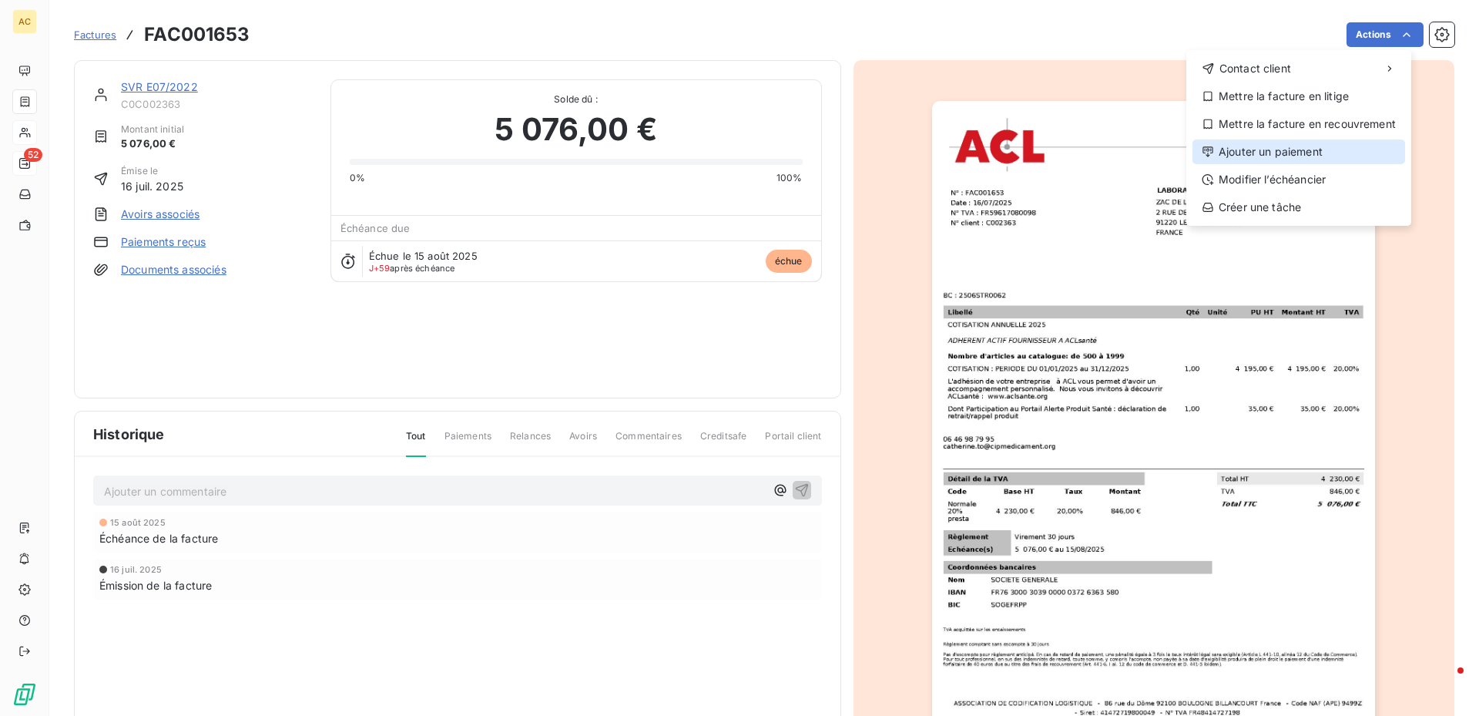
click at [1251, 151] on div "Ajouter un paiement" at bounding box center [1299, 151] width 213 height 25
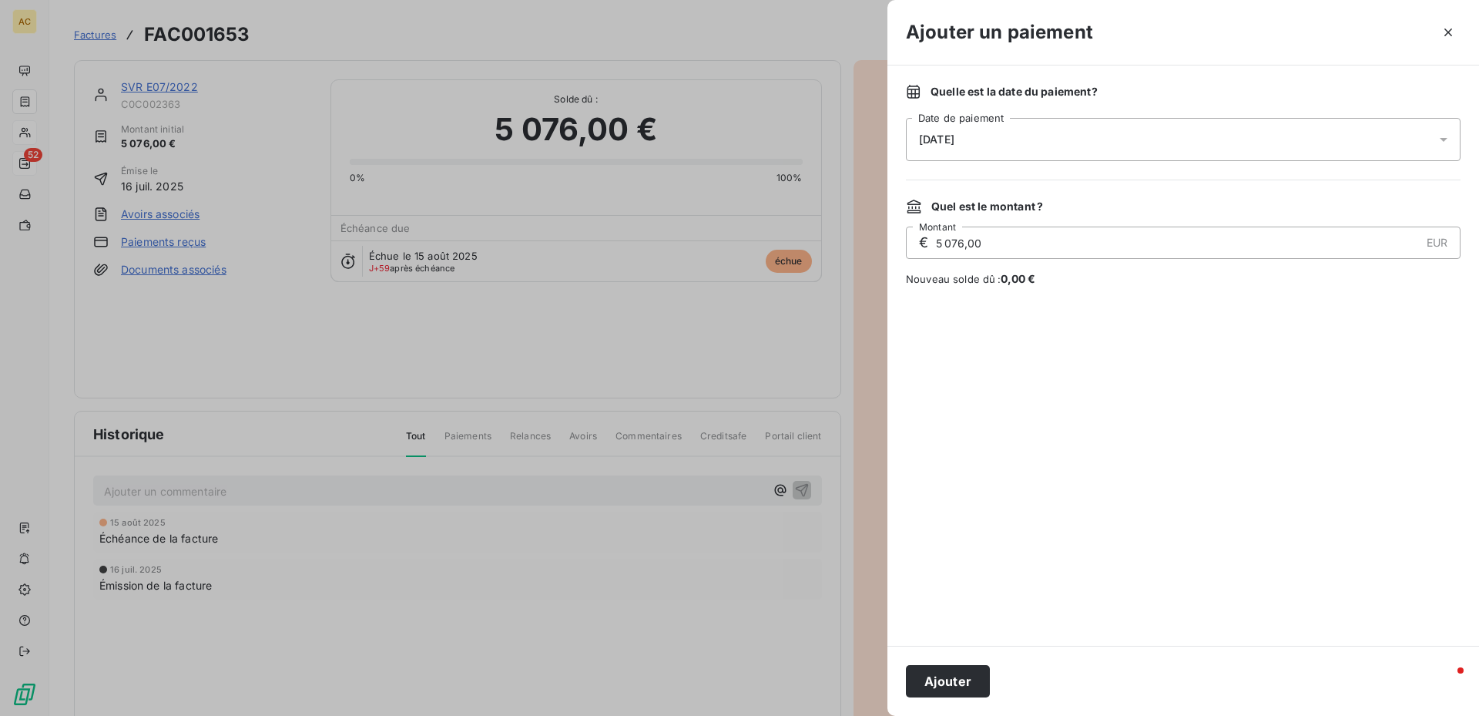
click at [1448, 138] on icon at bounding box center [1444, 140] width 8 height 4
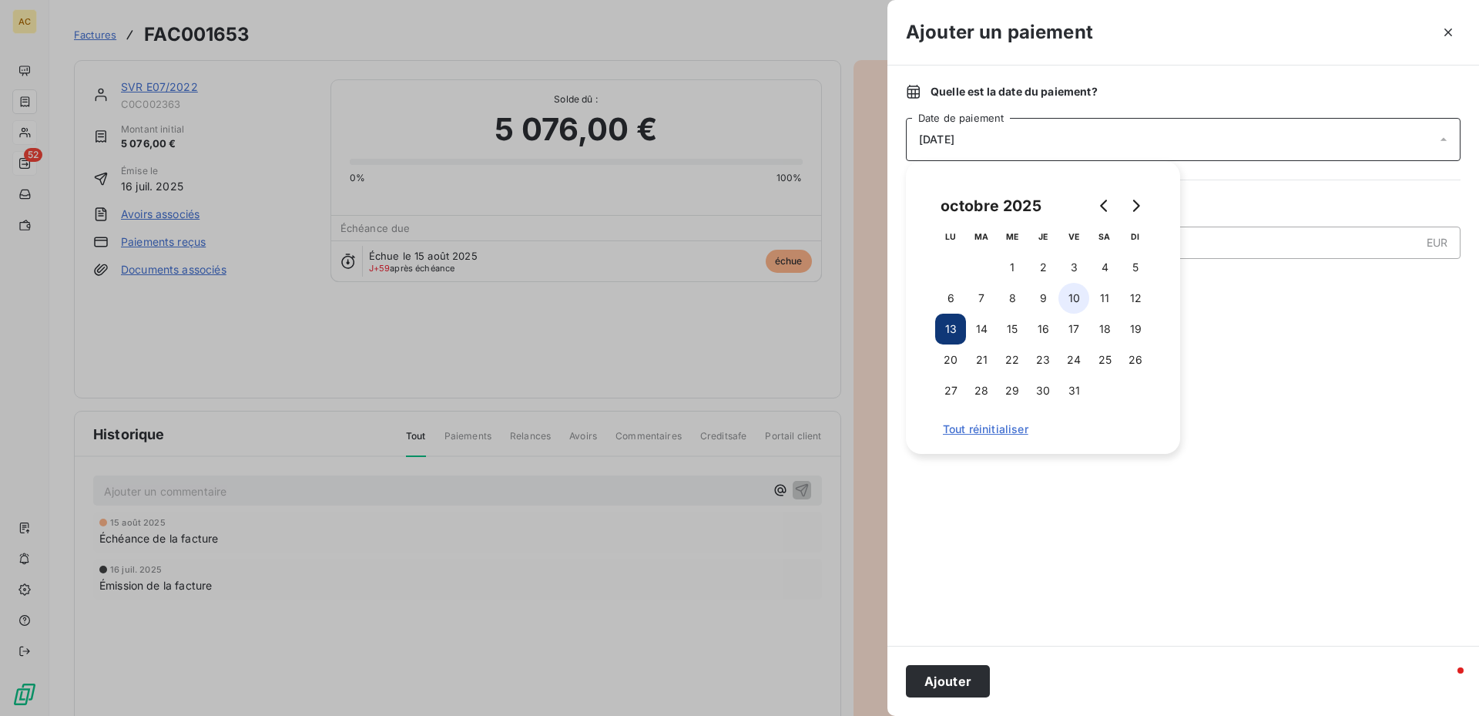
click at [1078, 294] on button "10" at bounding box center [1074, 298] width 31 height 31
click at [943, 677] on button "Ajouter" at bounding box center [948, 681] width 84 height 32
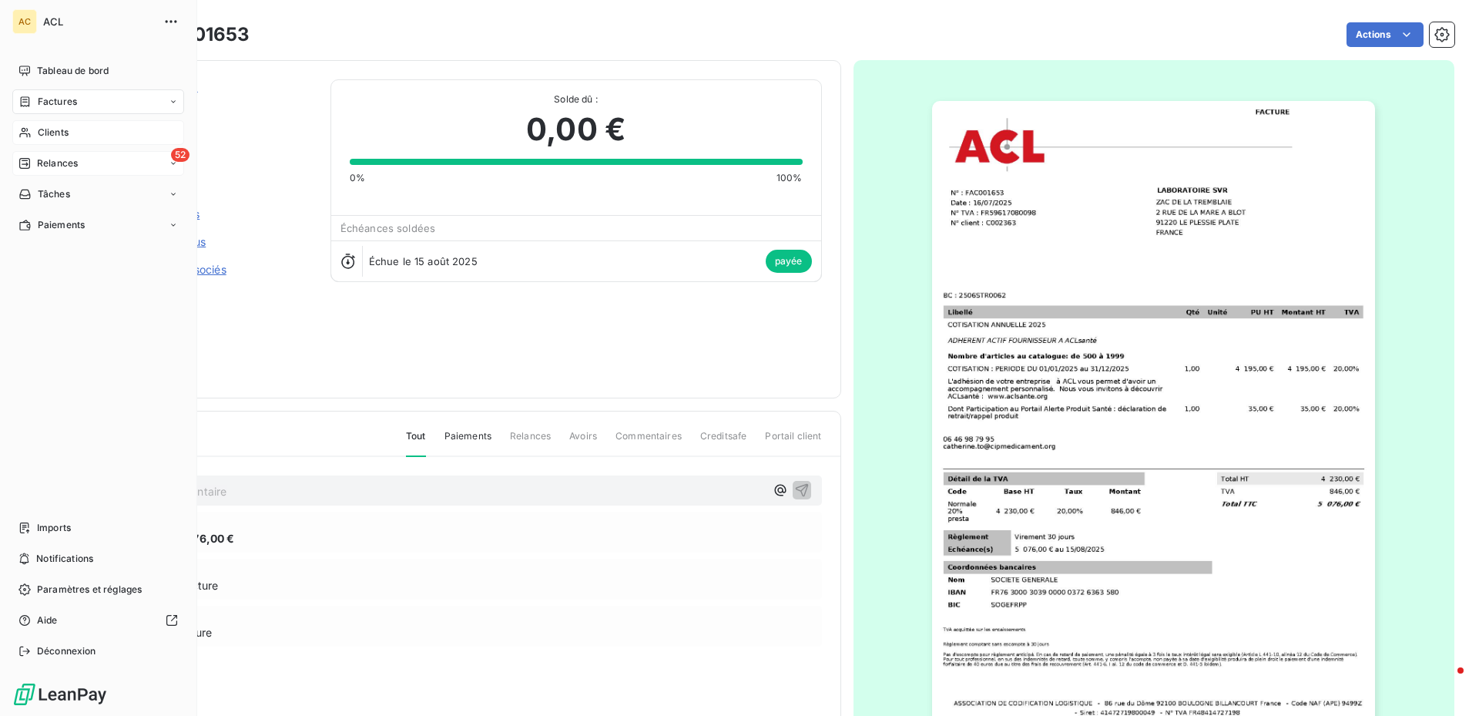
click at [88, 131] on div "Clients" at bounding box center [98, 132] width 172 height 25
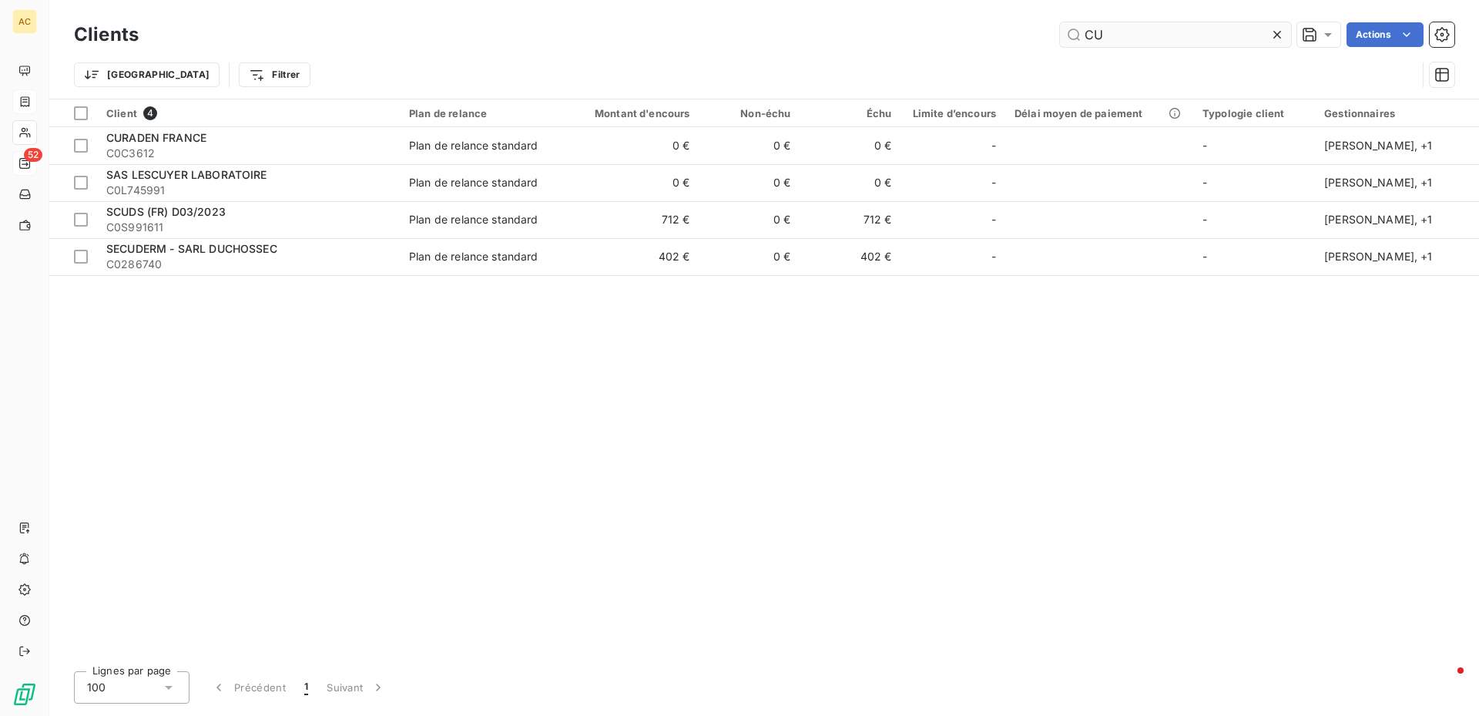
type input "CU"
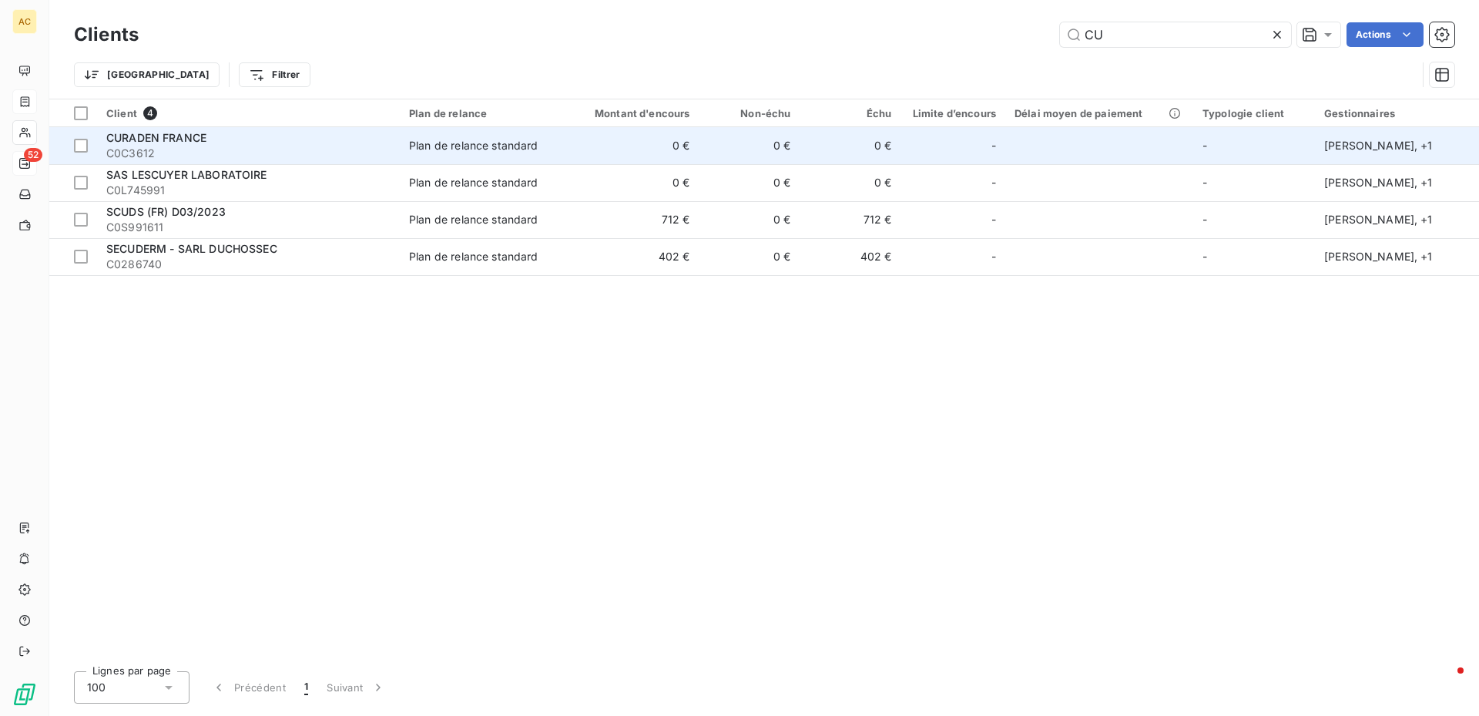
click at [203, 133] on span "CURADEN FRANCE" at bounding box center [156, 137] width 100 height 13
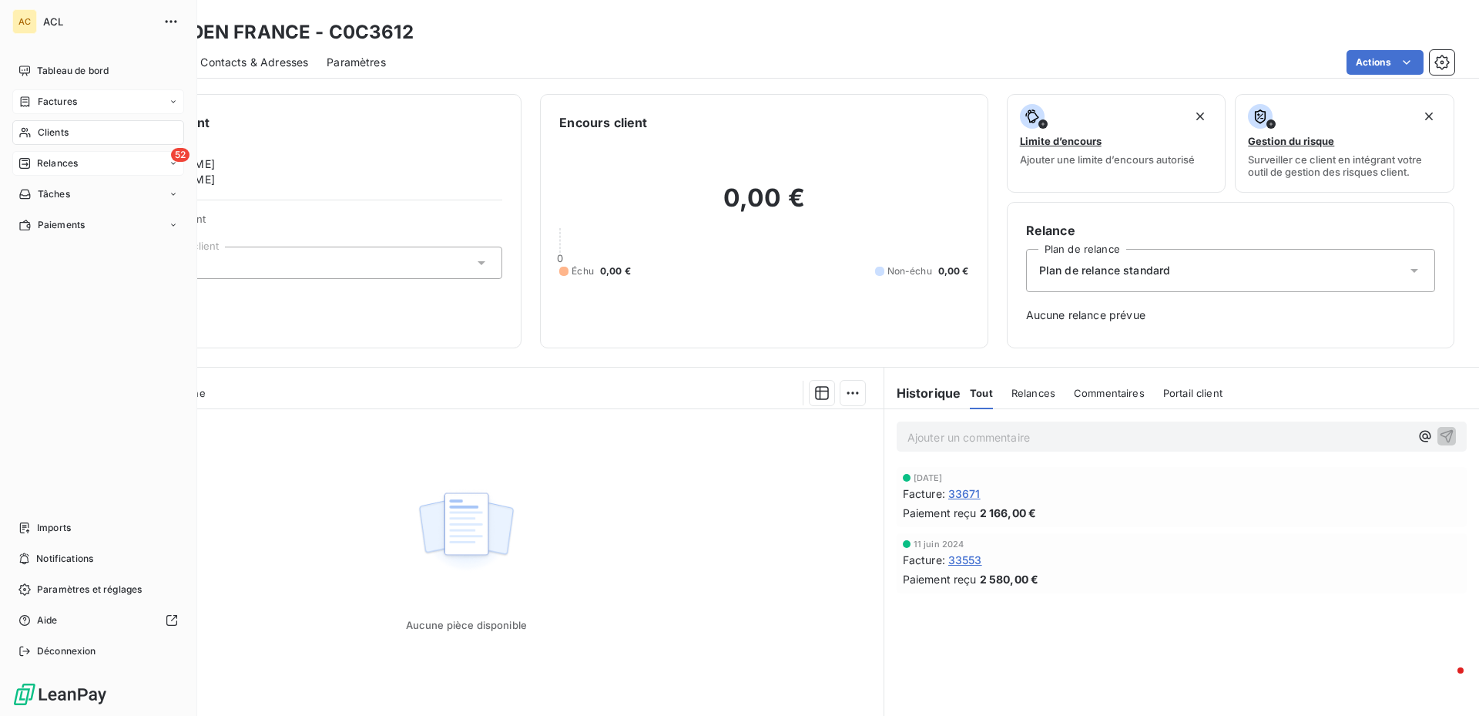
click at [172, 162] on icon at bounding box center [173, 163] width 9 height 9
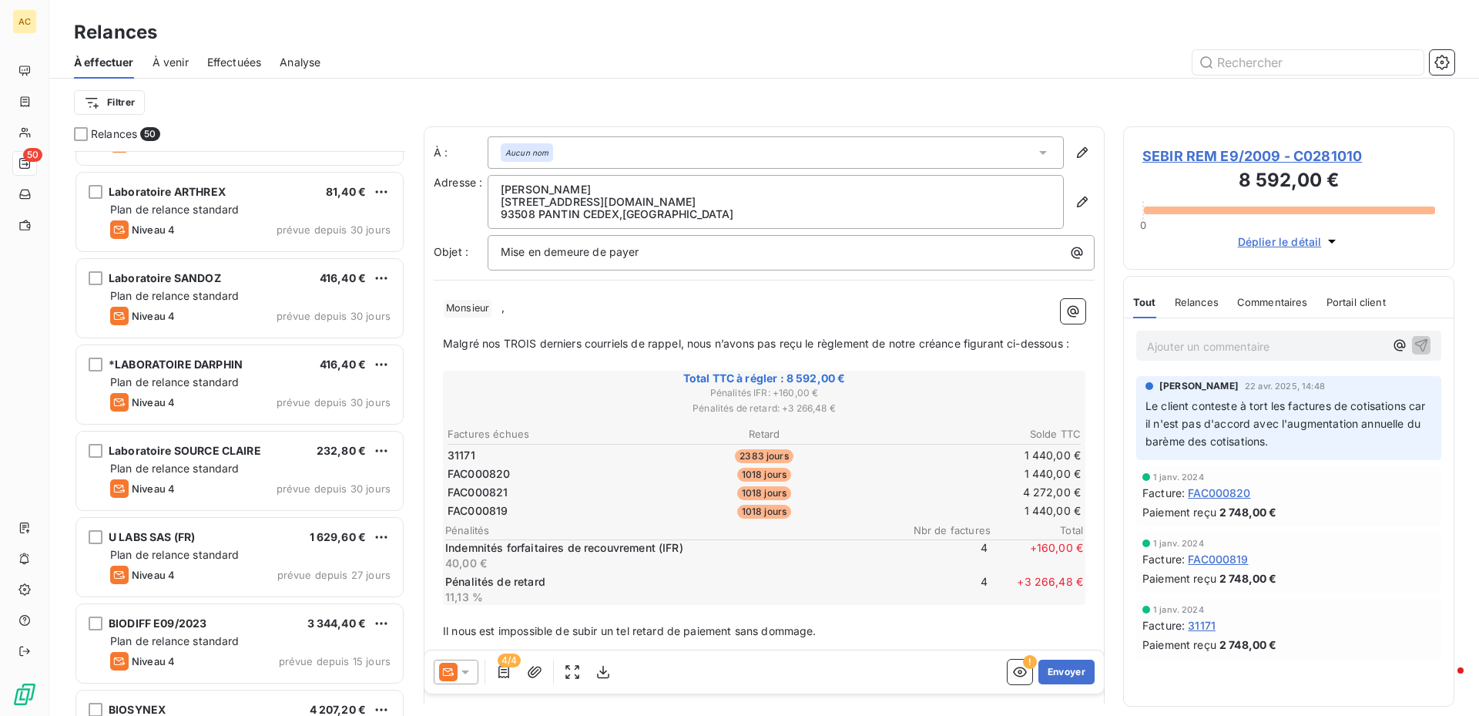
scroll to position [3751, 0]
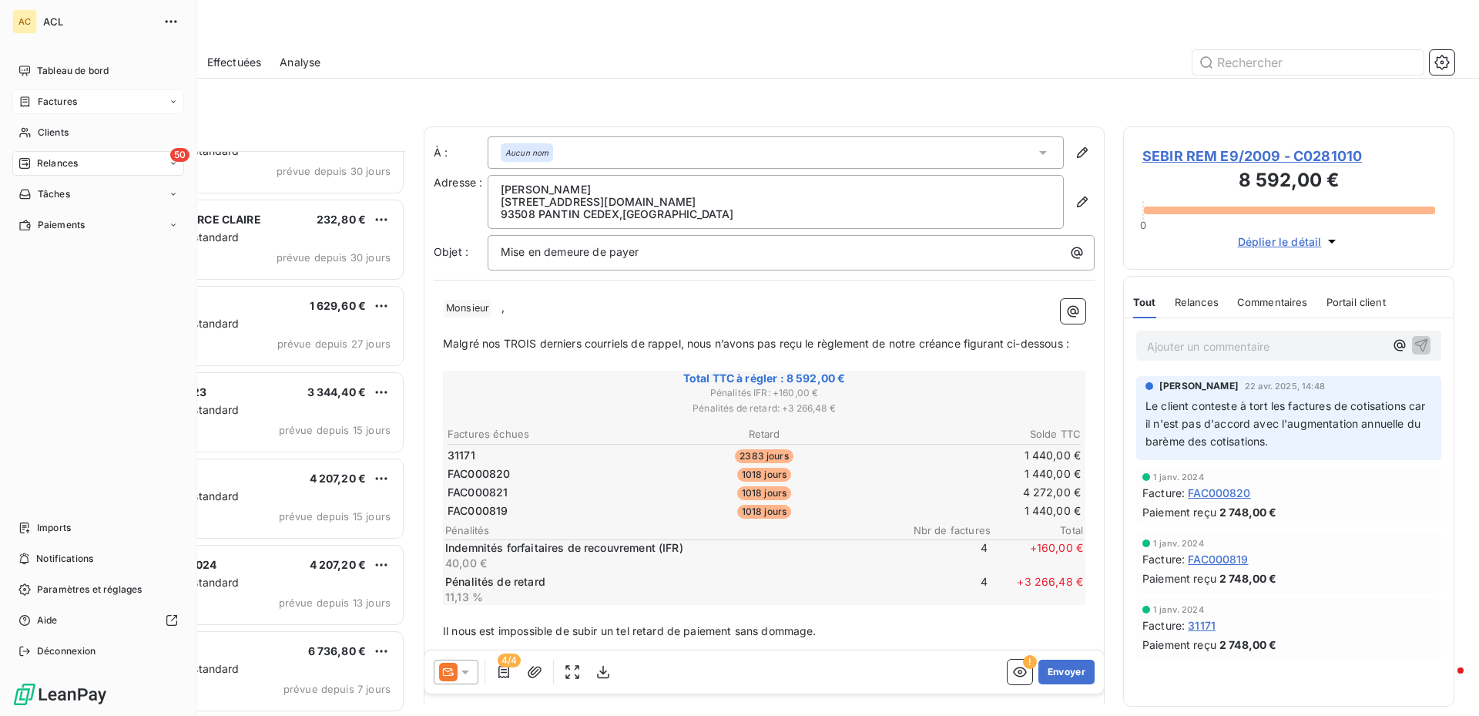
click at [69, 99] on span "Factures" at bounding box center [57, 102] width 39 height 14
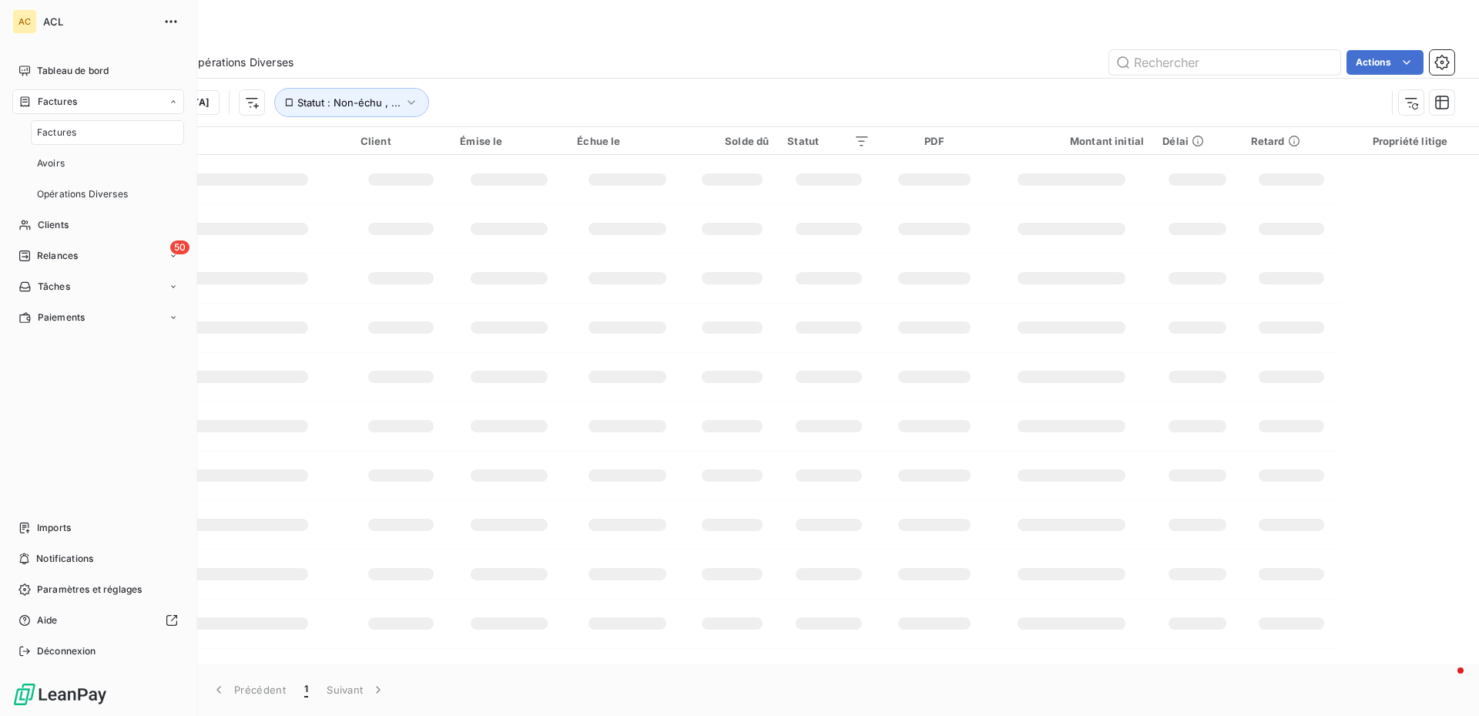
click at [70, 132] on span "Factures" at bounding box center [56, 133] width 39 height 14
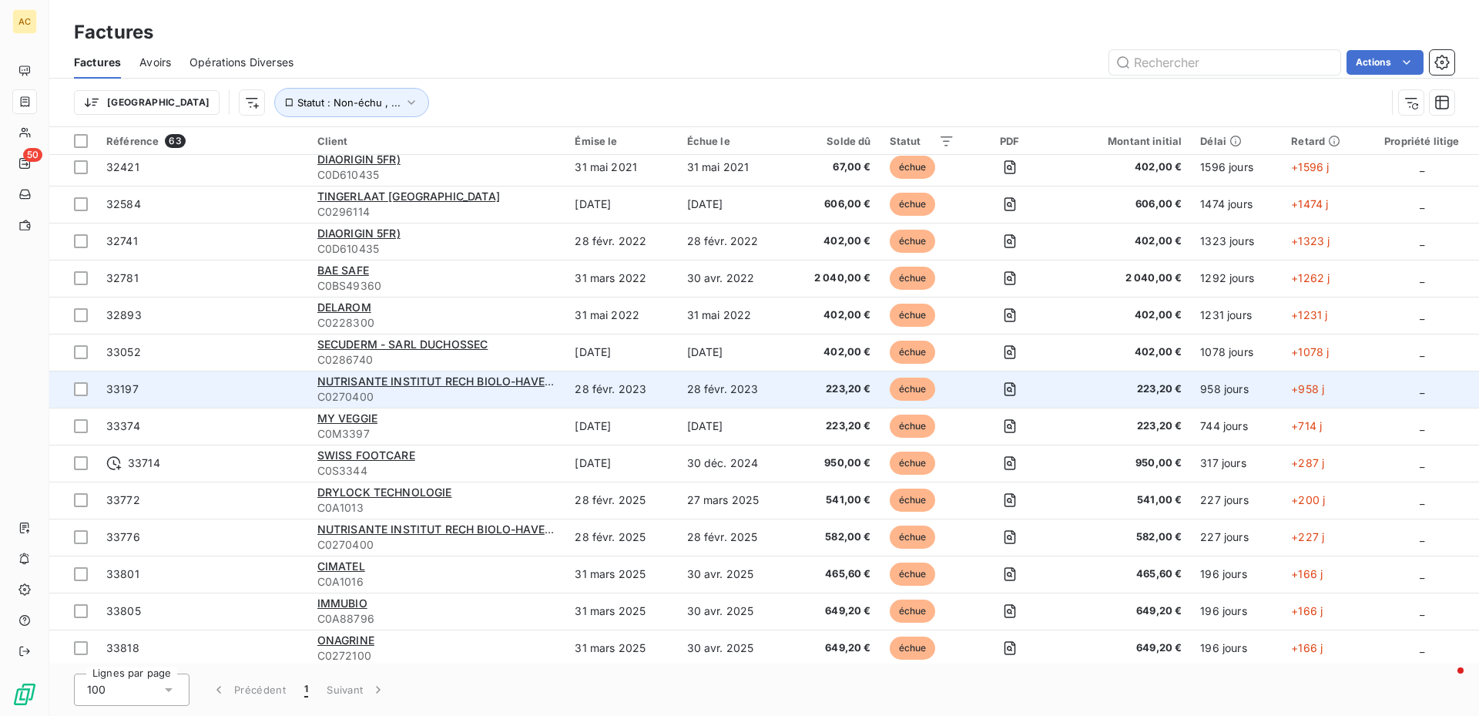
scroll to position [308, 0]
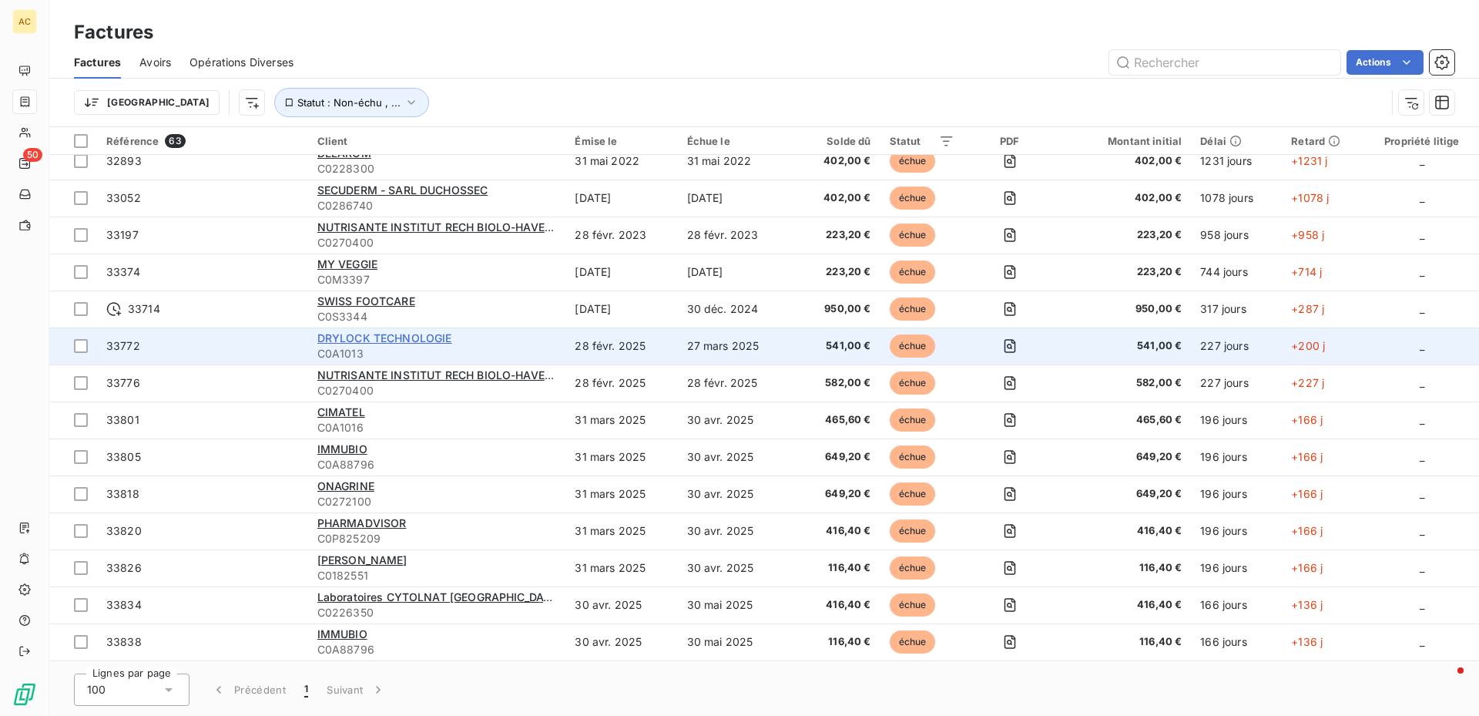
click at [358, 340] on span "DRYLOCK TECHNOLOGIE" at bounding box center [384, 337] width 135 height 13
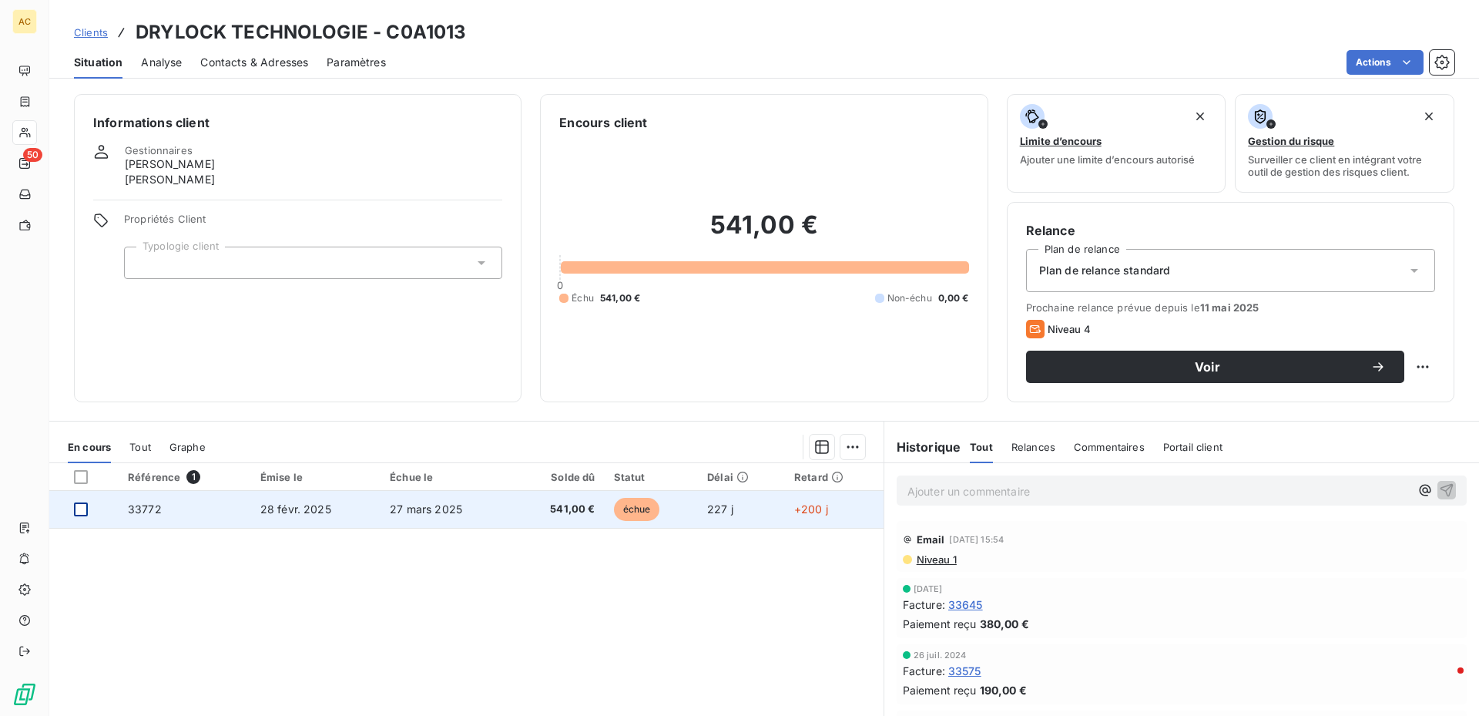
click at [86, 515] on html "AC 50 Clients DRYLOCK TECHNOLOGIE - C0A1013 Situation Analyse Contacts & Adress…" at bounding box center [739, 358] width 1479 height 716
click at [121, 512] on td "33772" at bounding box center [185, 509] width 133 height 37
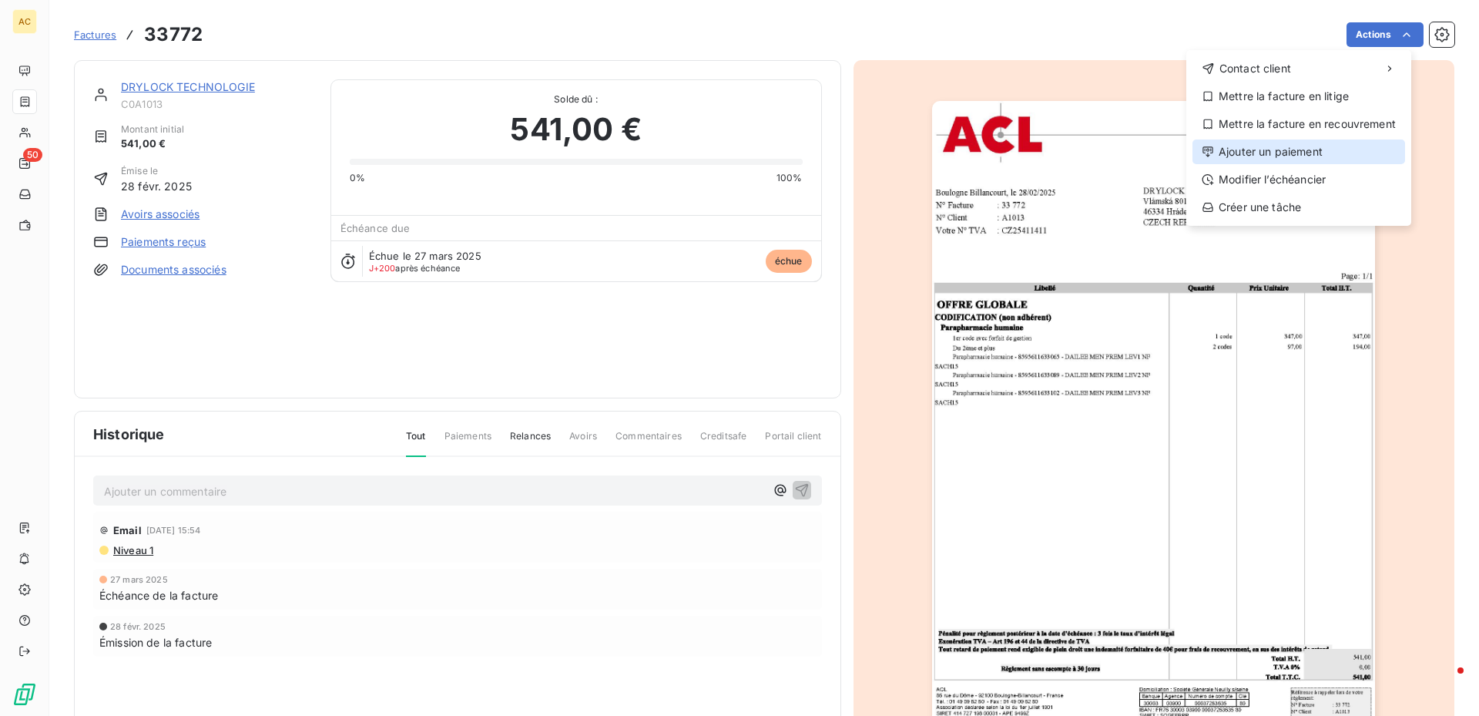
click at [1284, 162] on div "Ajouter un paiement" at bounding box center [1299, 151] width 213 height 25
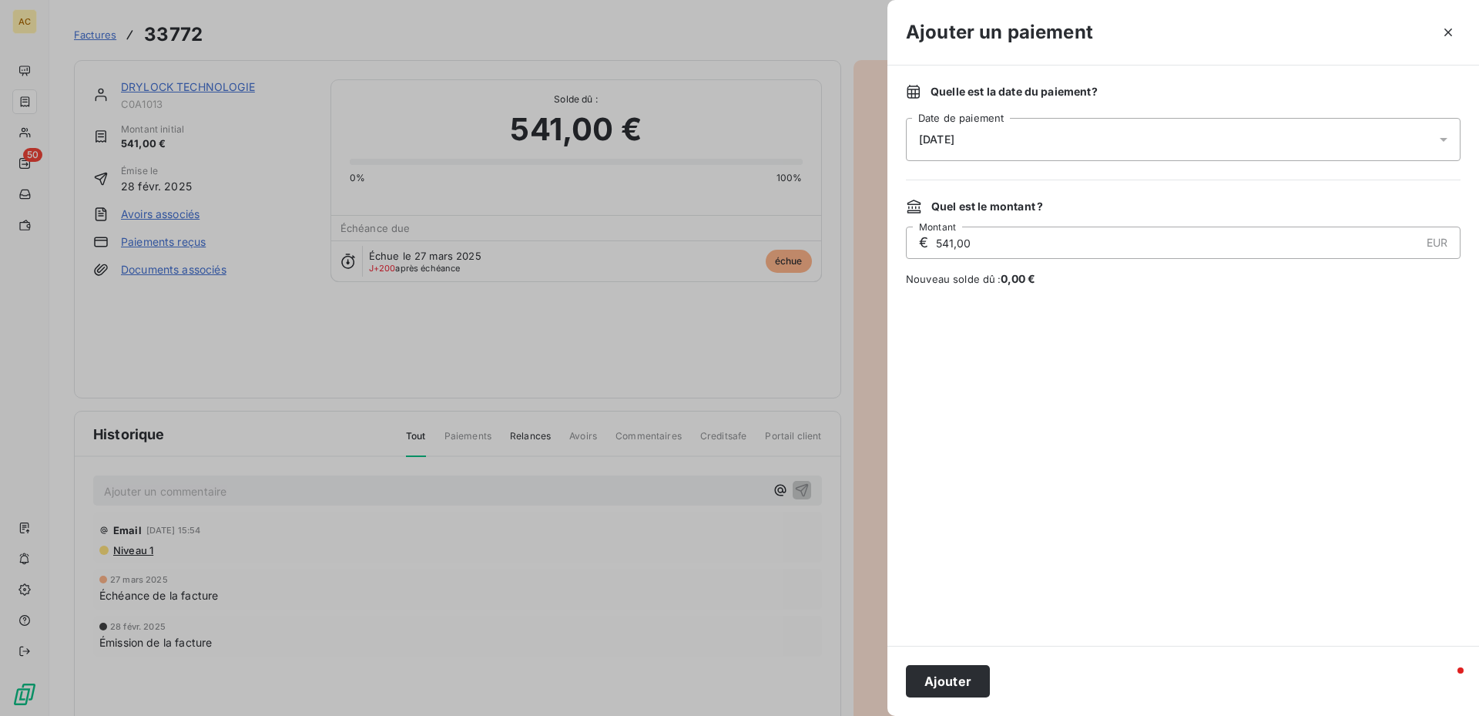
click at [1445, 136] on icon at bounding box center [1443, 139] width 15 height 15
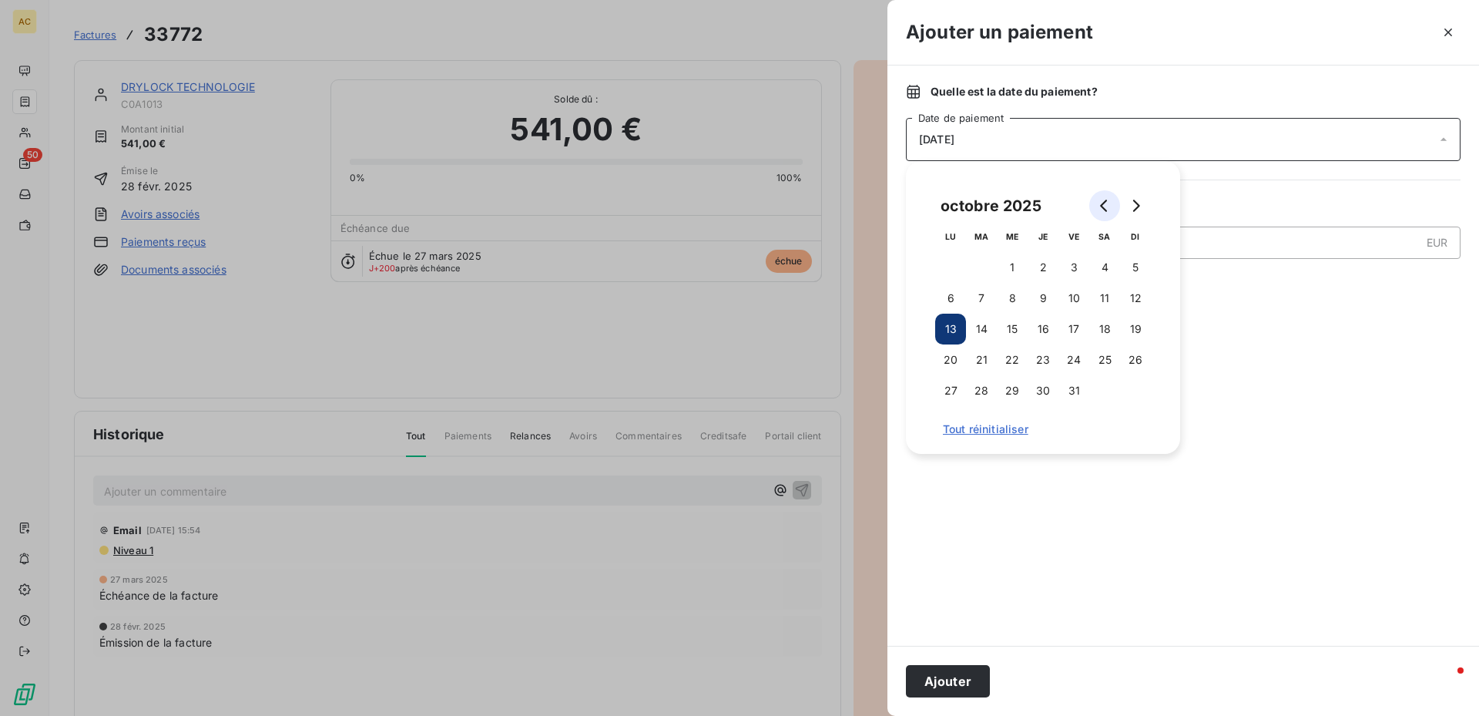
click at [1100, 206] on icon "Go to previous month" at bounding box center [1105, 206] width 12 height 12
click at [1084, 268] on button "5" at bounding box center [1074, 267] width 31 height 31
click at [972, 678] on button "Ajouter" at bounding box center [948, 681] width 84 height 32
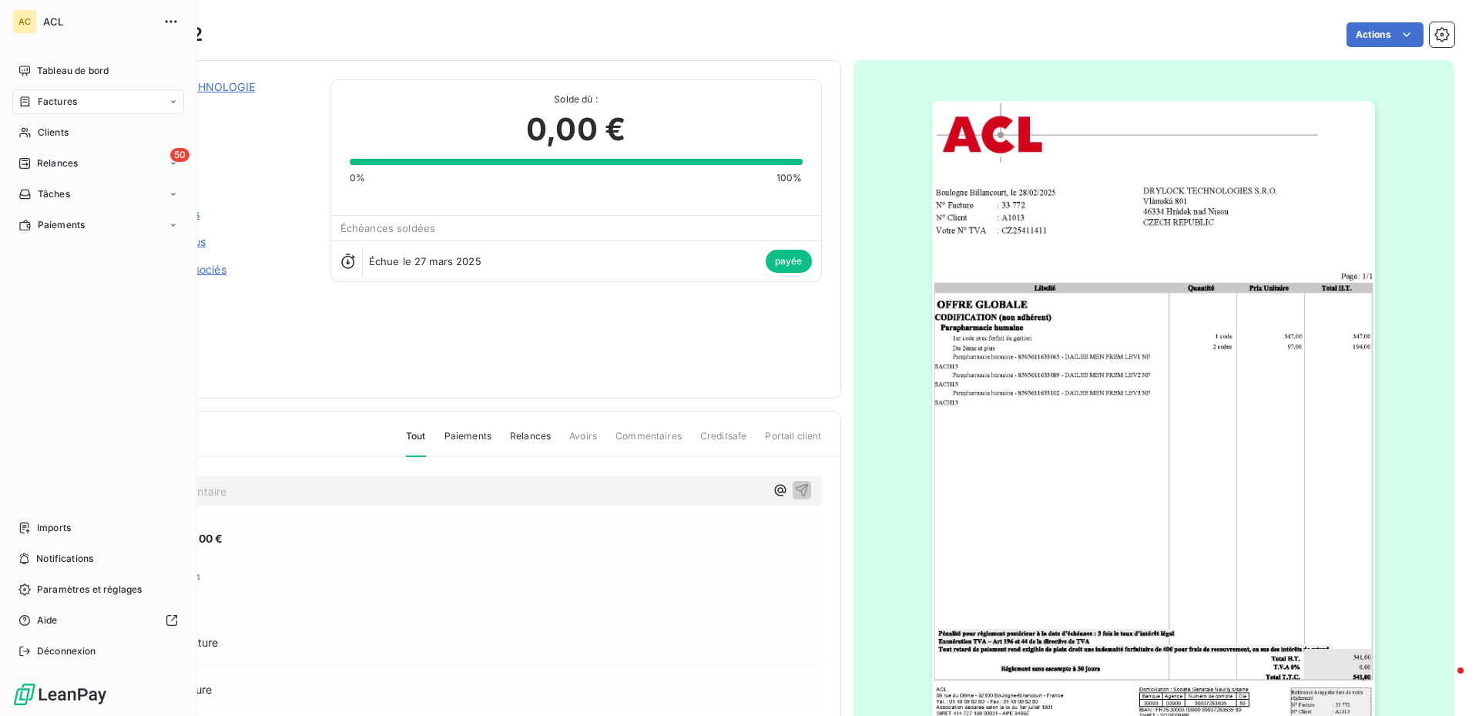
click at [80, 100] on div "Factures" at bounding box center [98, 101] width 172 height 25
click at [176, 99] on icon at bounding box center [173, 101] width 9 height 9
click at [61, 103] on span "Factures" at bounding box center [57, 102] width 39 height 14
click at [55, 129] on span "Factures" at bounding box center [56, 133] width 39 height 14
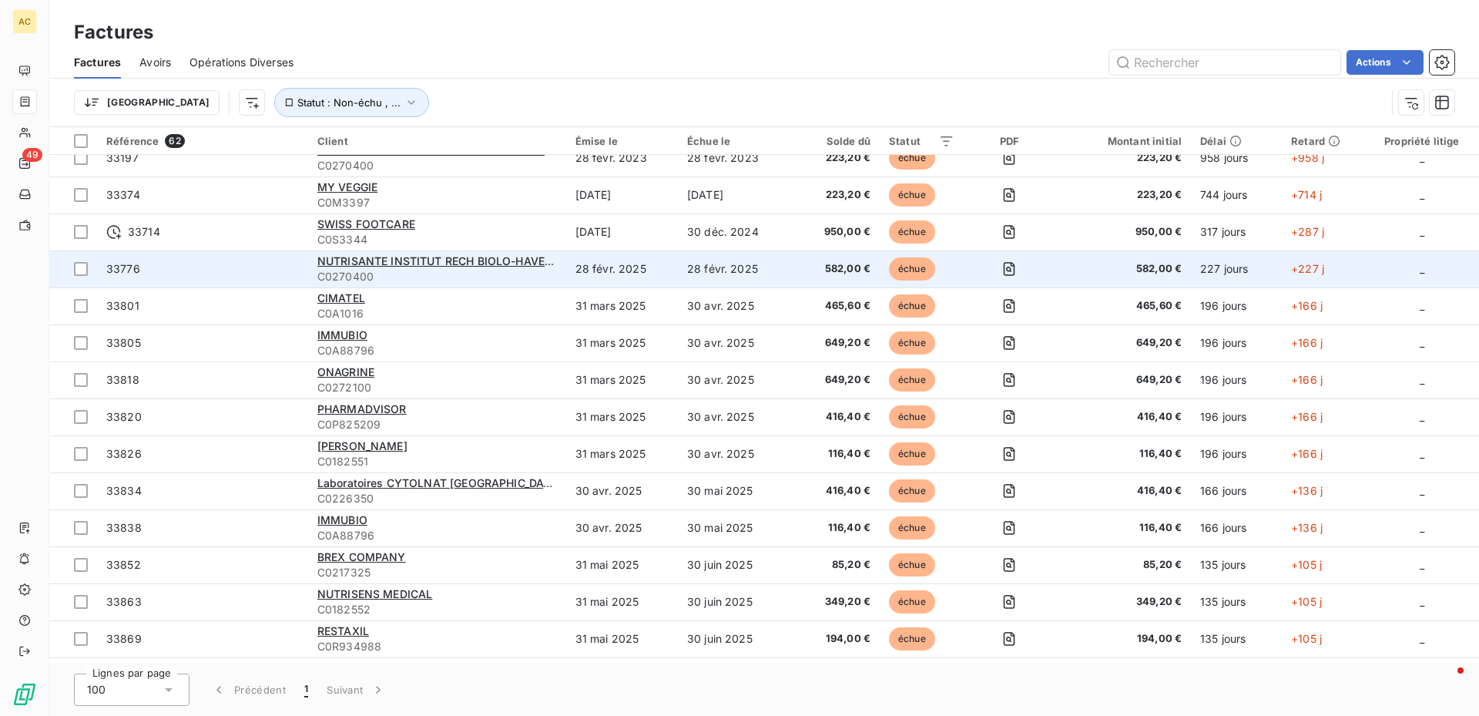
scroll to position [693, 0]
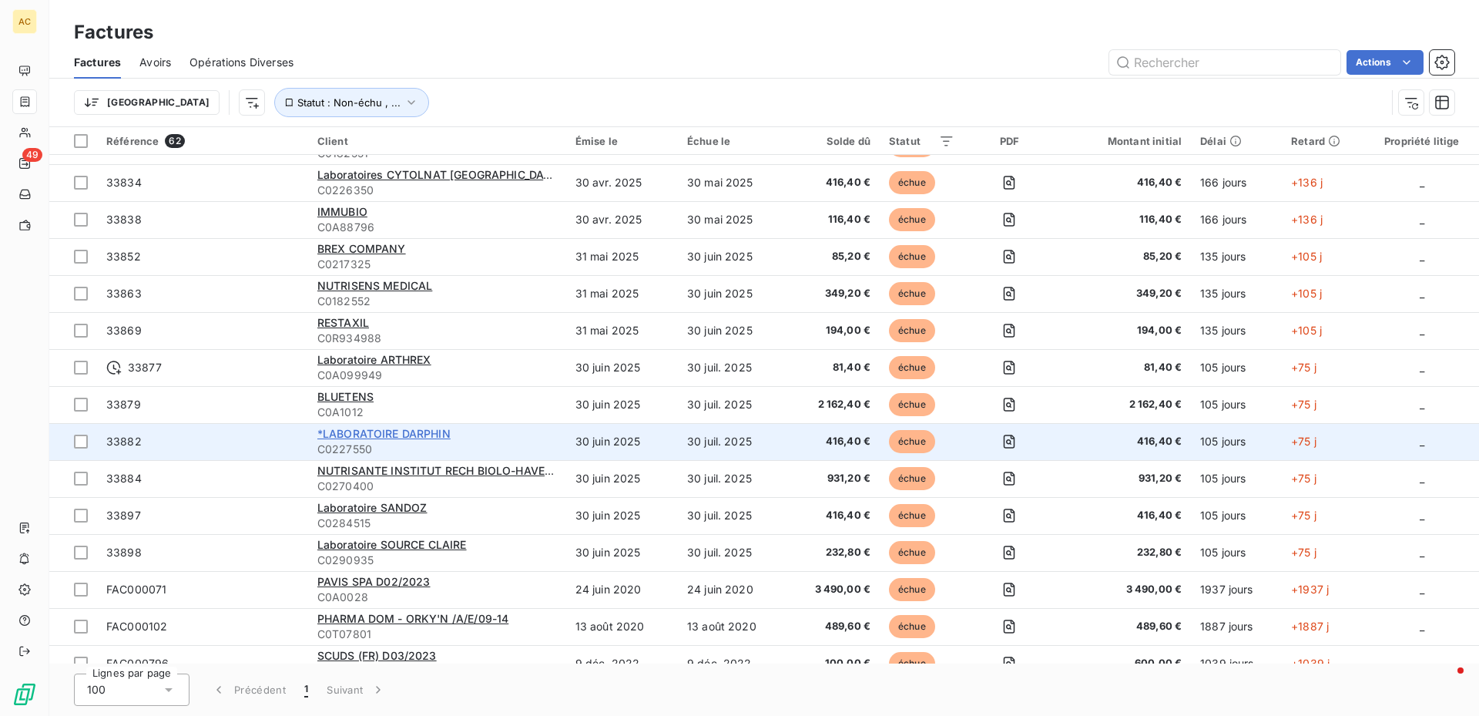
click at [342, 435] on span "*LABORATOIRE DARPHIN" at bounding box center [383, 433] width 133 height 13
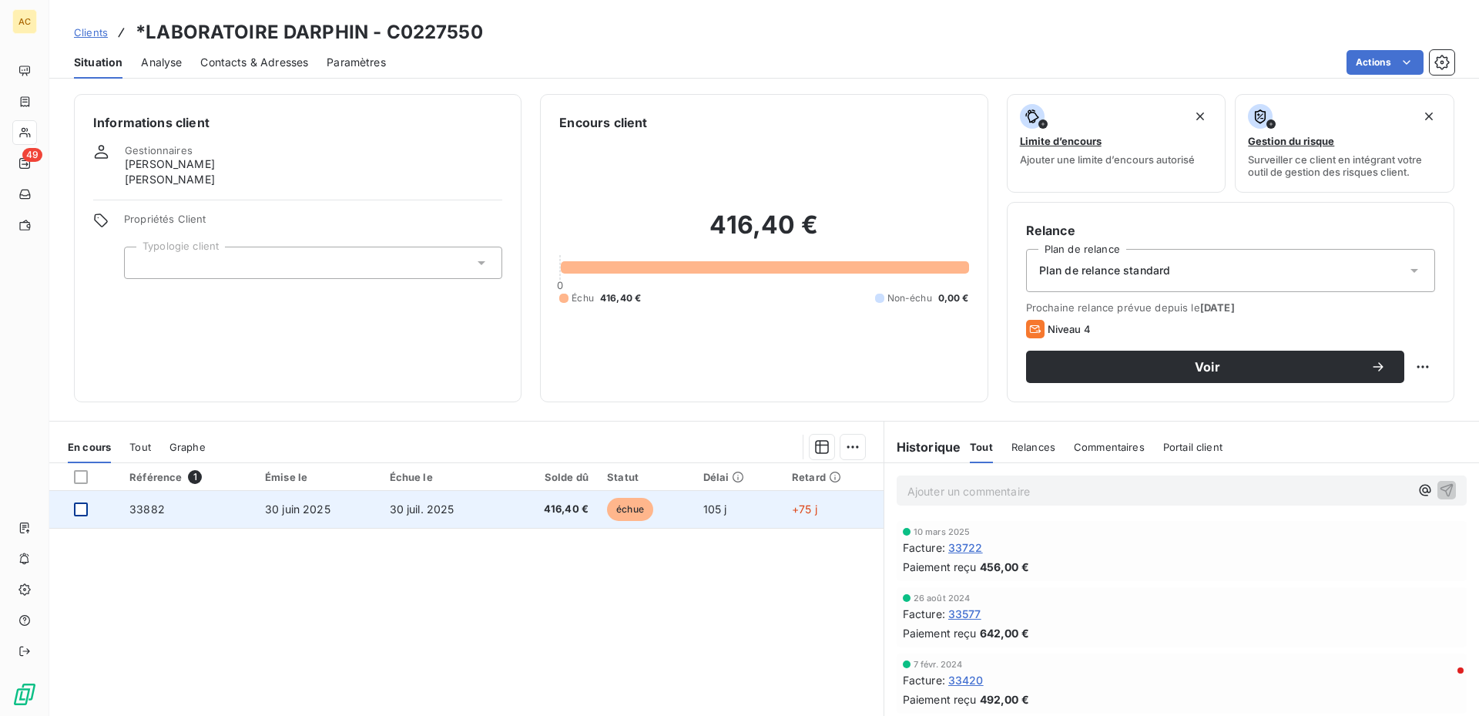
click at [79, 508] on div at bounding box center [81, 509] width 14 height 14
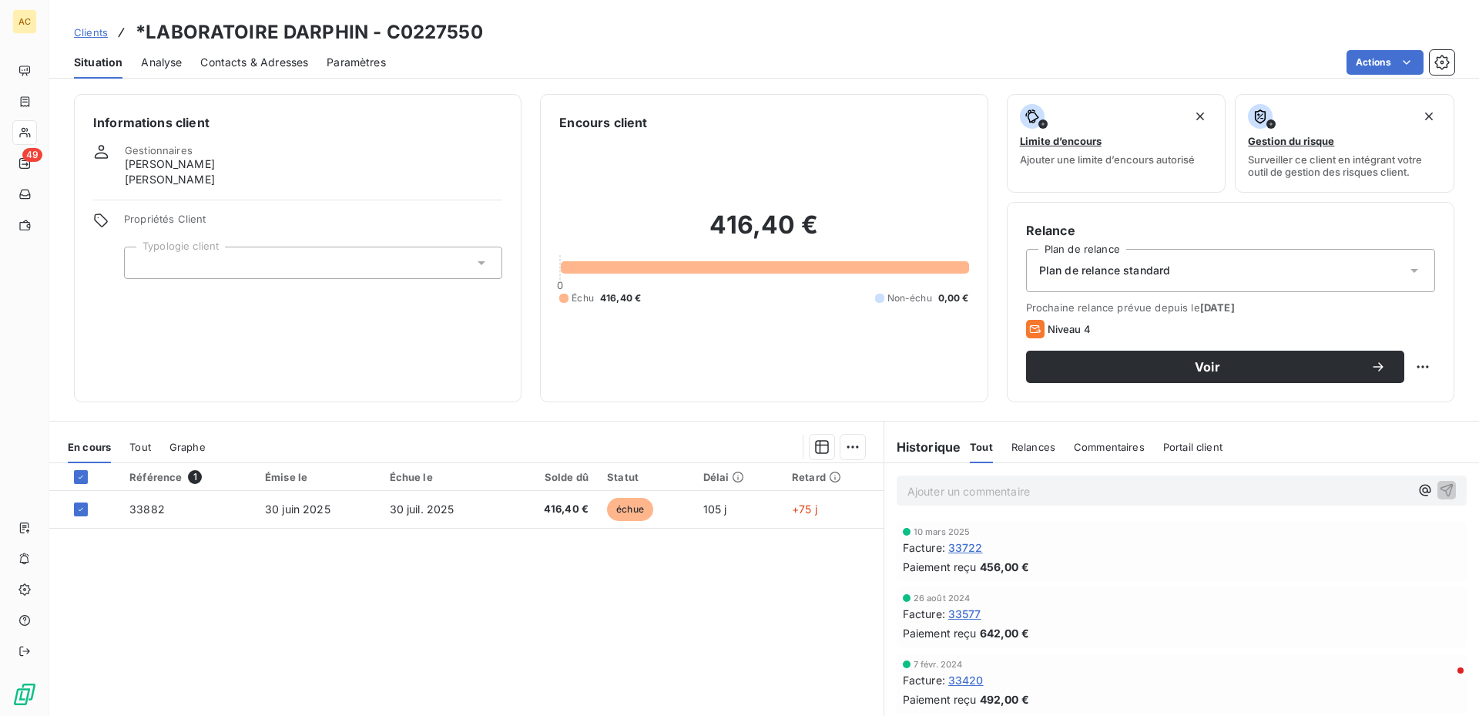
drag, startPoint x: 1071, startPoint y: 46, endPoint x: 794, endPoint y: 273, distance: 358.1
click at [1071, 47] on html "AC 49 Clients *LABORATOIRE DARPHIN - C0227550 Situation Analyse Contacts & Adre…" at bounding box center [739, 358] width 1479 height 716
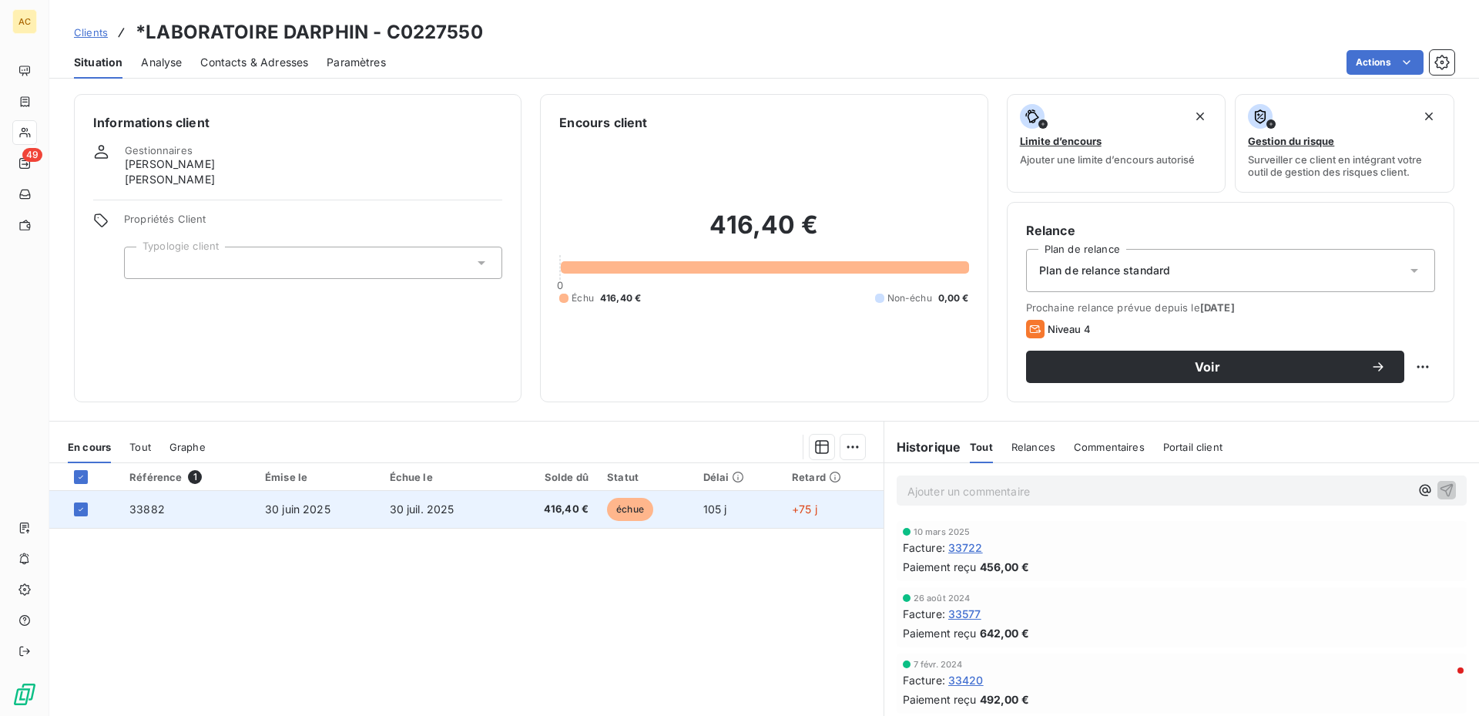
click at [152, 512] on span "33882" at bounding box center [146, 508] width 35 height 13
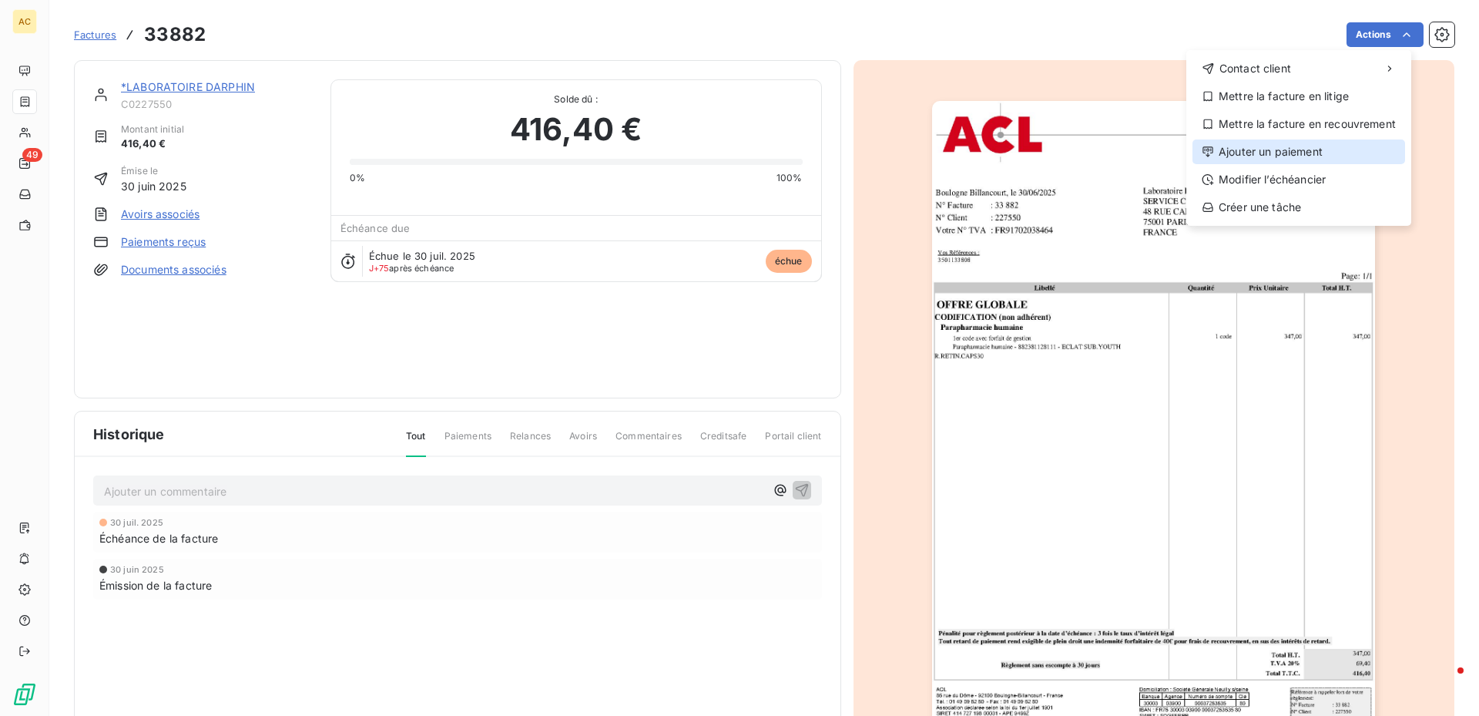
click at [1276, 146] on div "Ajouter un paiement" at bounding box center [1299, 151] width 213 height 25
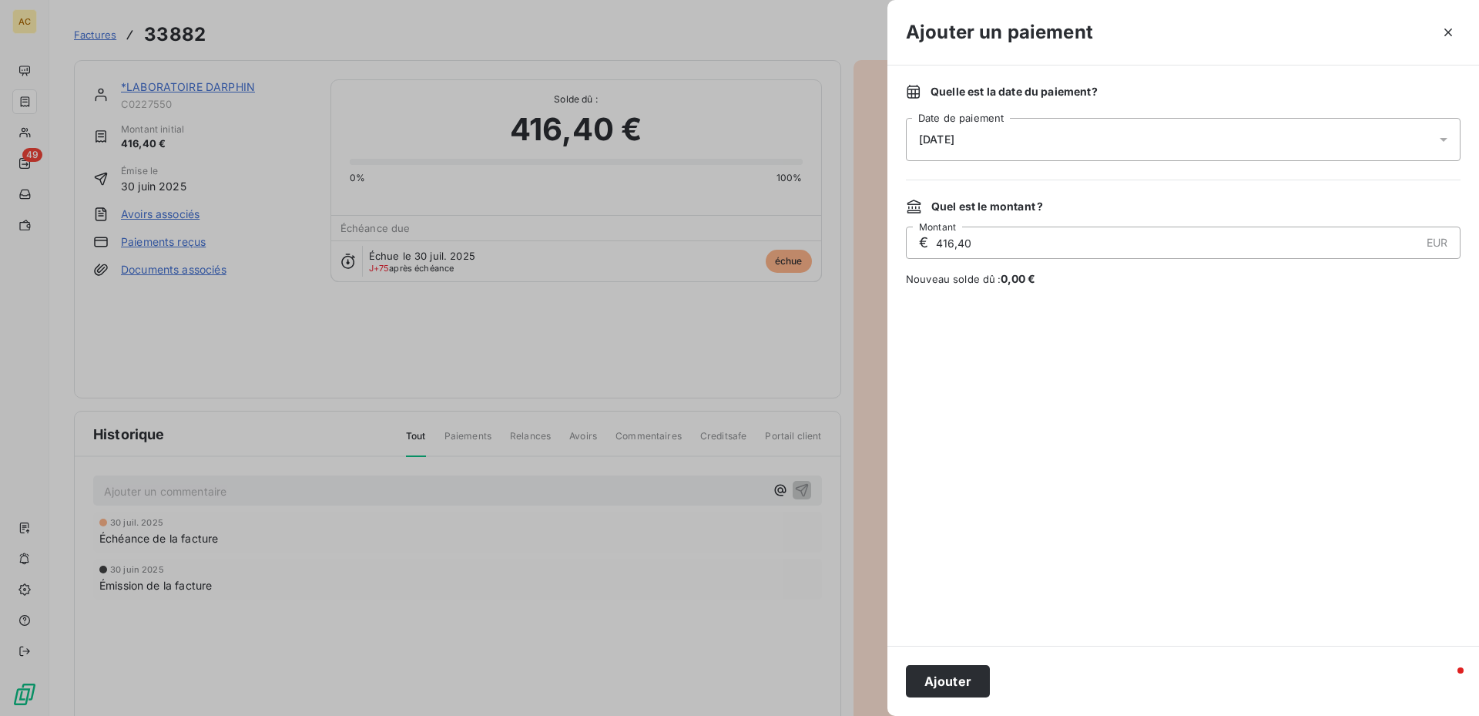
drag, startPoint x: 1440, startPoint y: 133, endPoint x: 1308, endPoint y: 164, distance: 135.5
click at [1439, 133] on icon at bounding box center [1443, 139] width 15 height 15
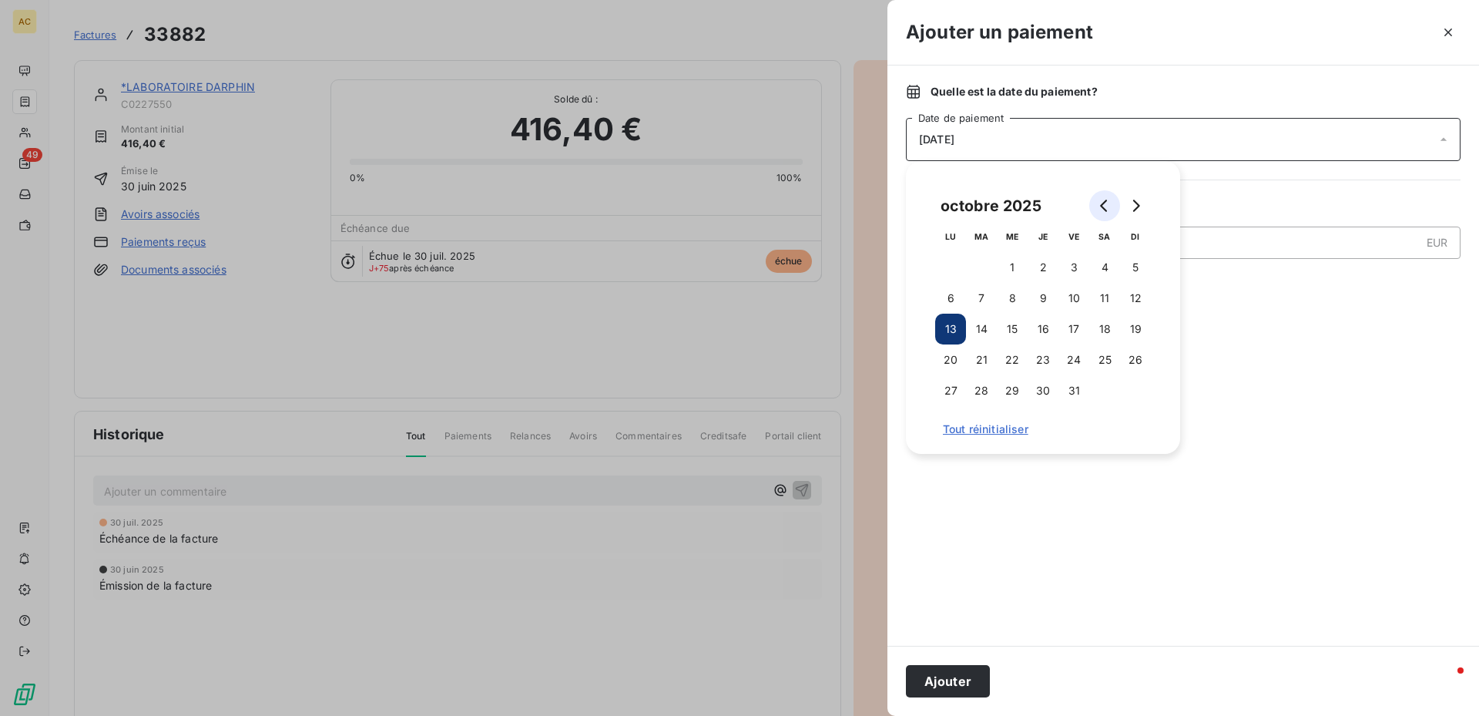
click at [1107, 199] on button "Go to previous month" at bounding box center [1105, 205] width 31 height 31
click at [1107, 198] on button "Go to previous month" at bounding box center [1105, 205] width 31 height 31
click at [1131, 200] on icon "Go to next month" at bounding box center [1136, 206] width 12 height 12
click at [990, 390] on button "26" at bounding box center [981, 390] width 31 height 31
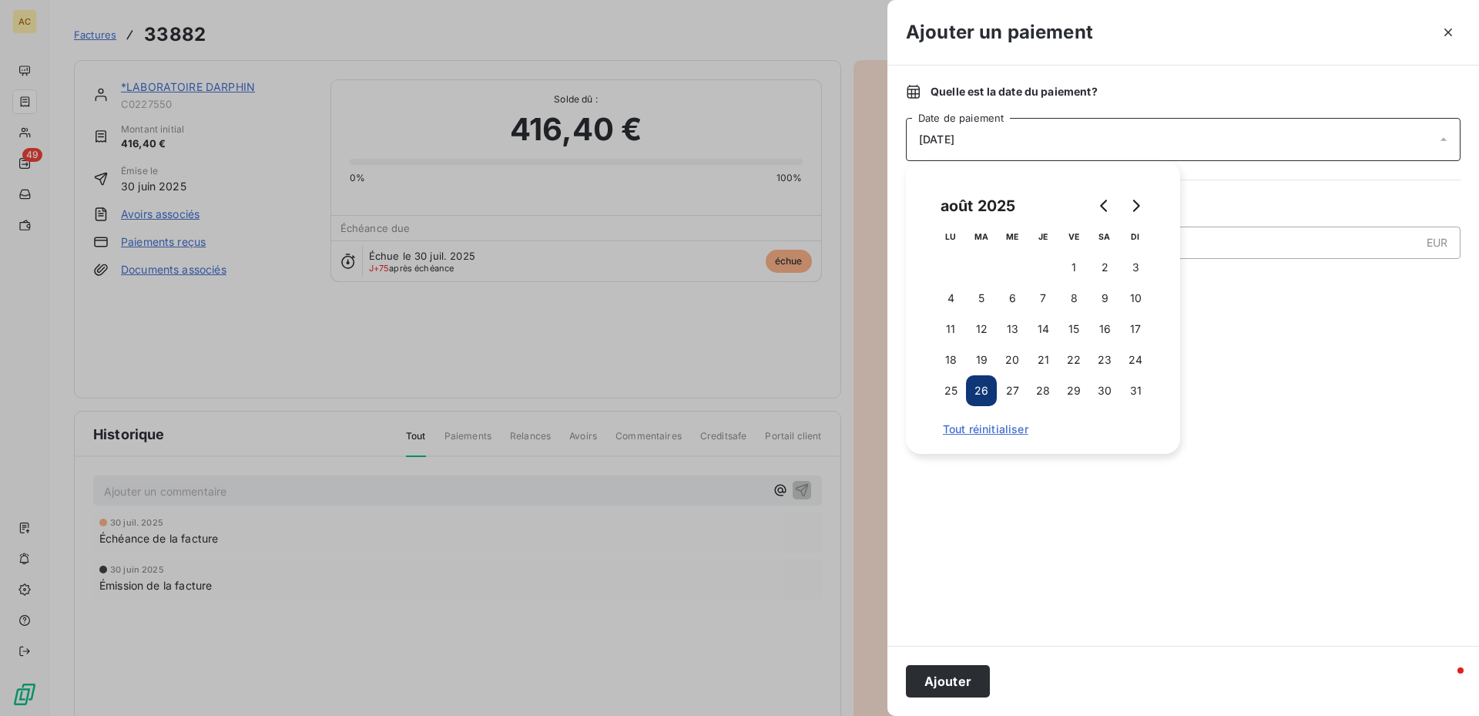
click at [964, 680] on button "Ajouter" at bounding box center [948, 681] width 84 height 32
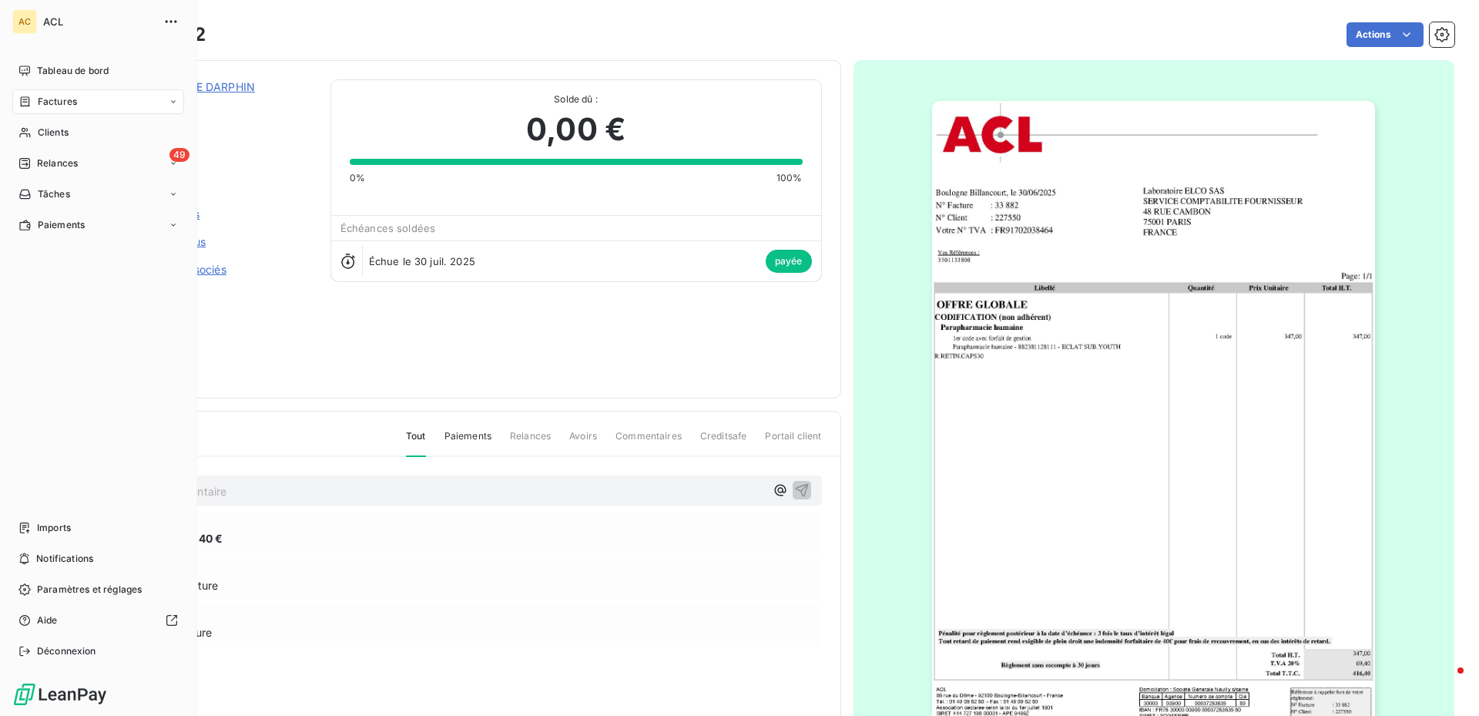
click at [178, 99] on div "Factures" at bounding box center [98, 101] width 172 height 25
click at [72, 129] on span "Factures" at bounding box center [56, 133] width 39 height 14
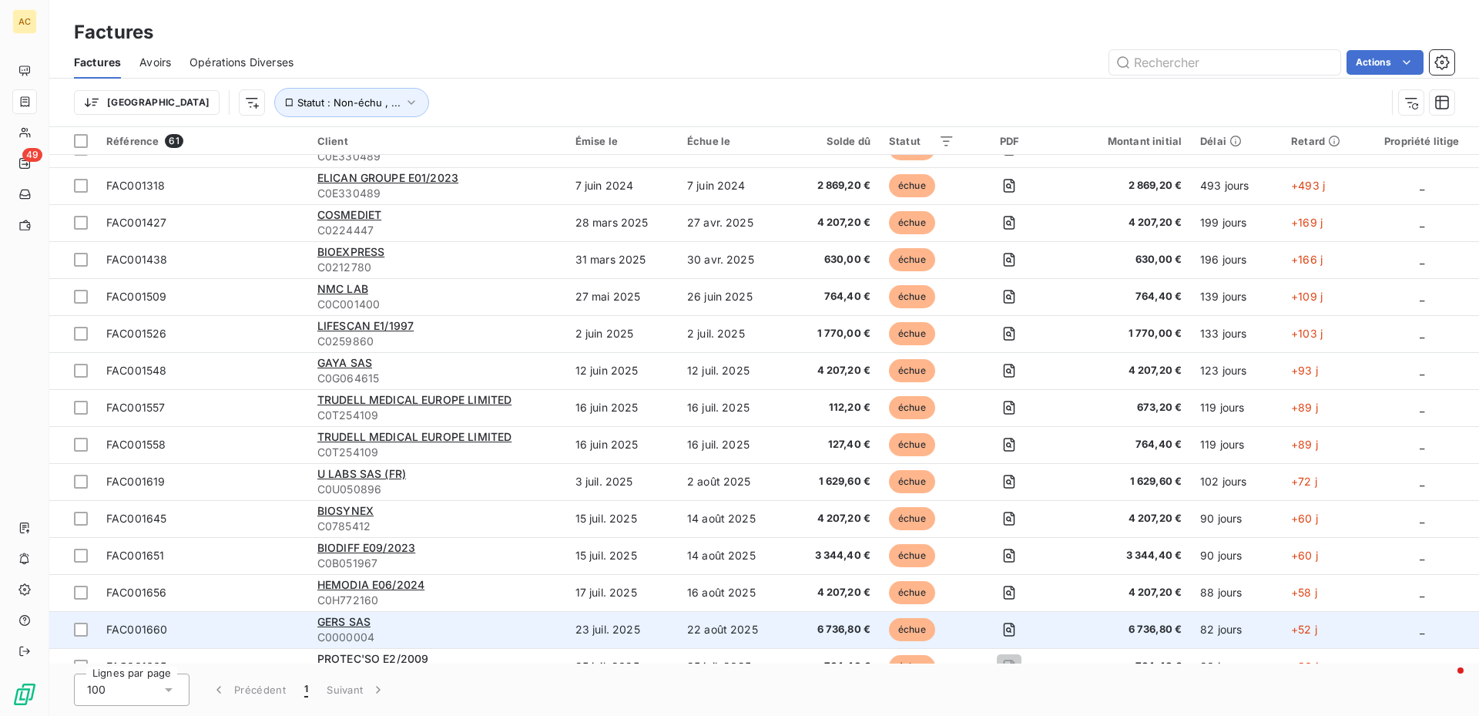
scroll to position [1748, 0]
